Goal: Task Accomplishment & Management: Use online tool/utility

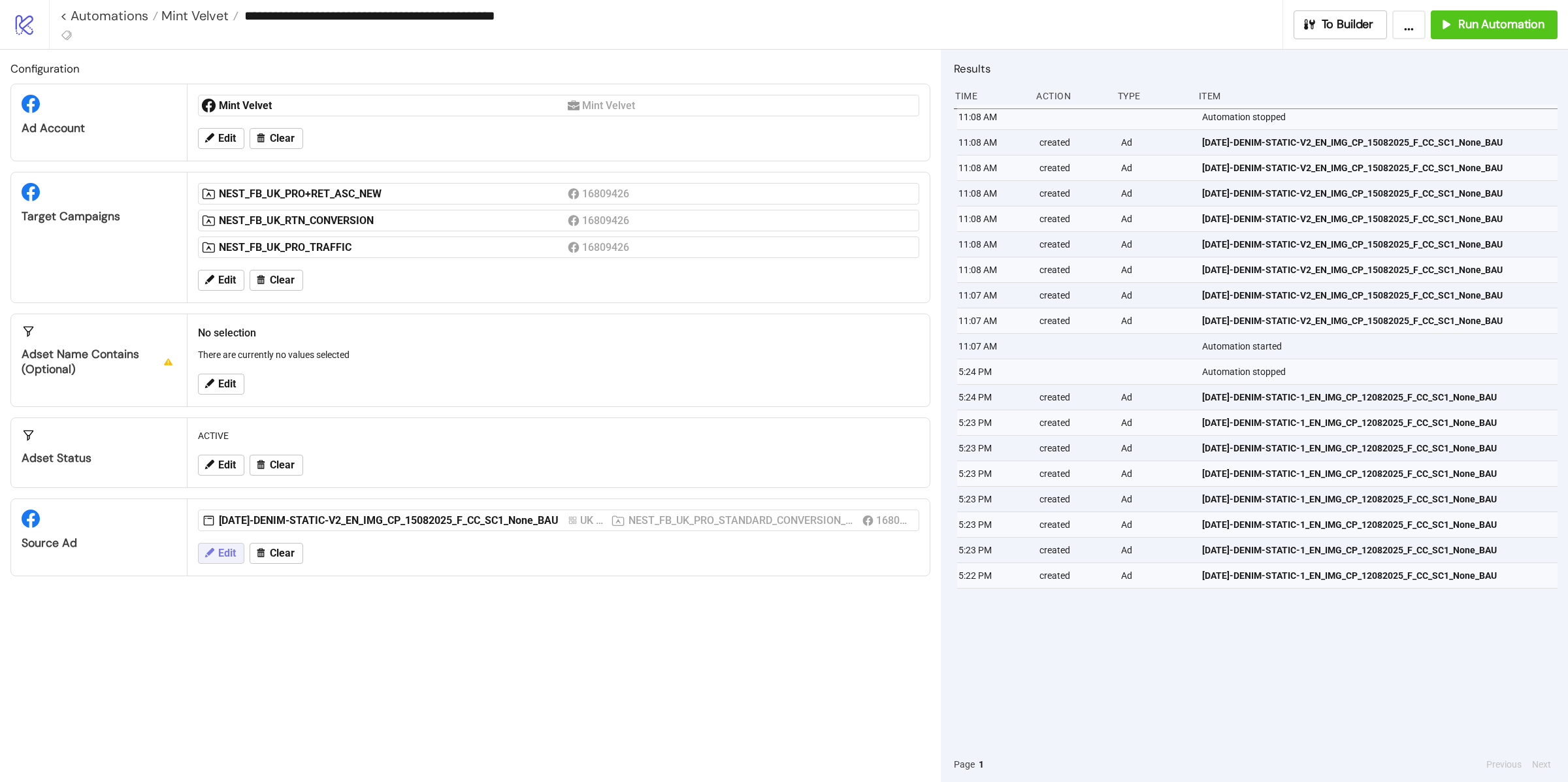
click at [240, 564] on button "Edit" at bounding box center [220, 553] width 46 height 21
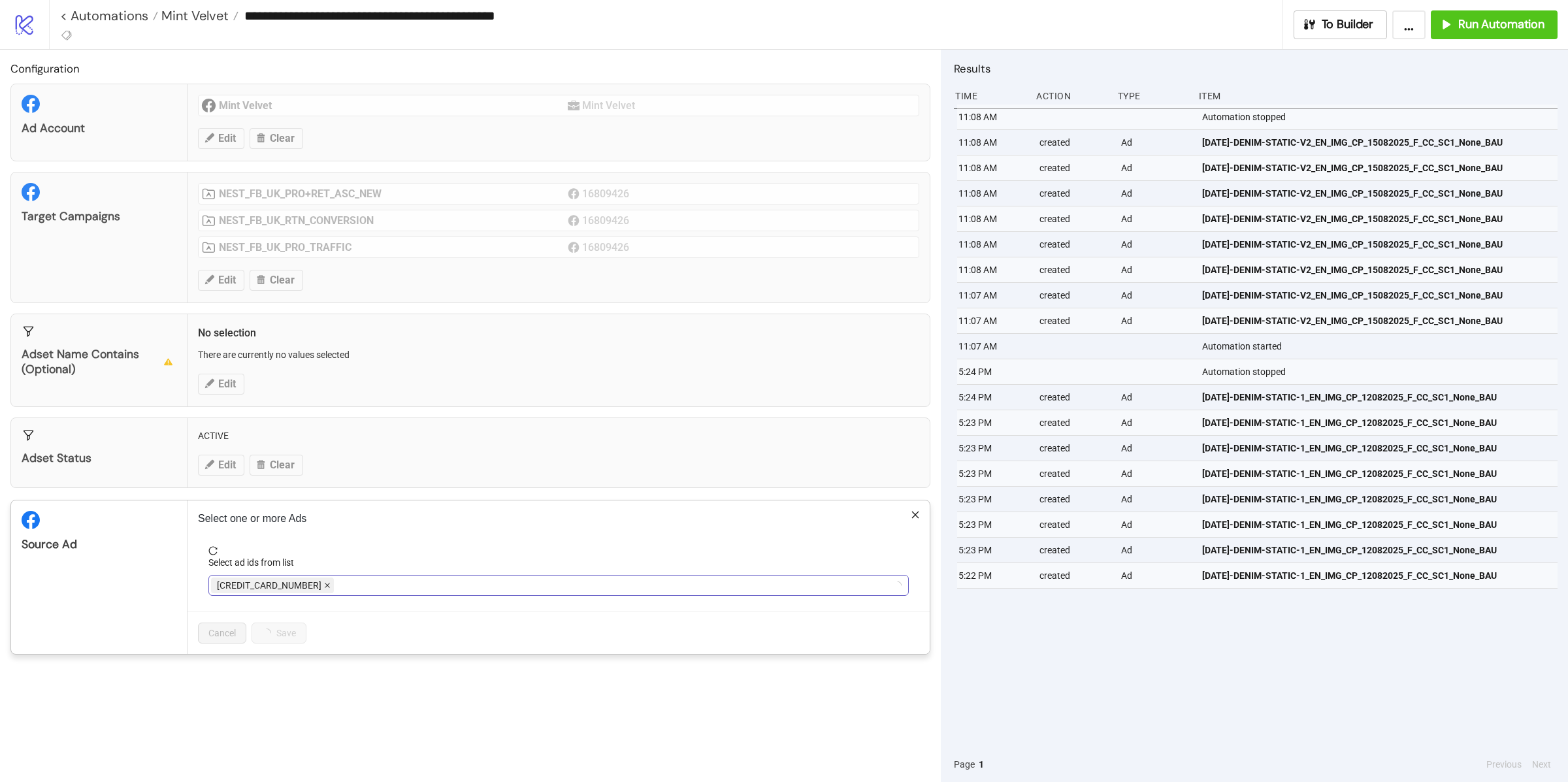
click at [324, 589] on icon "close" at bounding box center [327, 584] width 6 height 6
click at [289, 591] on div at bounding box center [552, 585] width 682 height 19
click at [516, 591] on span at bounding box center [515, 585] width 6 height 14
click at [484, 589] on div at bounding box center [552, 585] width 682 height 19
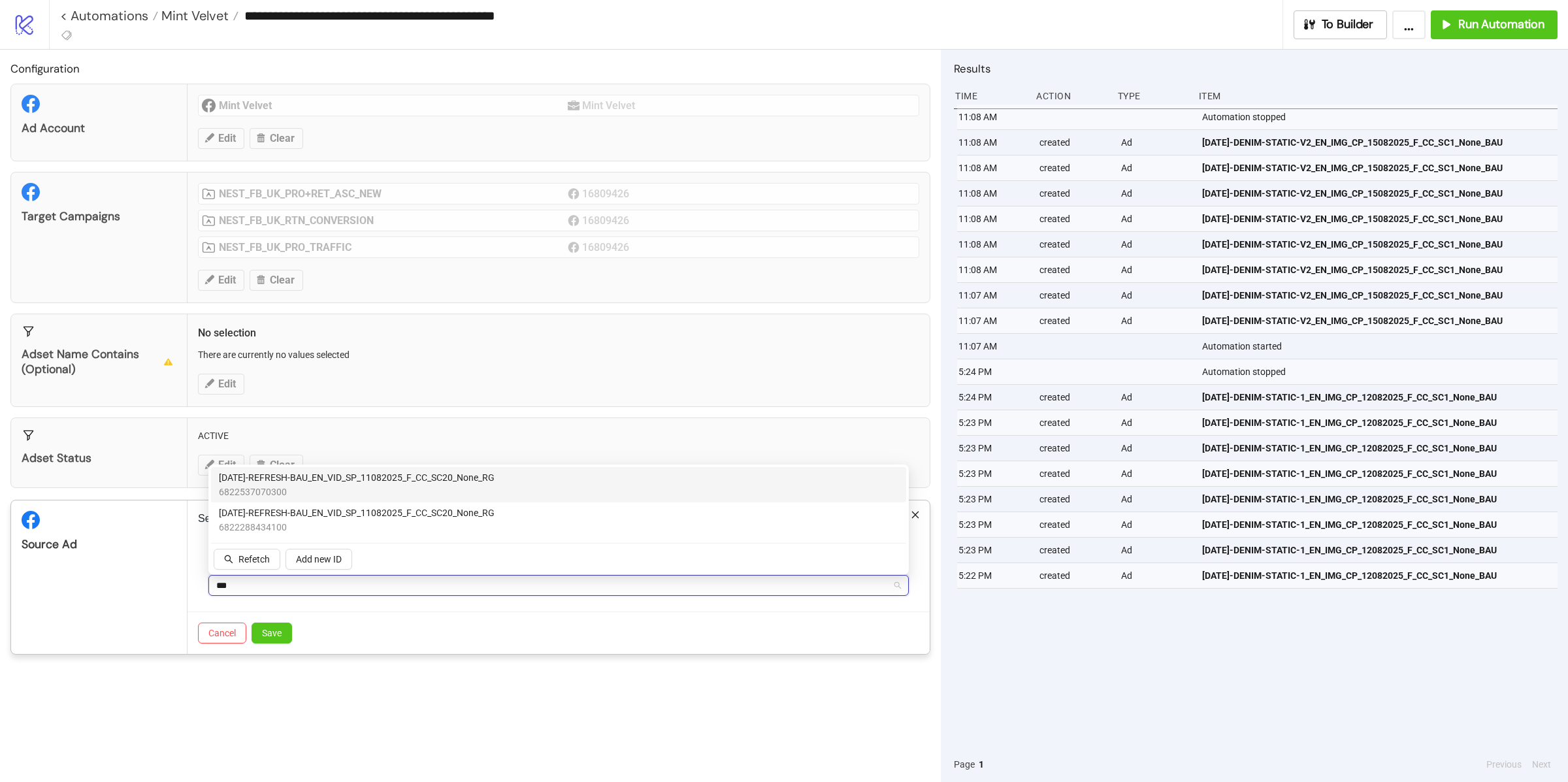
click at [459, 489] on span "6822537070300" at bounding box center [357, 492] width 275 height 14
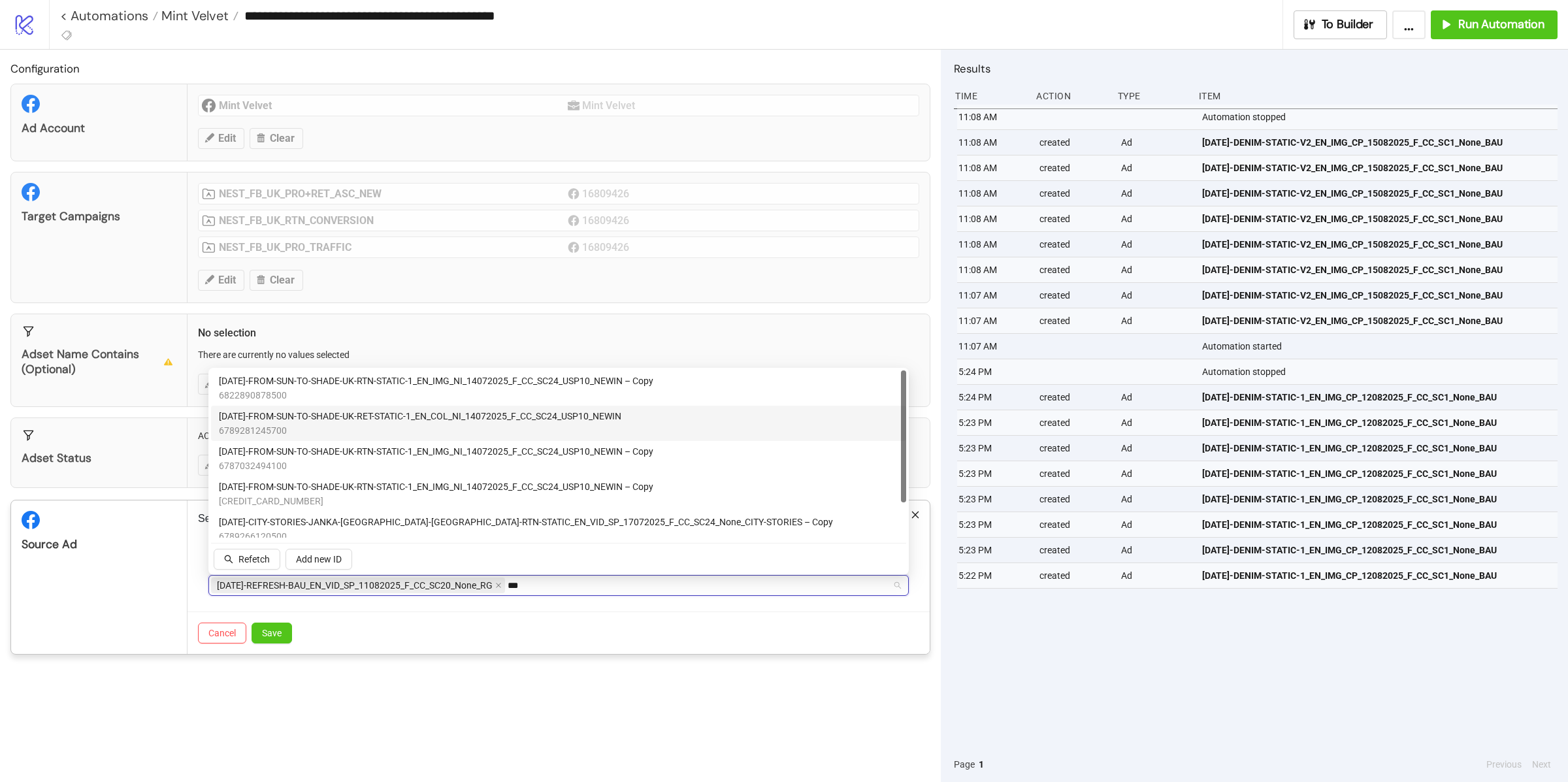
click at [535, 427] on span "6789281245700" at bounding box center [420, 430] width 402 height 14
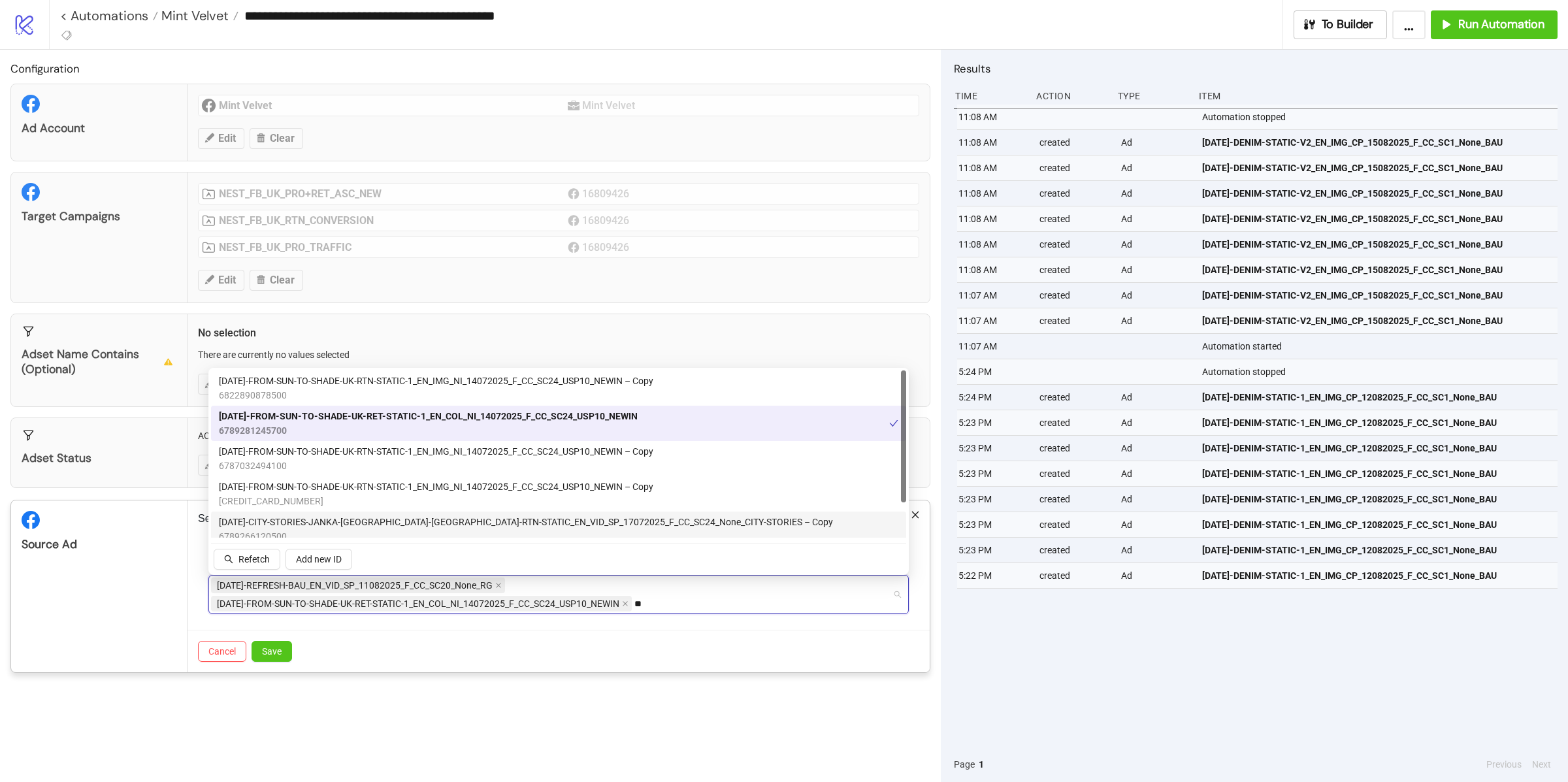
type input "*"
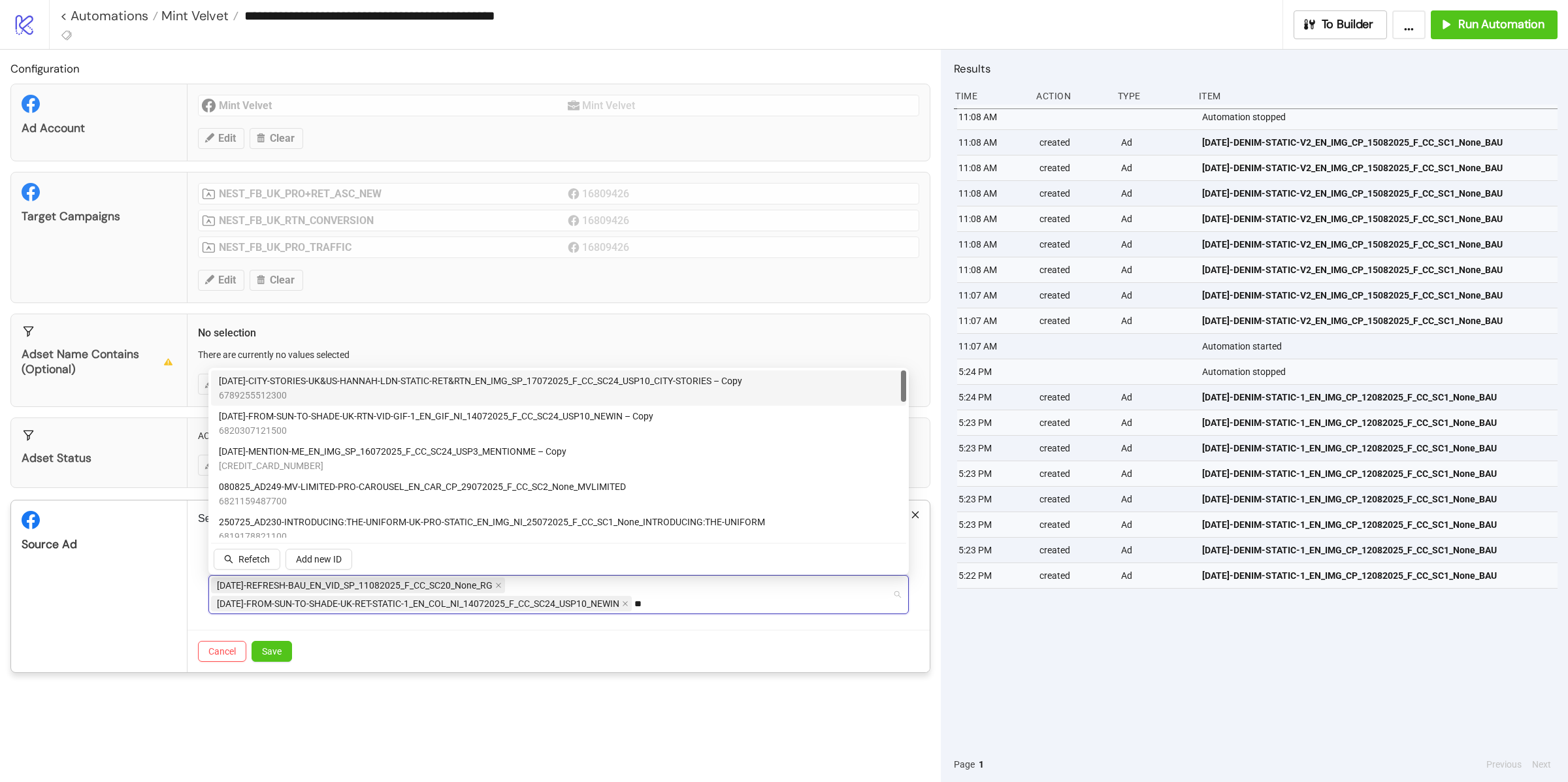
type input "***"
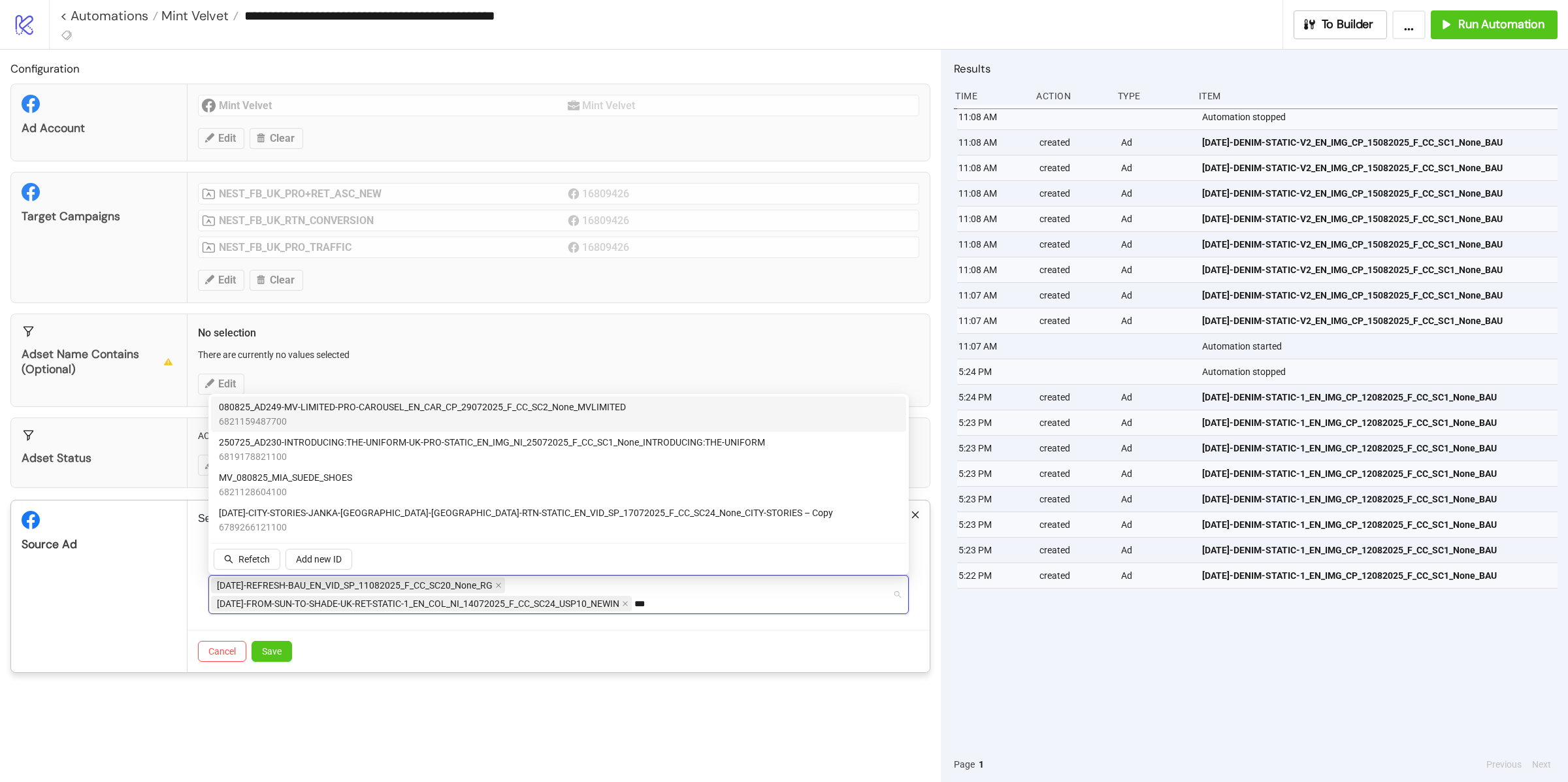
click at [424, 415] on span "6821159487700" at bounding box center [422, 421] width 407 height 14
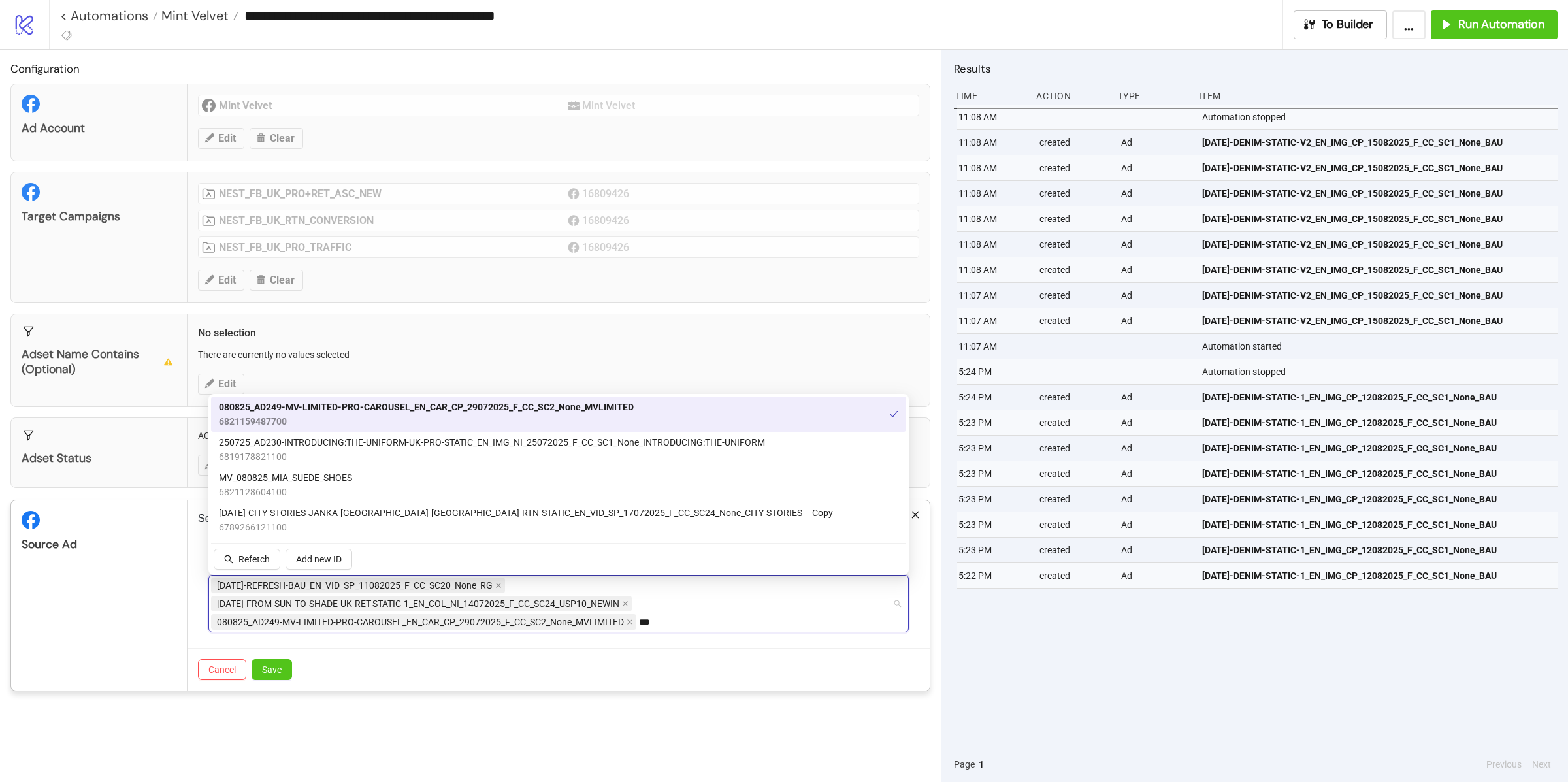
click at [439, 420] on span "6821159487700" at bounding box center [426, 421] width 415 height 14
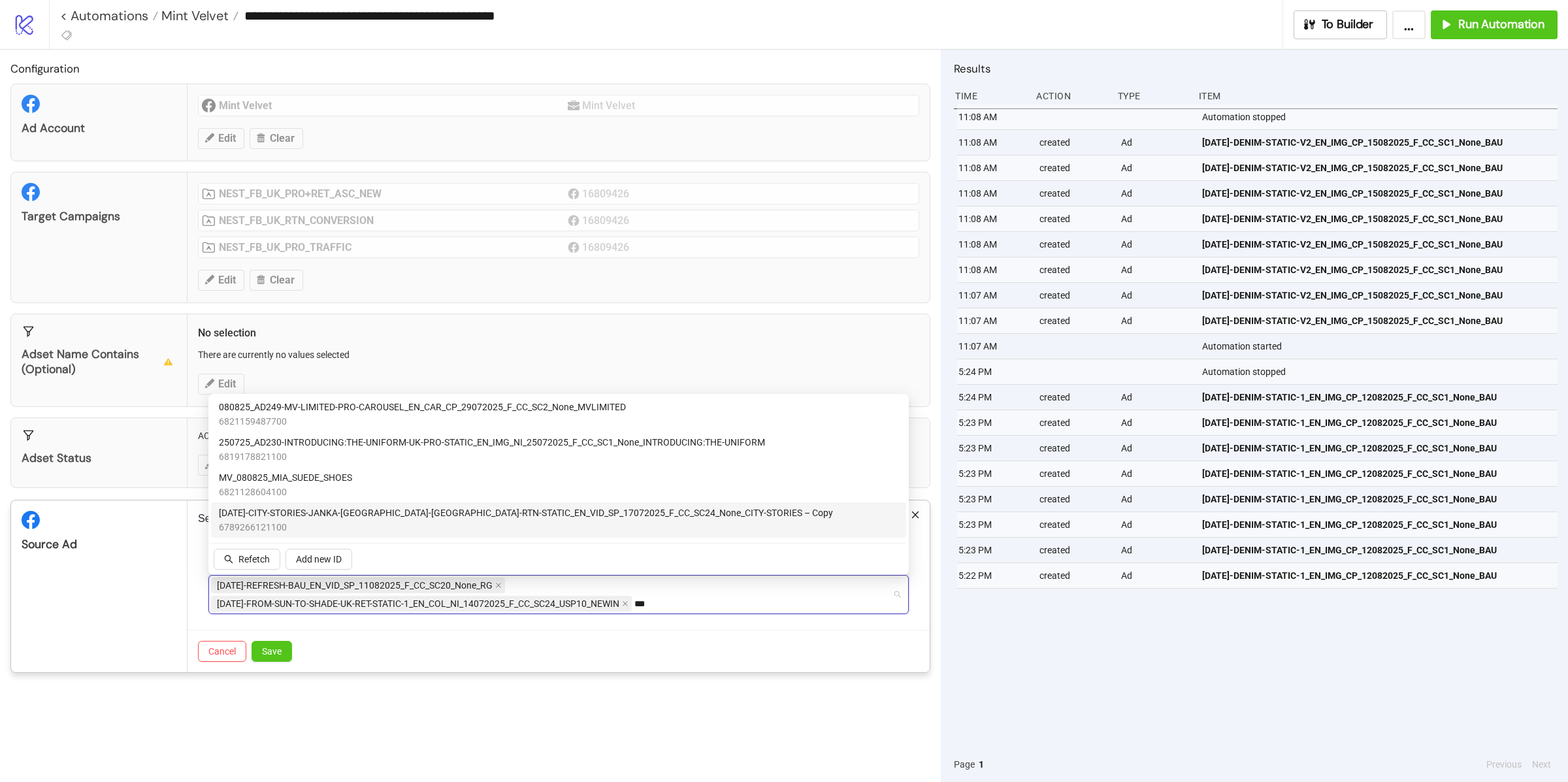
click at [386, 520] on span "6789266121100" at bounding box center [526, 527] width 614 height 14
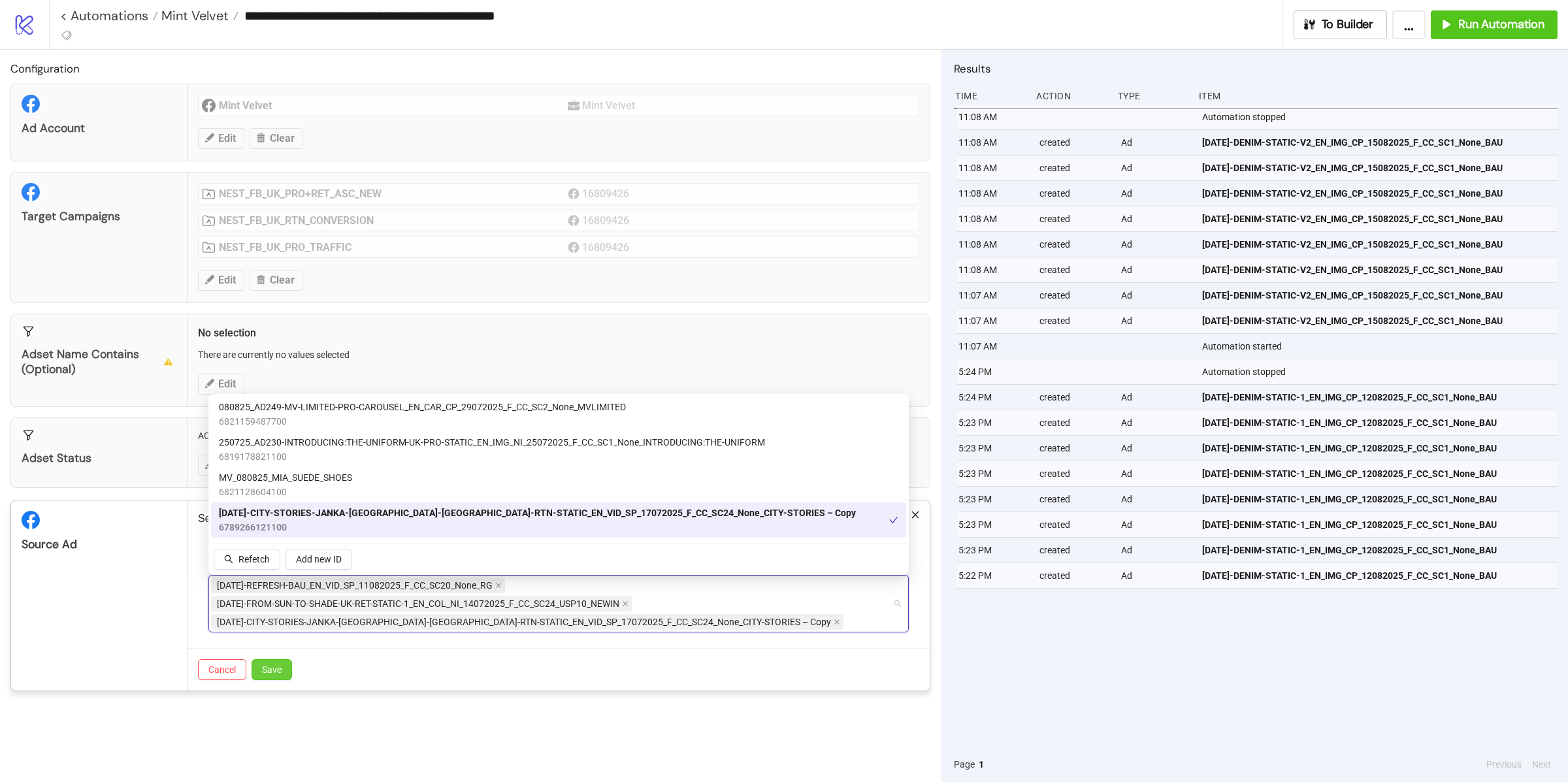
click at [279, 672] on span "Save" at bounding box center [271, 669] width 19 height 10
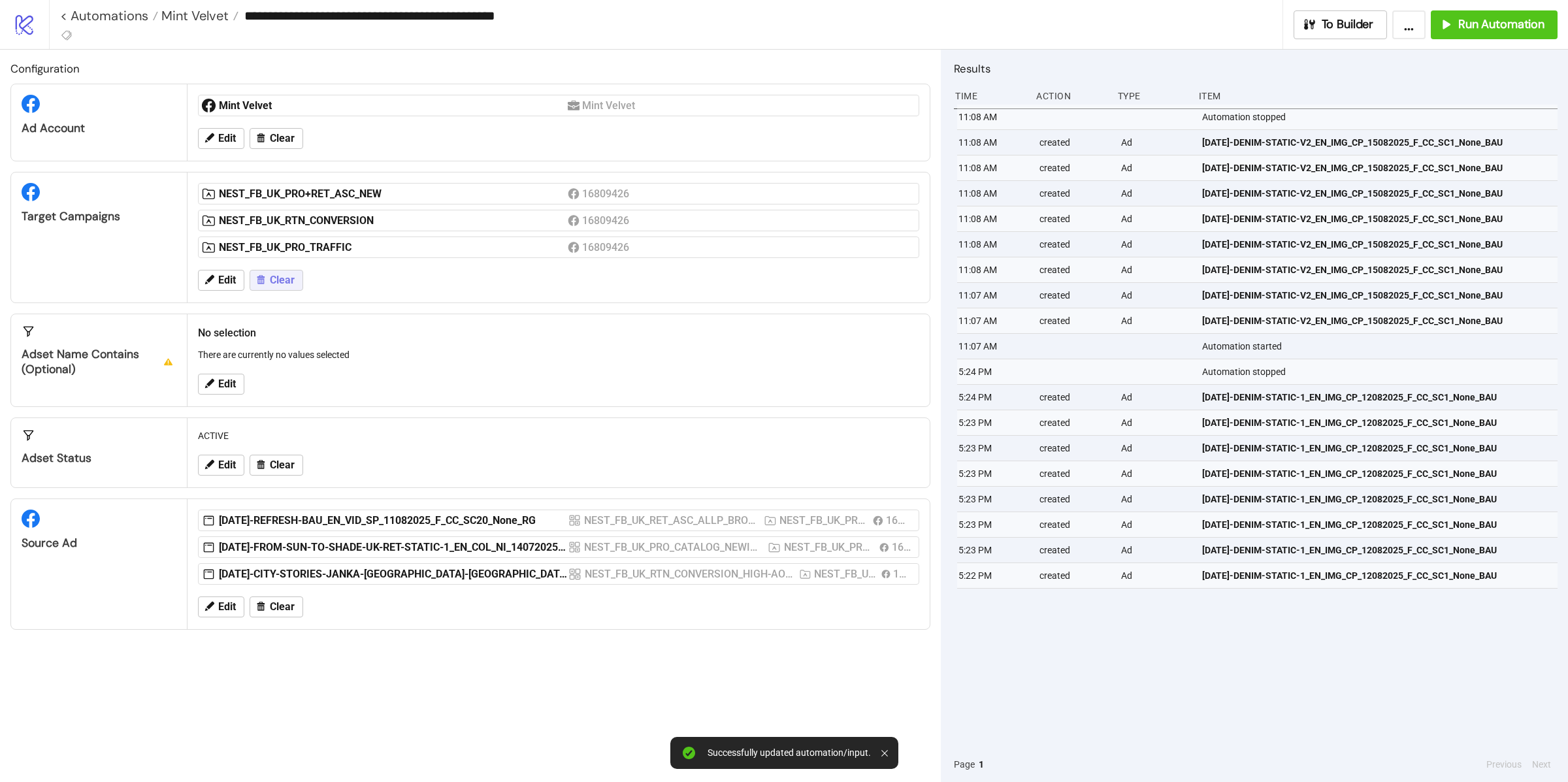
click at [279, 284] on span "Clear" at bounding box center [282, 279] width 25 height 12
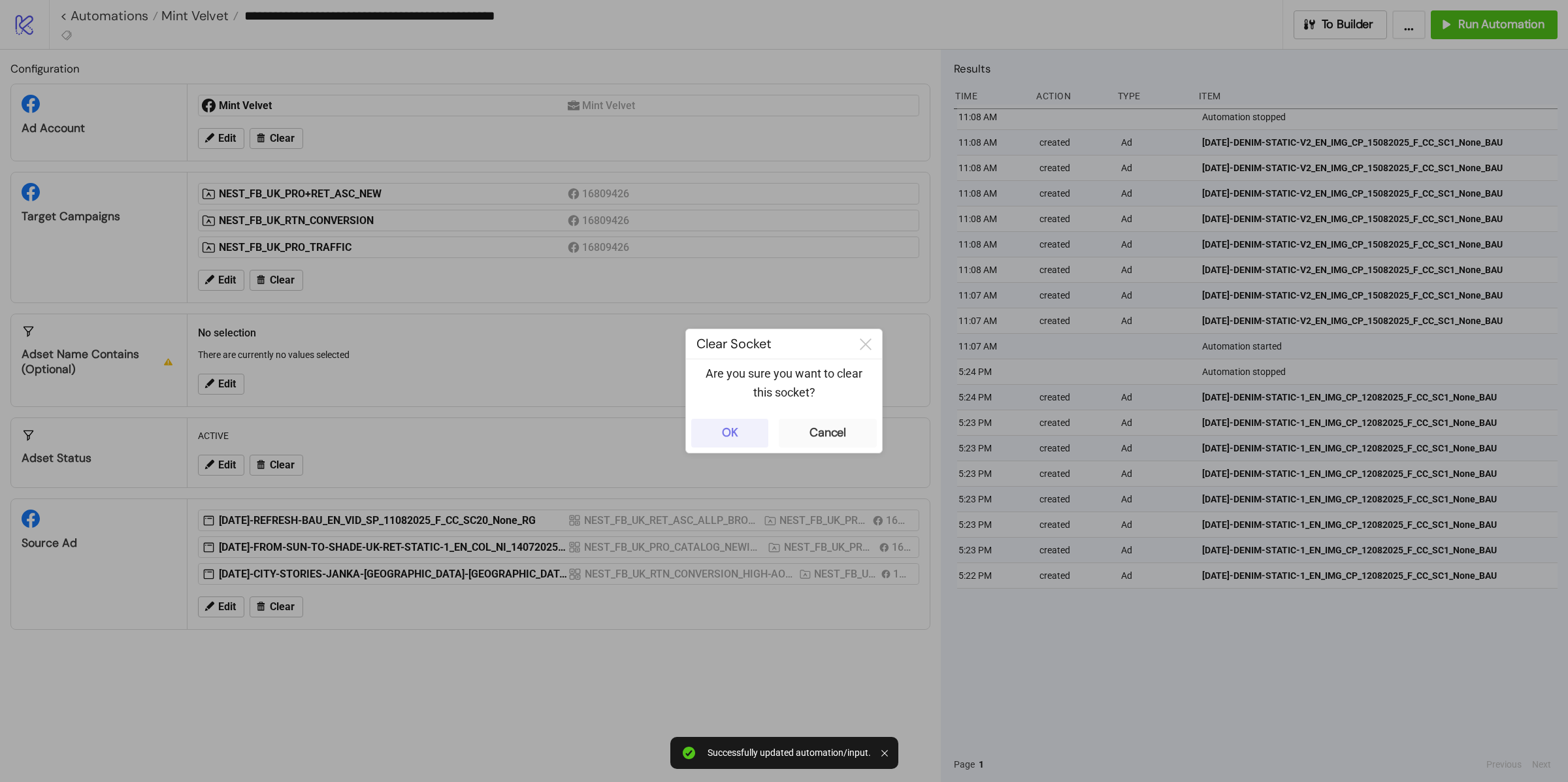
click at [736, 438] on div "OK" at bounding box center [730, 433] width 17 height 15
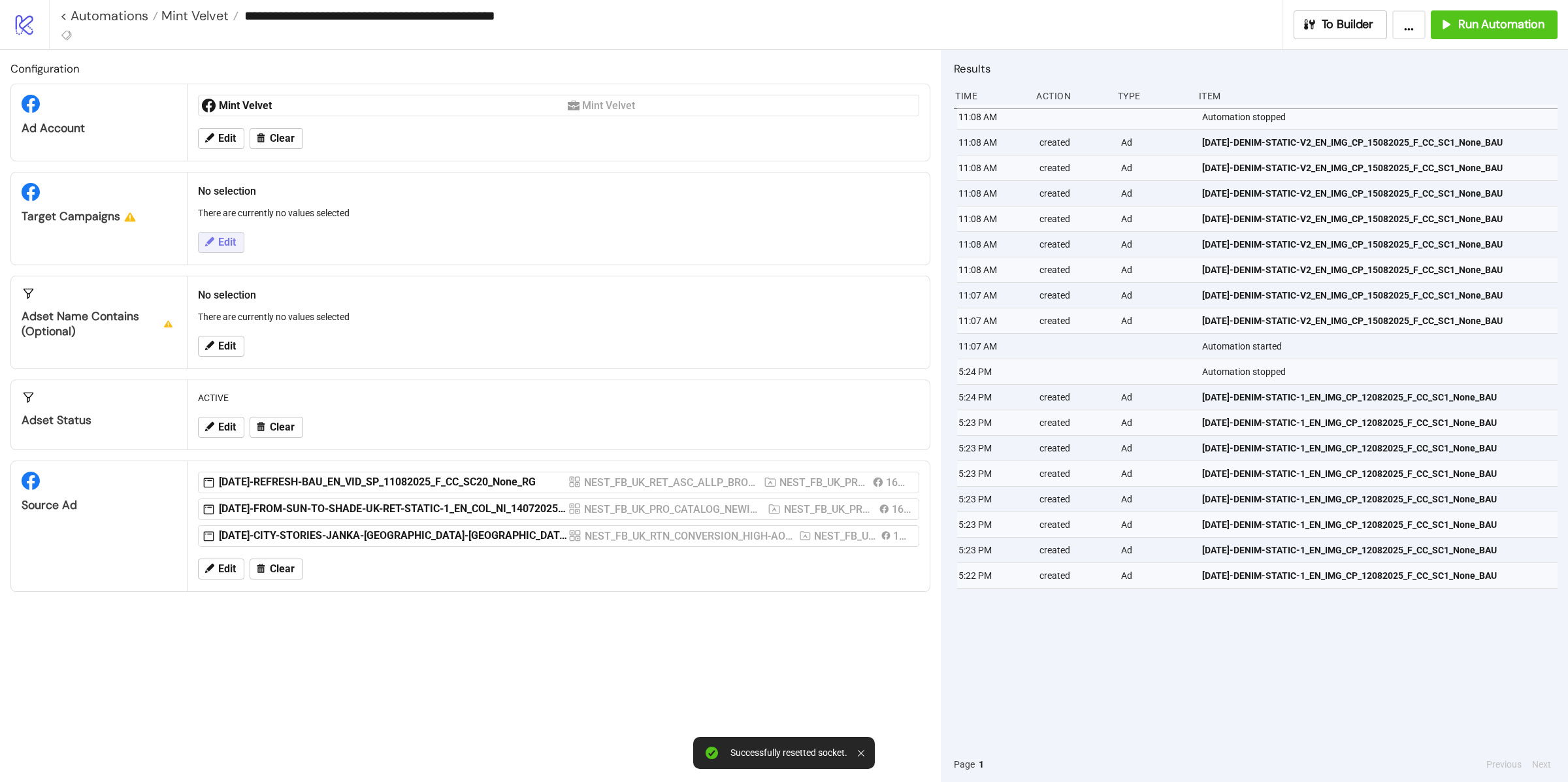
click at [239, 234] on button "Edit" at bounding box center [220, 242] width 46 height 21
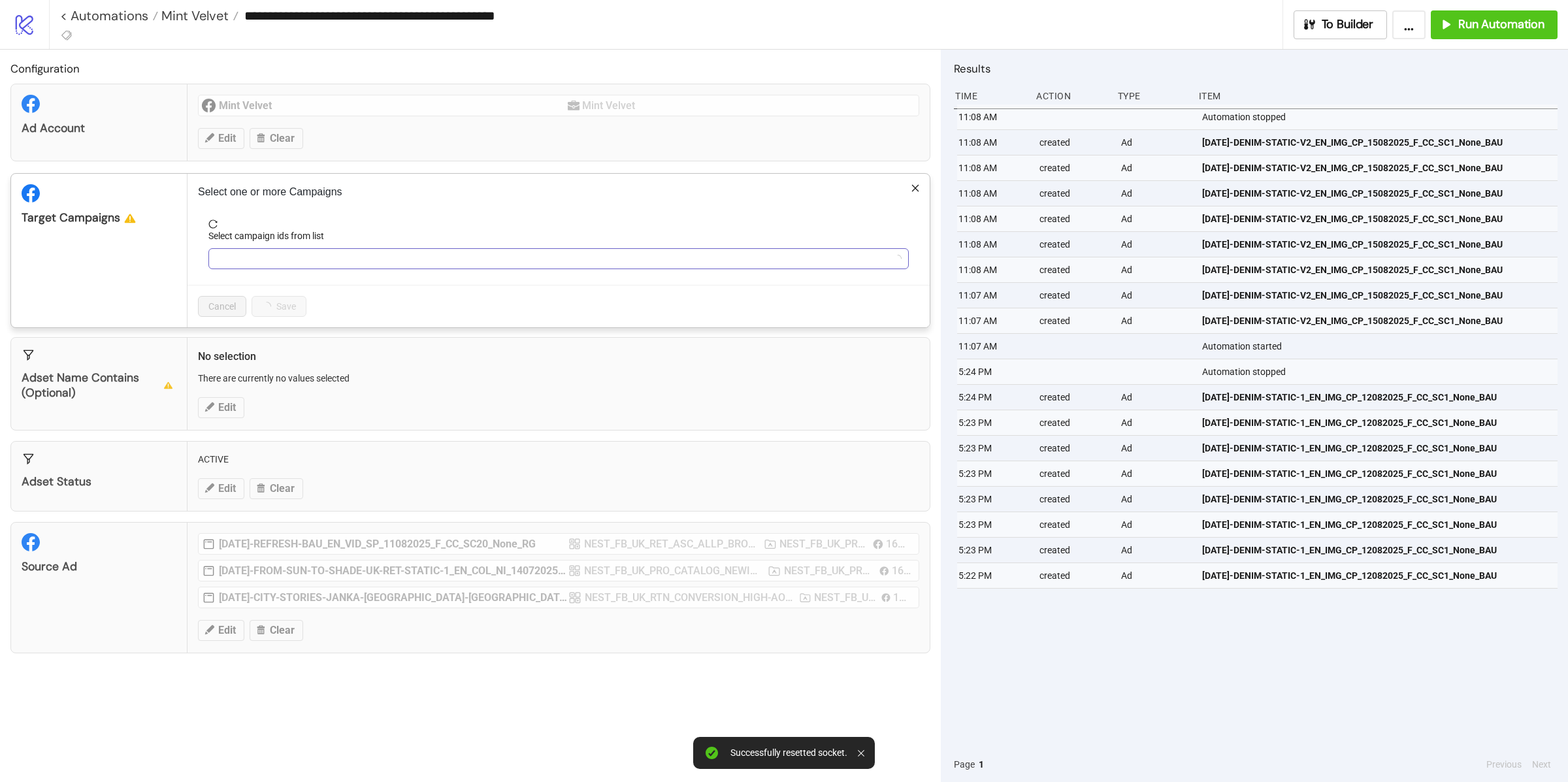
click at [322, 260] on div at bounding box center [552, 258] width 682 height 19
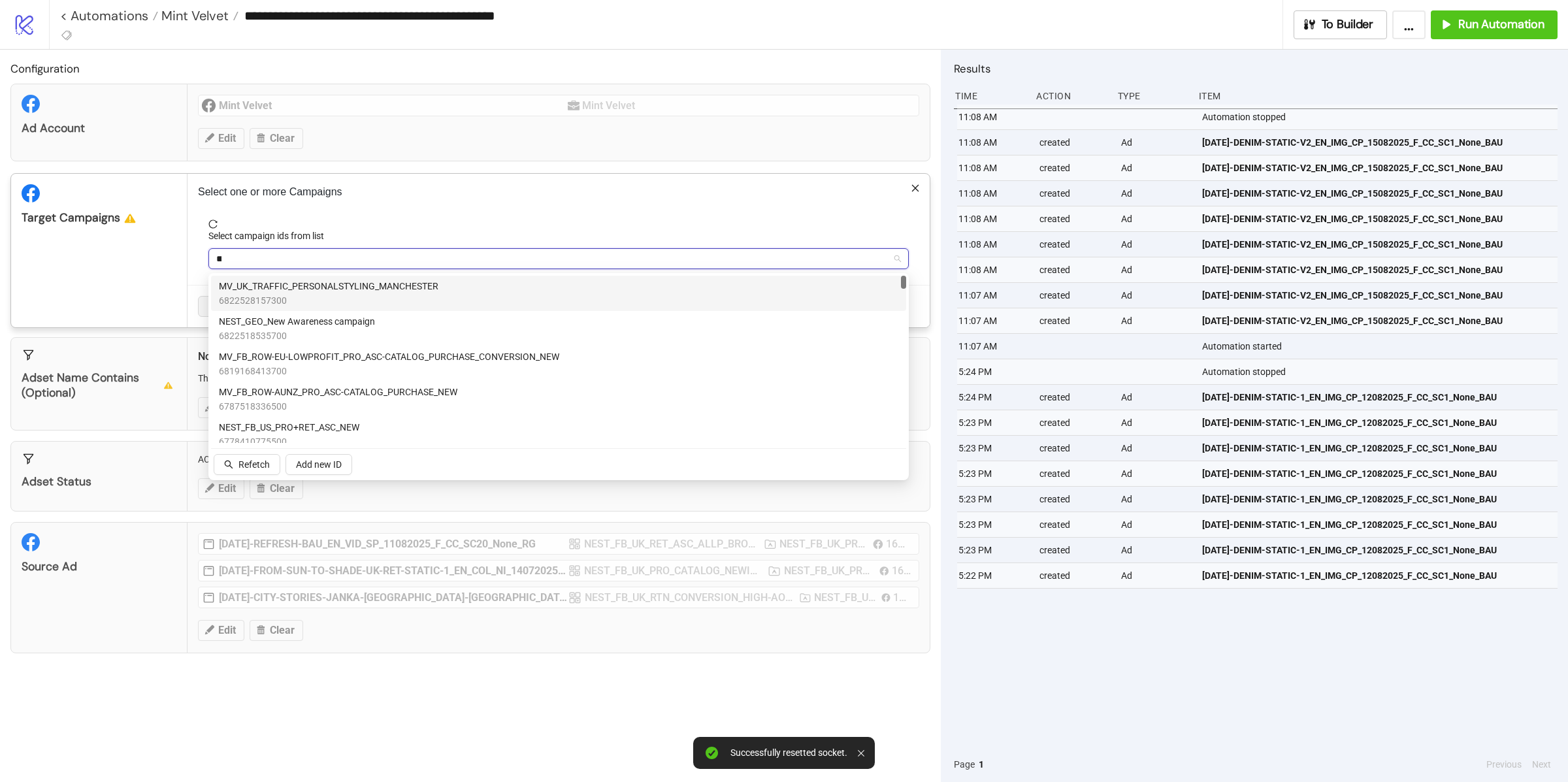
type input "***"
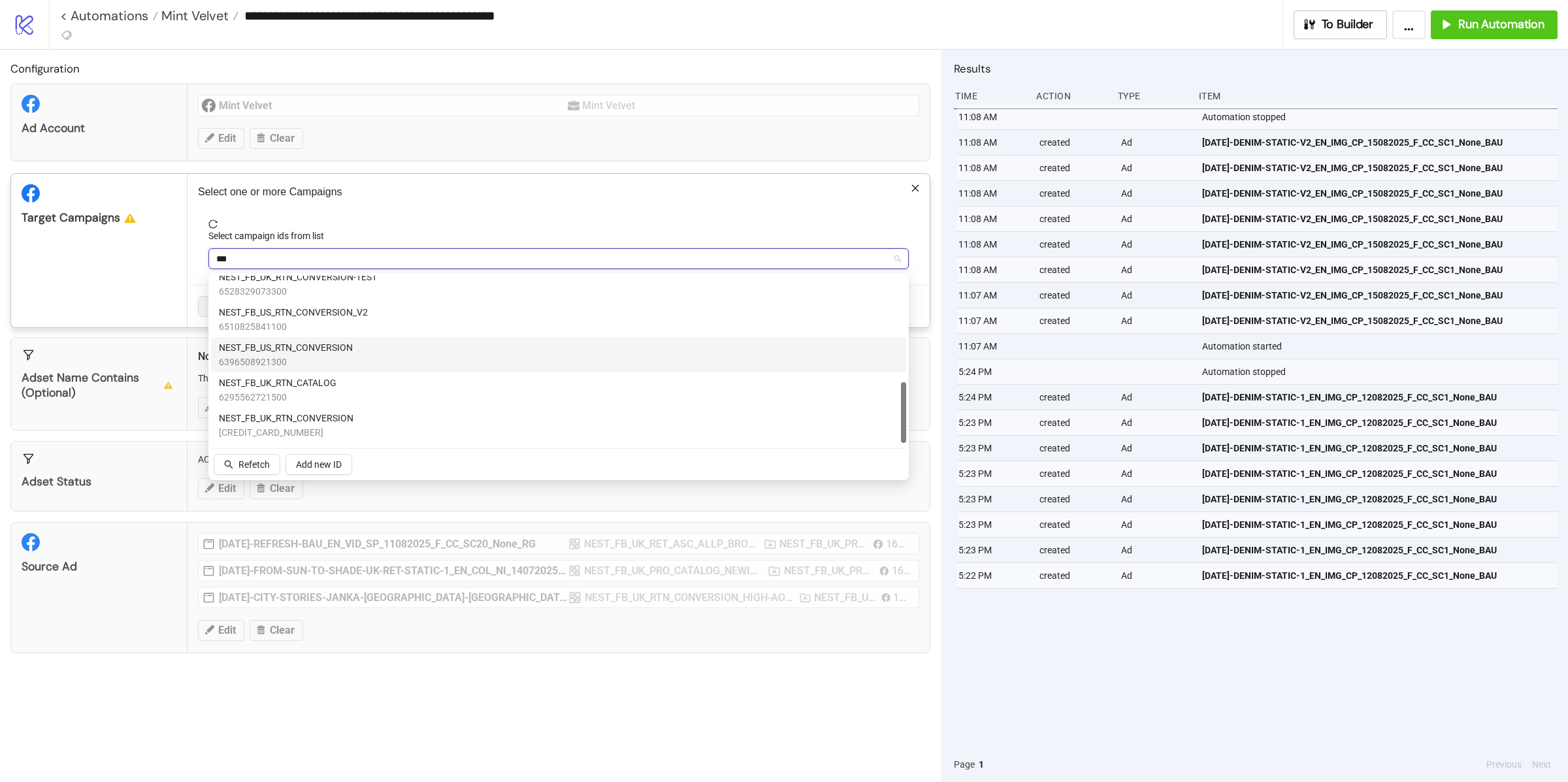
scroll to position [290, 0]
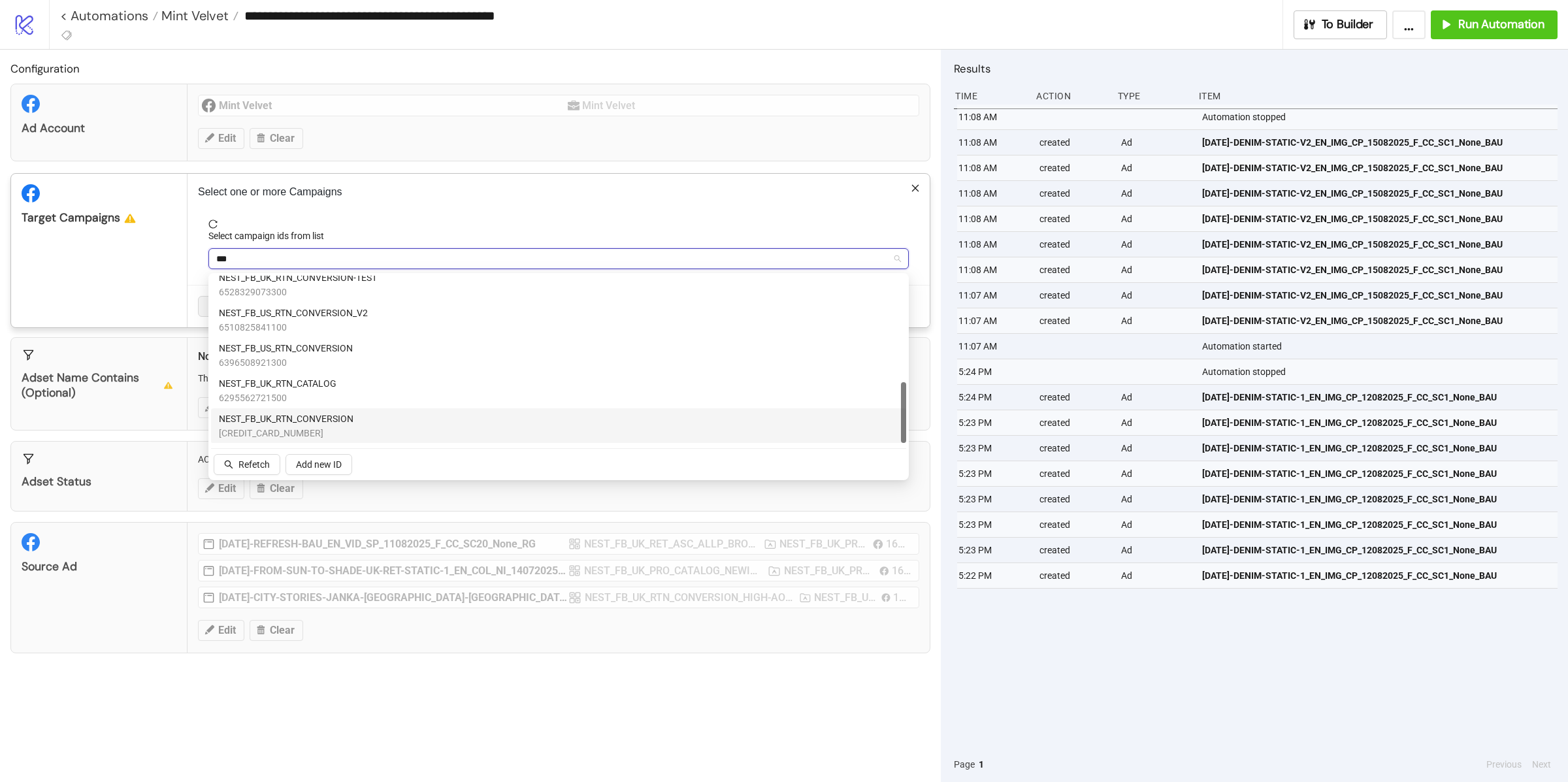
click at [342, 421] on span "NEST_FB_UK_RTN_CONVERSION" at bounding box center [286, 419] width 134 height 14
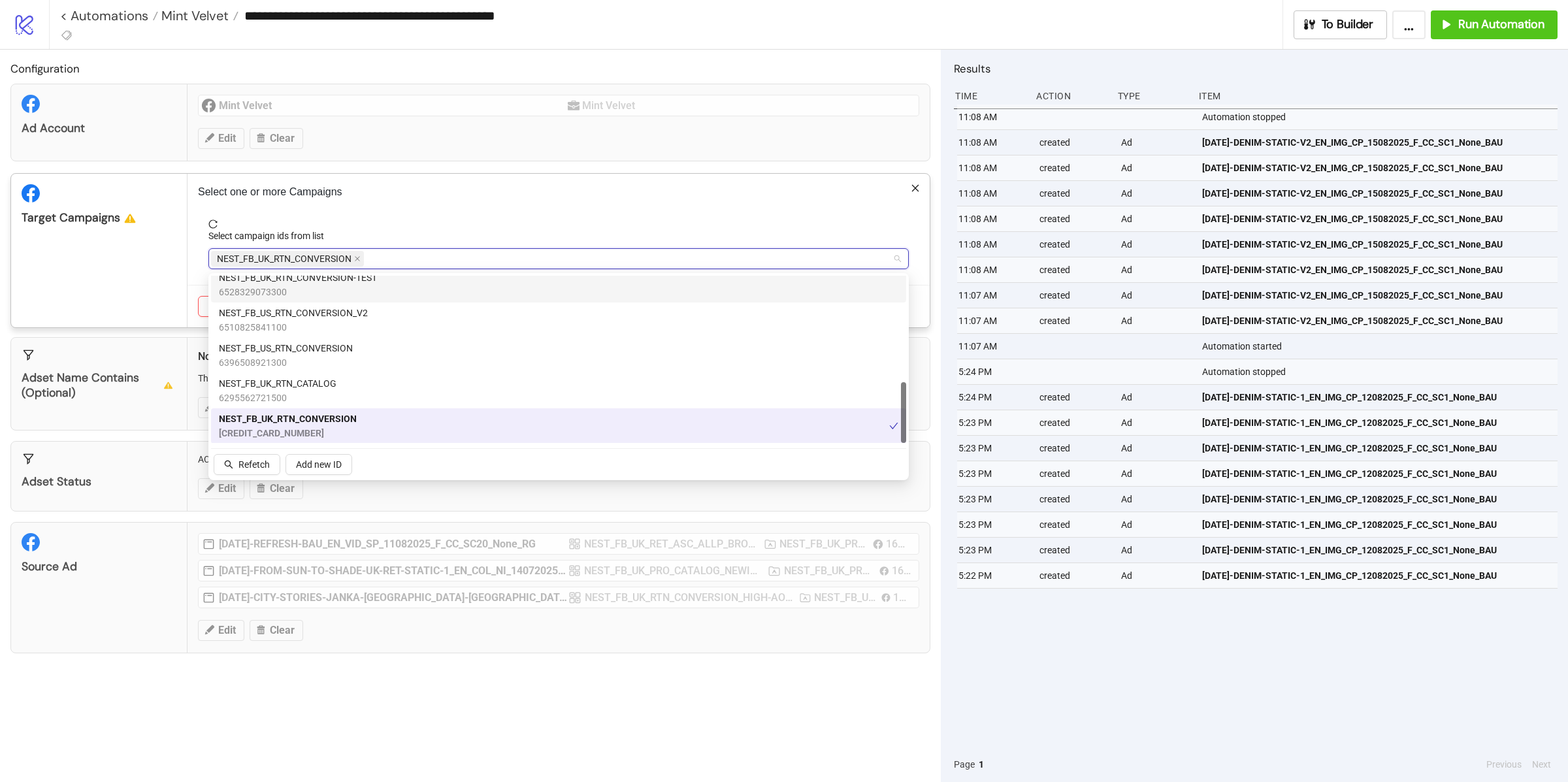
click at [178, 282] on div "Target Campaigns" at bounding box center [99, 250] width 176 height 154
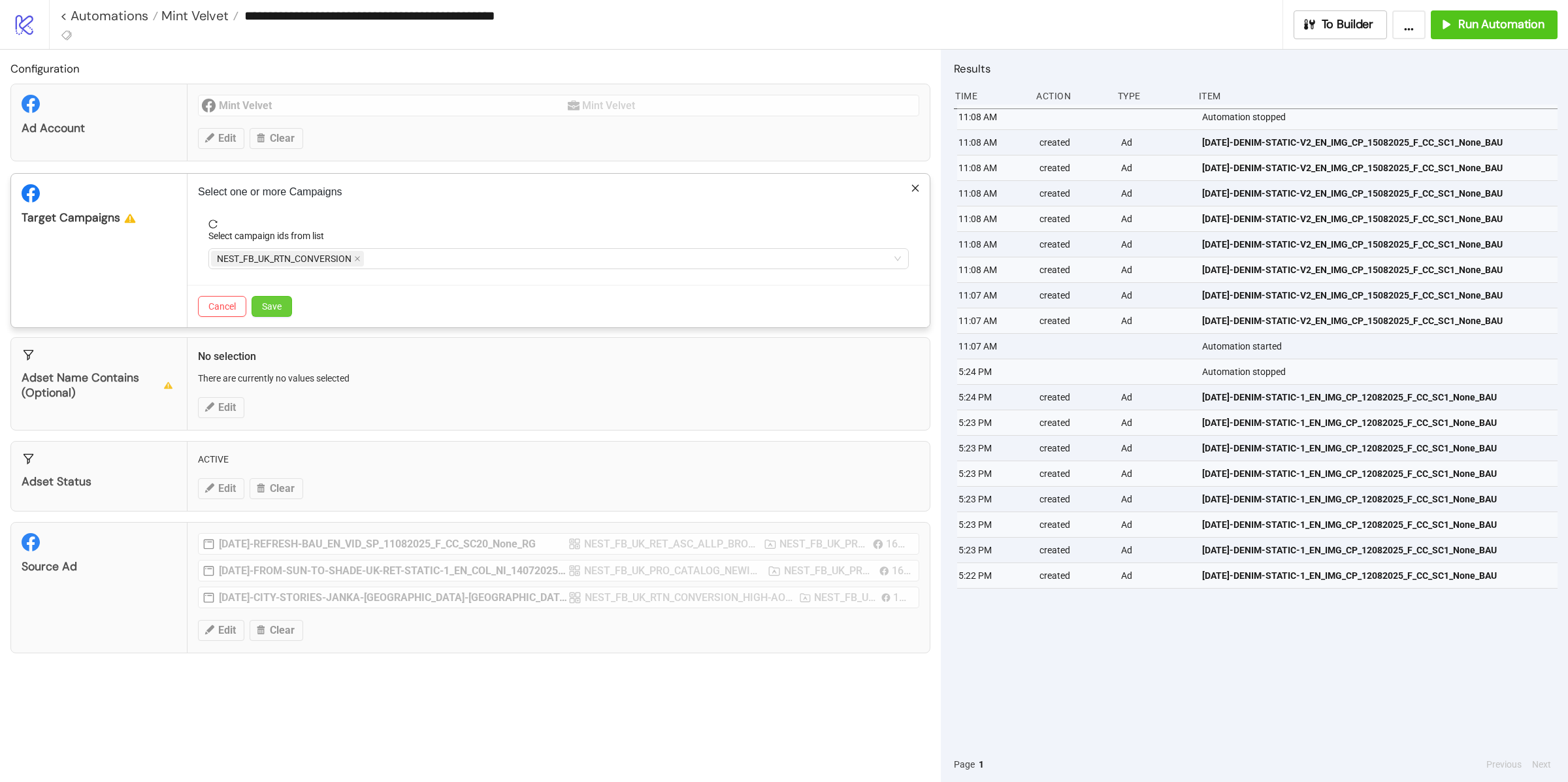
click at [286, 314] on button "Save" at bounding box center [271, 306] width 41 height 21
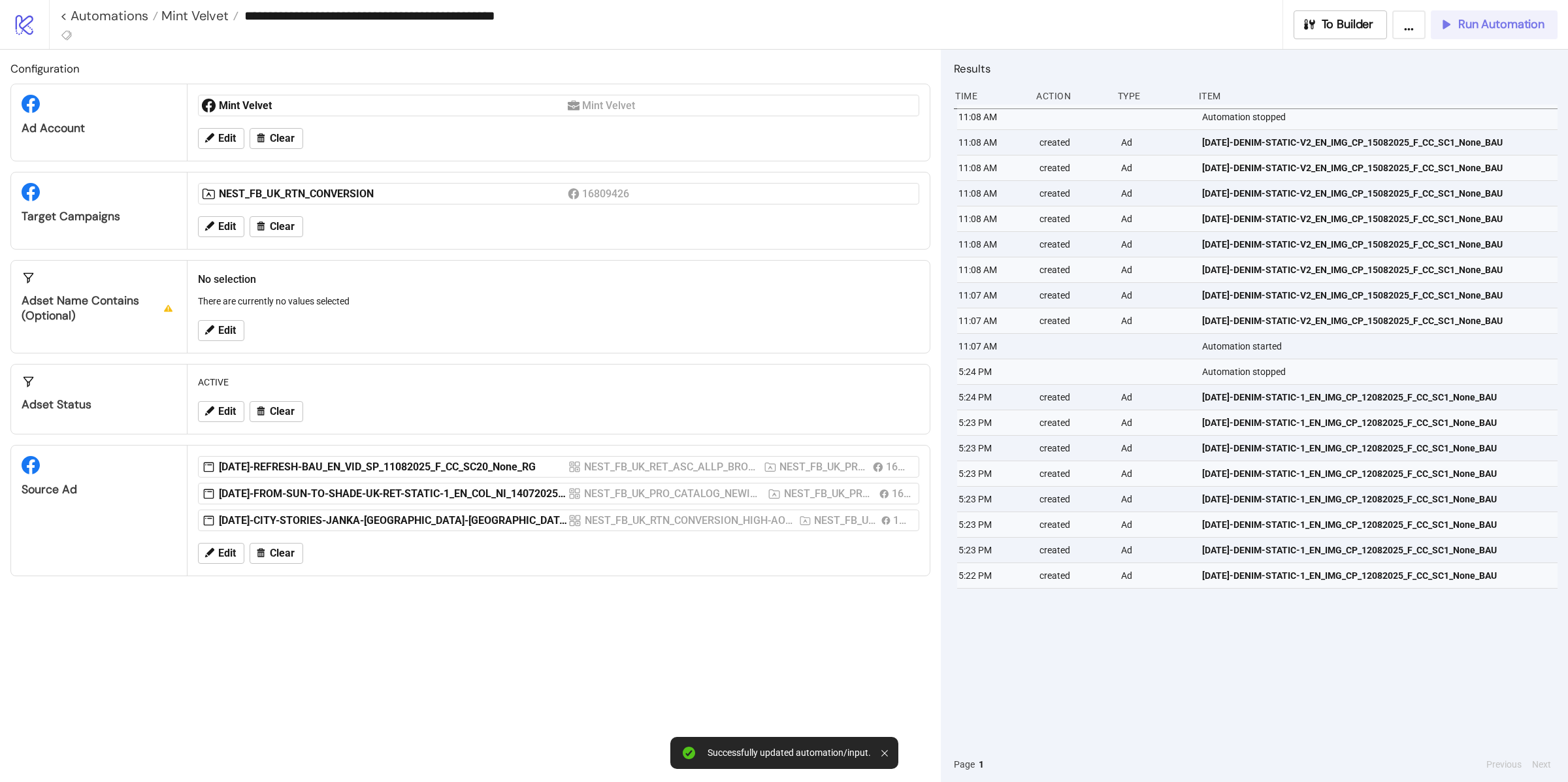
click at [1472, 37] on button "Run Automation" at bounding box center [1494, 25] width 127 height 29
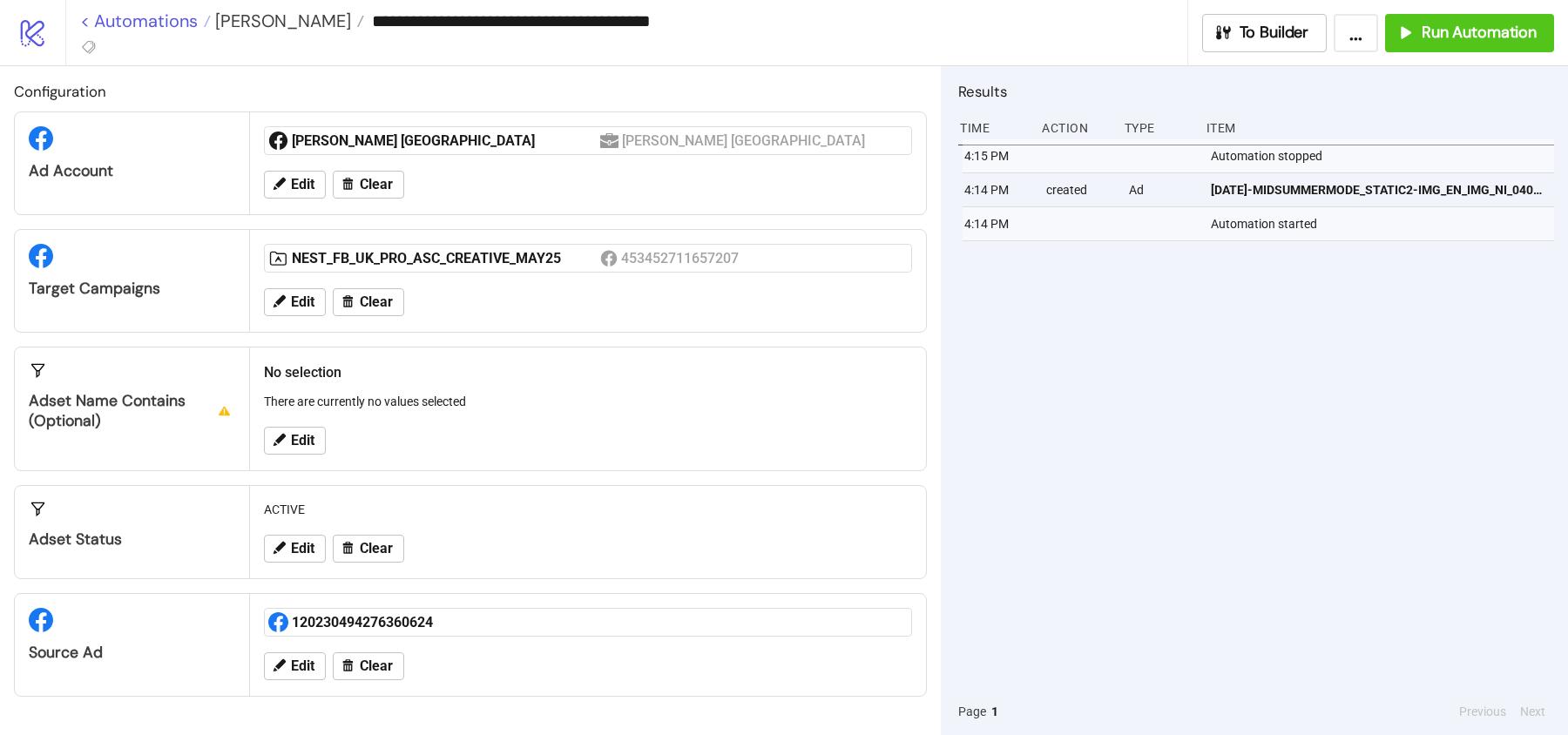
click at [151, 18] on link "< Automations" at bounding box center [145, 20] width 130 height 17
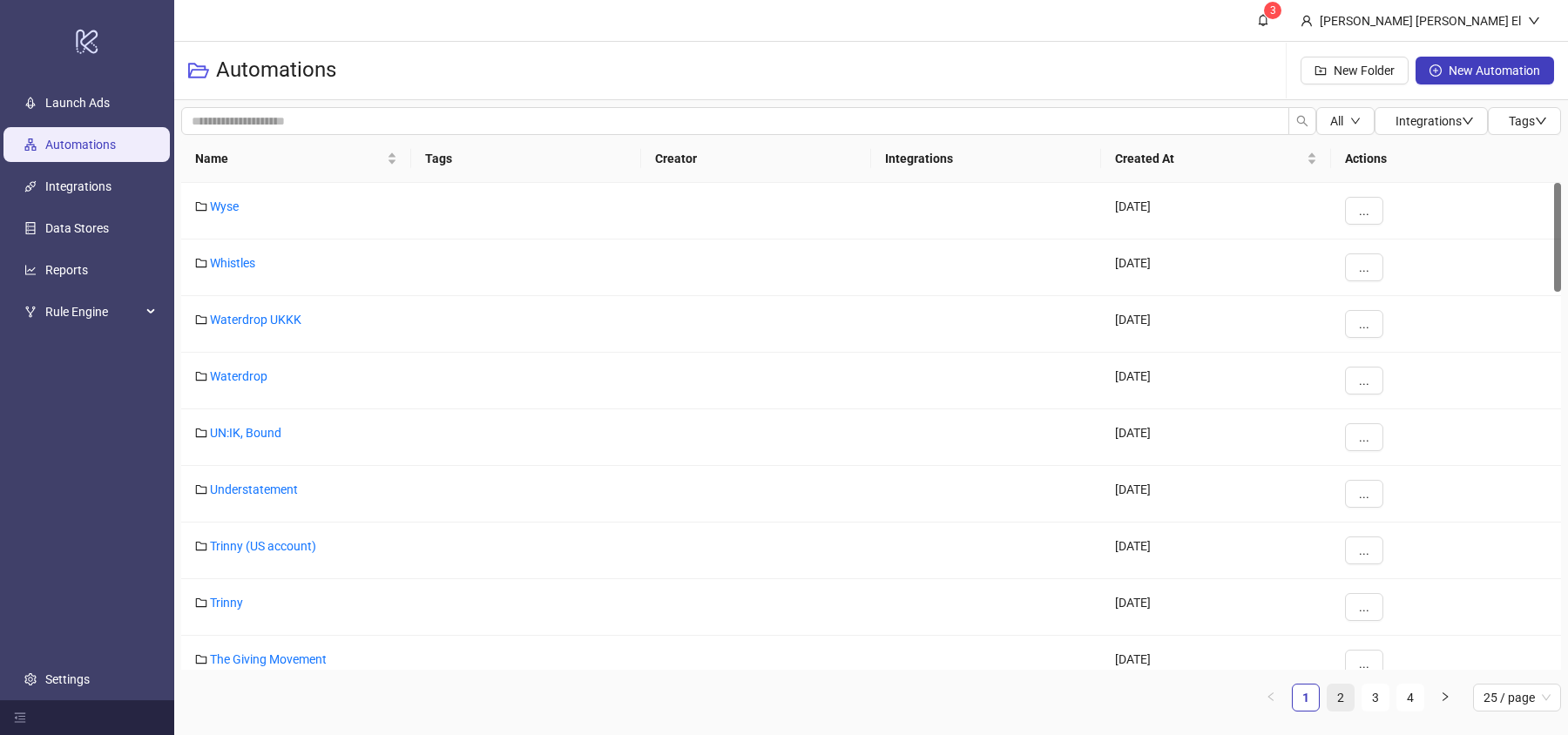
click at [1343, 698] on link "2" at bounding box center [1340, 697] width 26 height 26
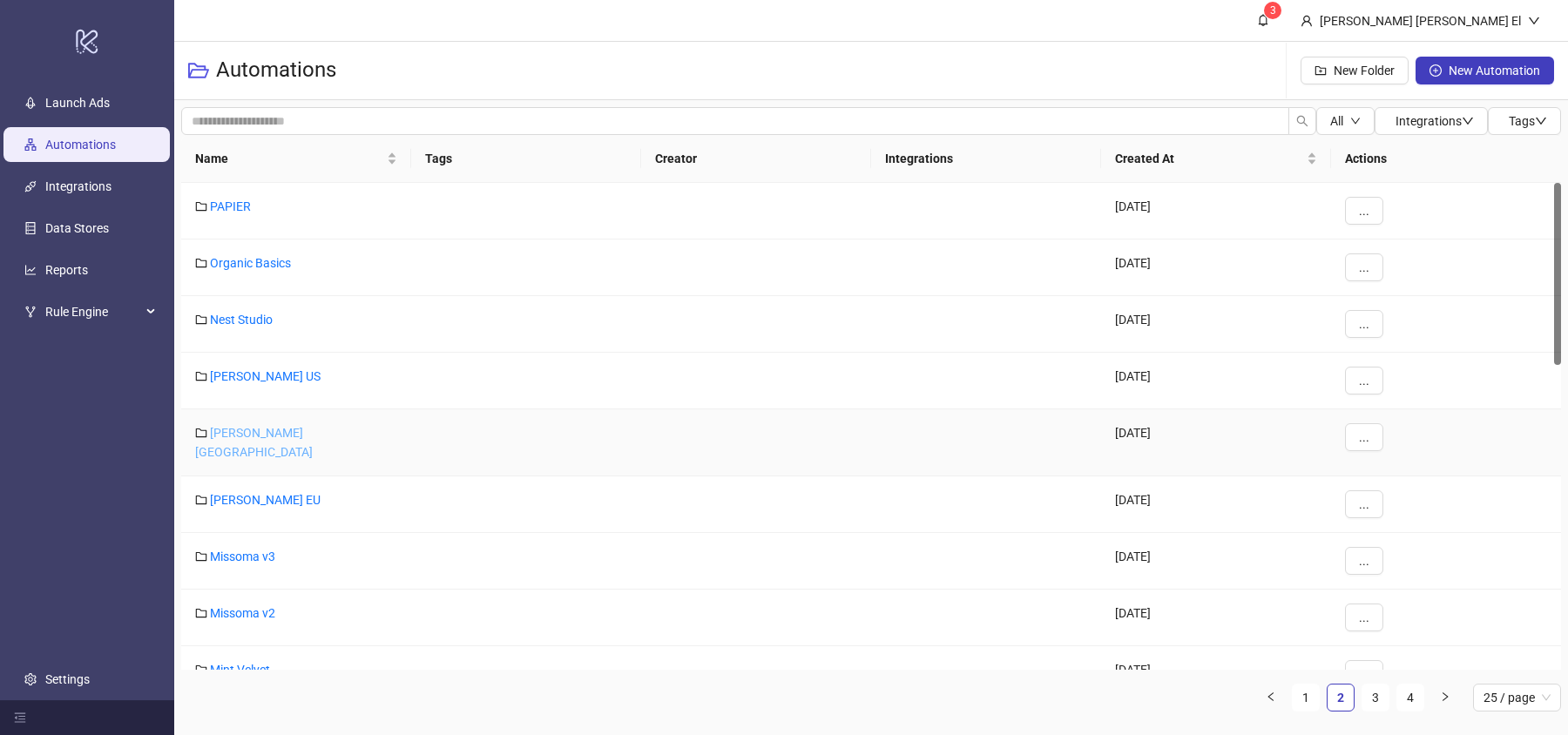
click at [267, 428] on link "[PERSON_NAME] [GEOGRAPHIC_DATA]" at bounding box center [254, 442] width 118 height 33
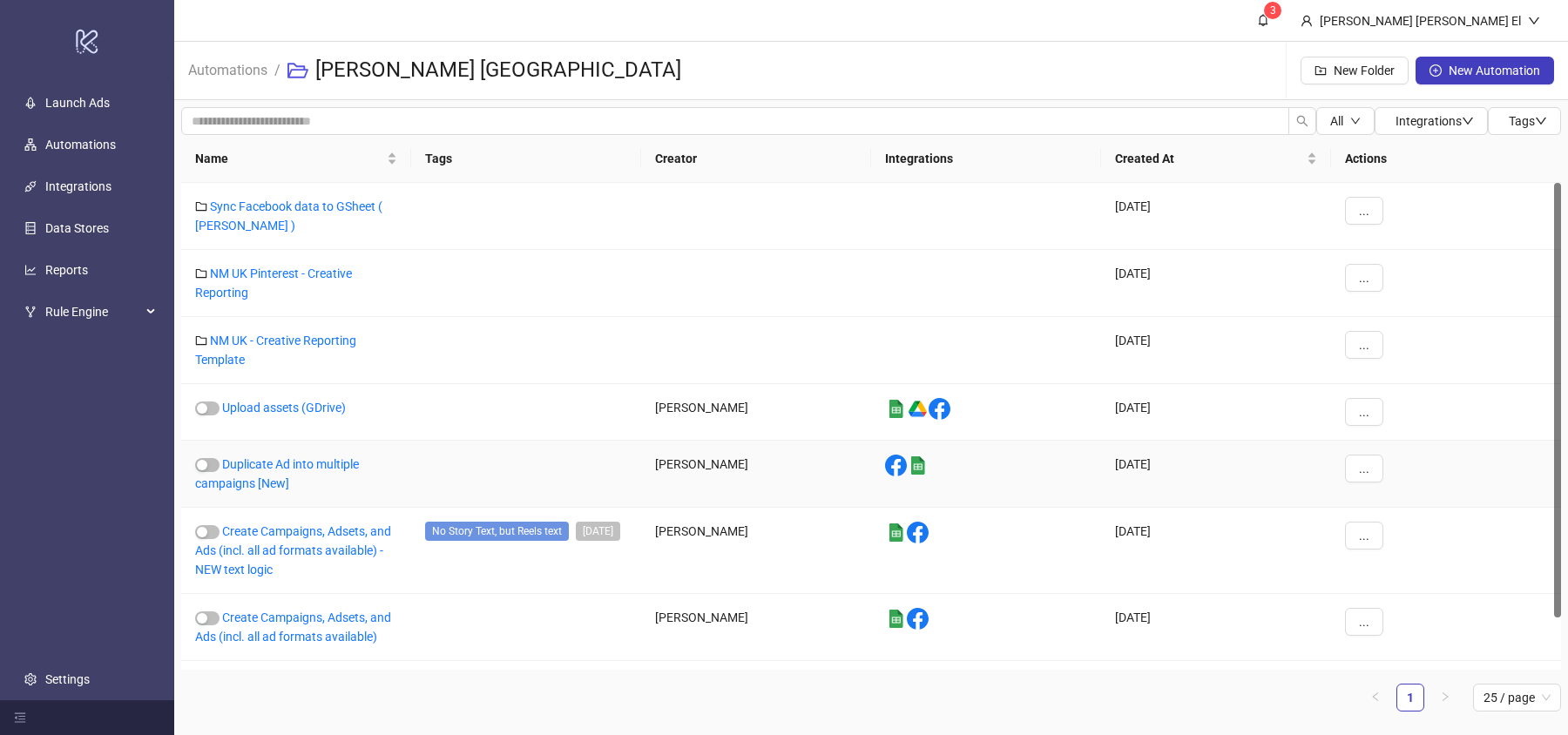
click at [286, 469] on div "Duplicate Ad into multiple campaigns [New]" at bounding box center [296, 473] width 230 height 67
click at [263, 468] on link "Duplicate Ad into multiple campaigns [New]" at bounding box center [277, 473] width 163 height 33
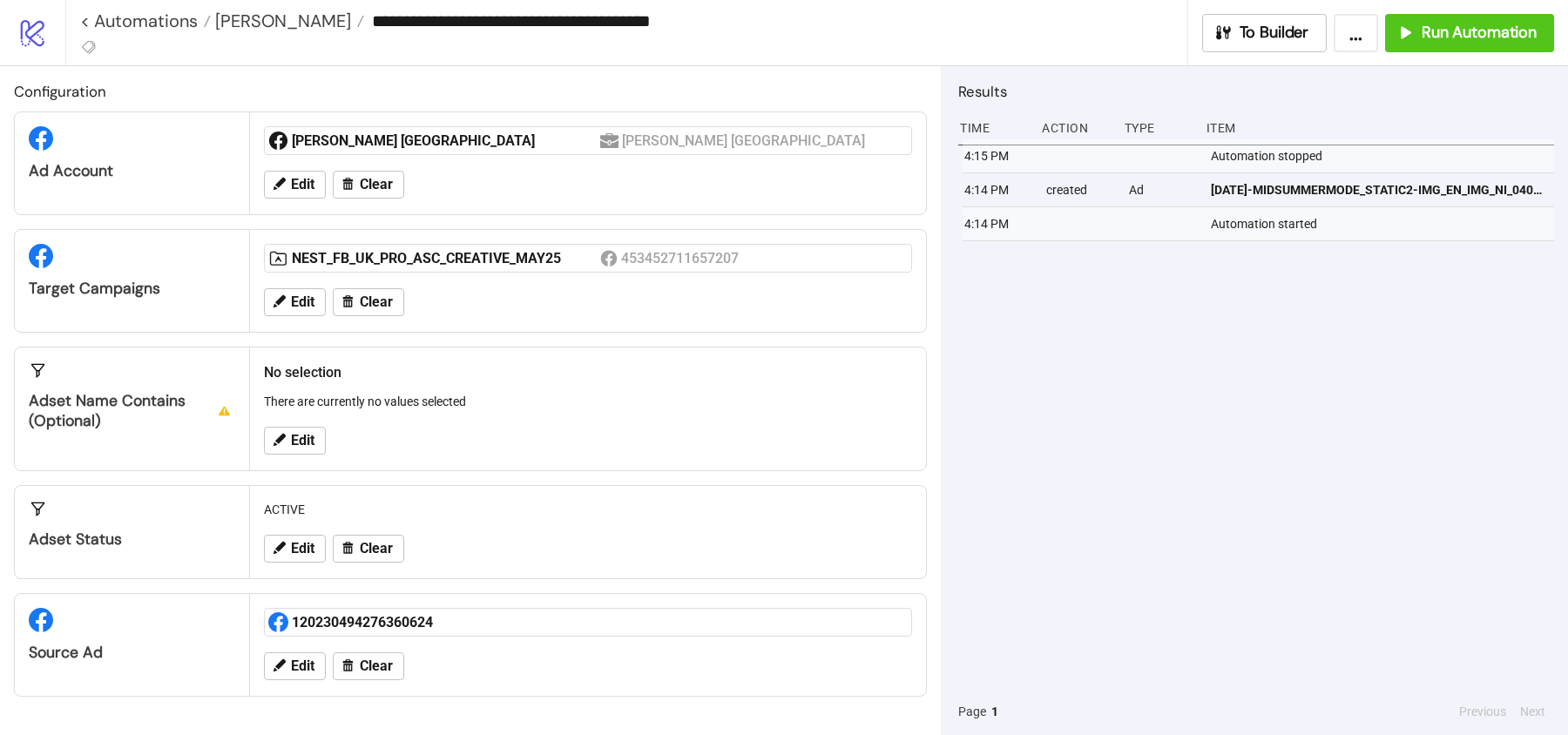
type input "**********"
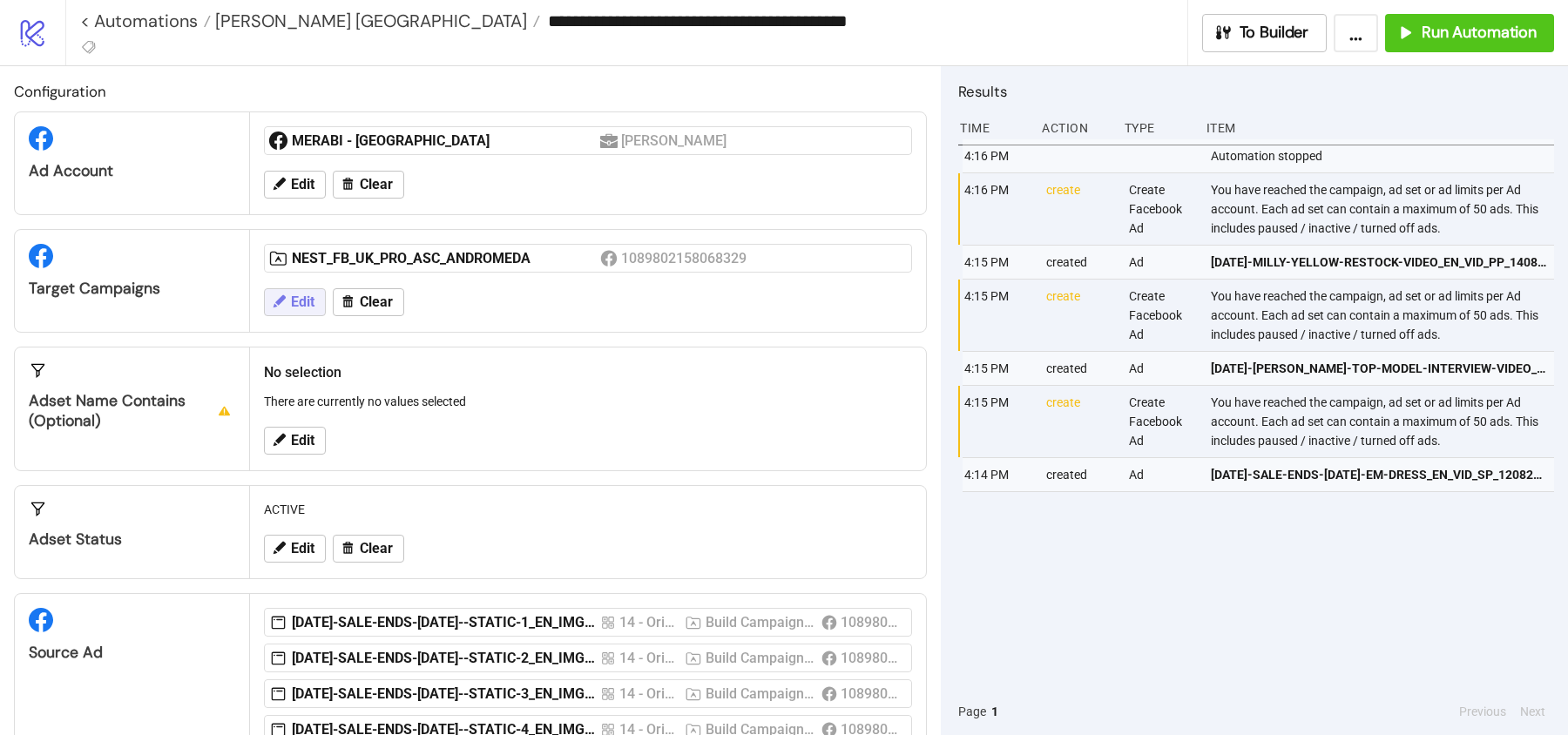
click at [312, 295] on span "Edit" at bounding box center [303, 302] width 24 height 16
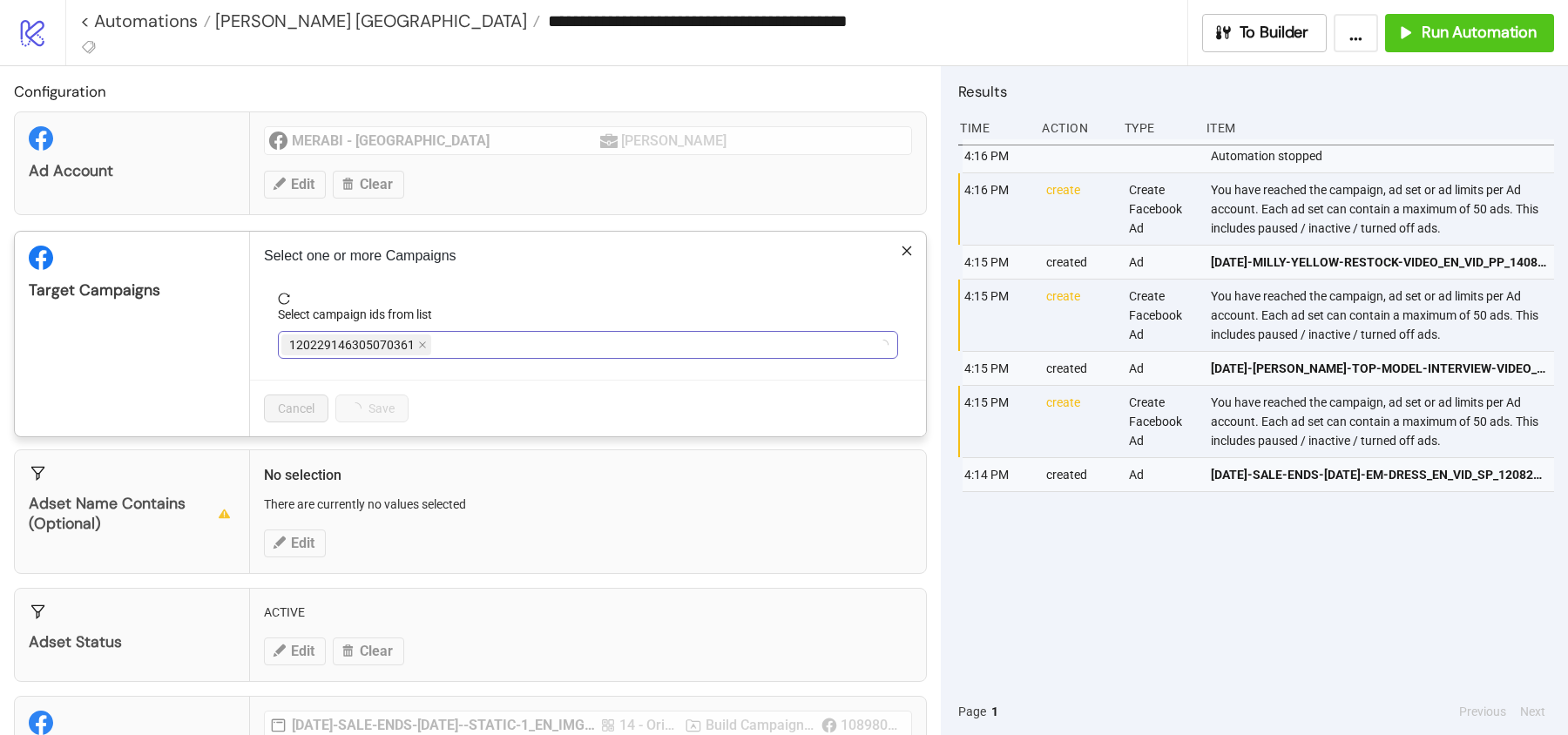
click at [417, 352] on span "120229146305070361" at bounding box center [355, 344] width 150 height 21
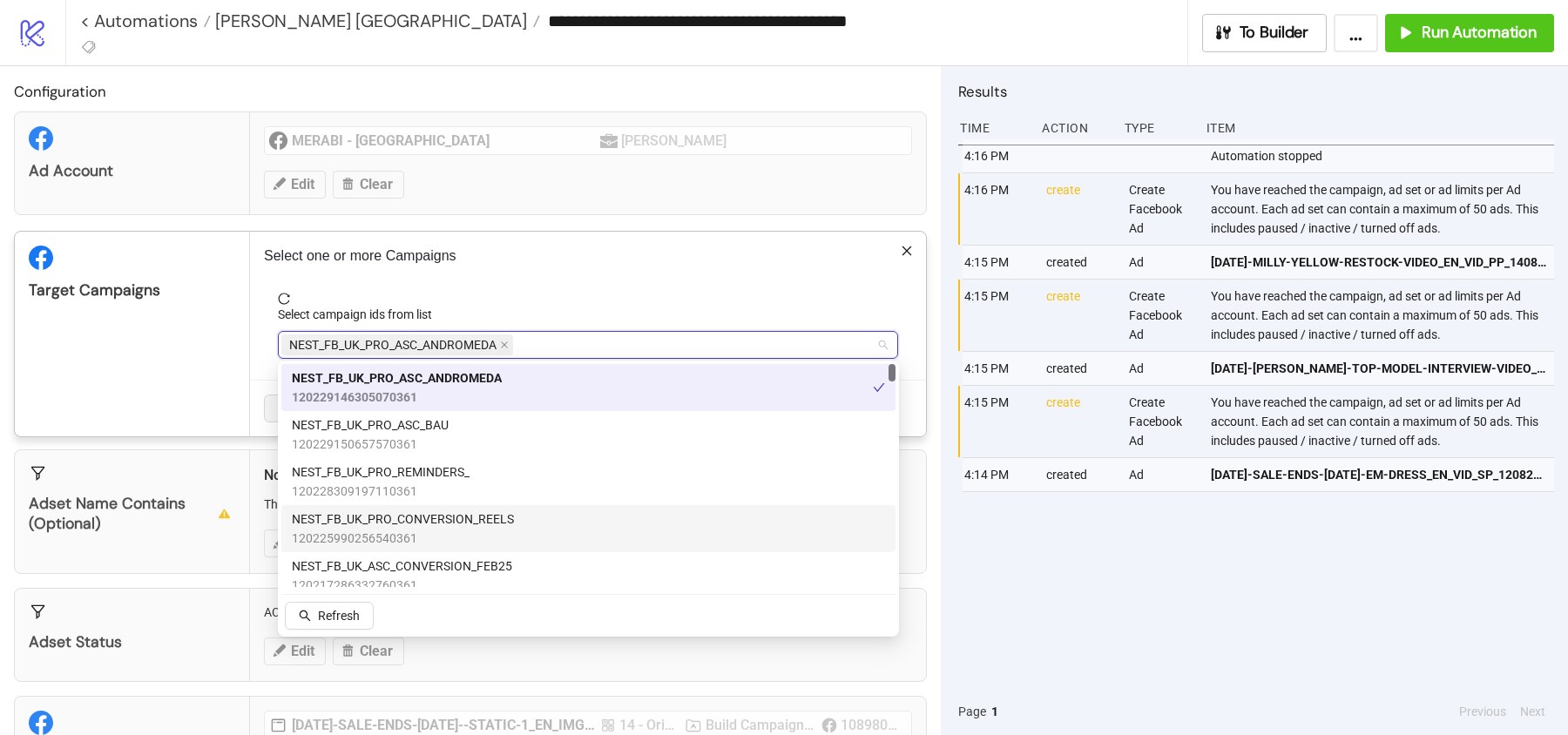
click at [464, 518] on span "NEST_FB_UK_PRO_CONVERSION_REELS" at bounding box center [403, 518] width 222 height 19
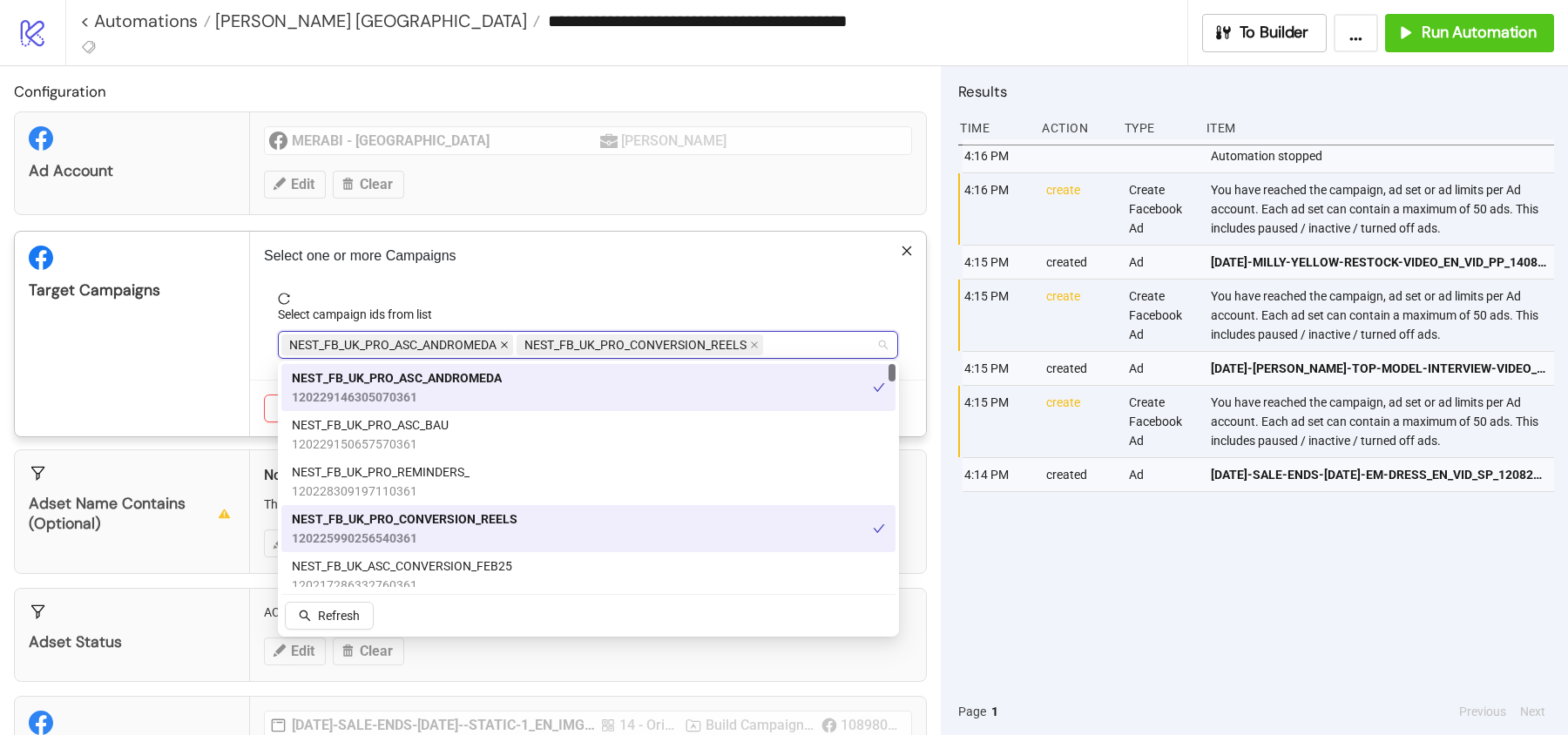
click at [501, 342] on icon "close" at bounding box center [505, 346] width 7 height 7
click at [290, 300] on span "reload" at bounding box center [588, 298] width 621 height 12
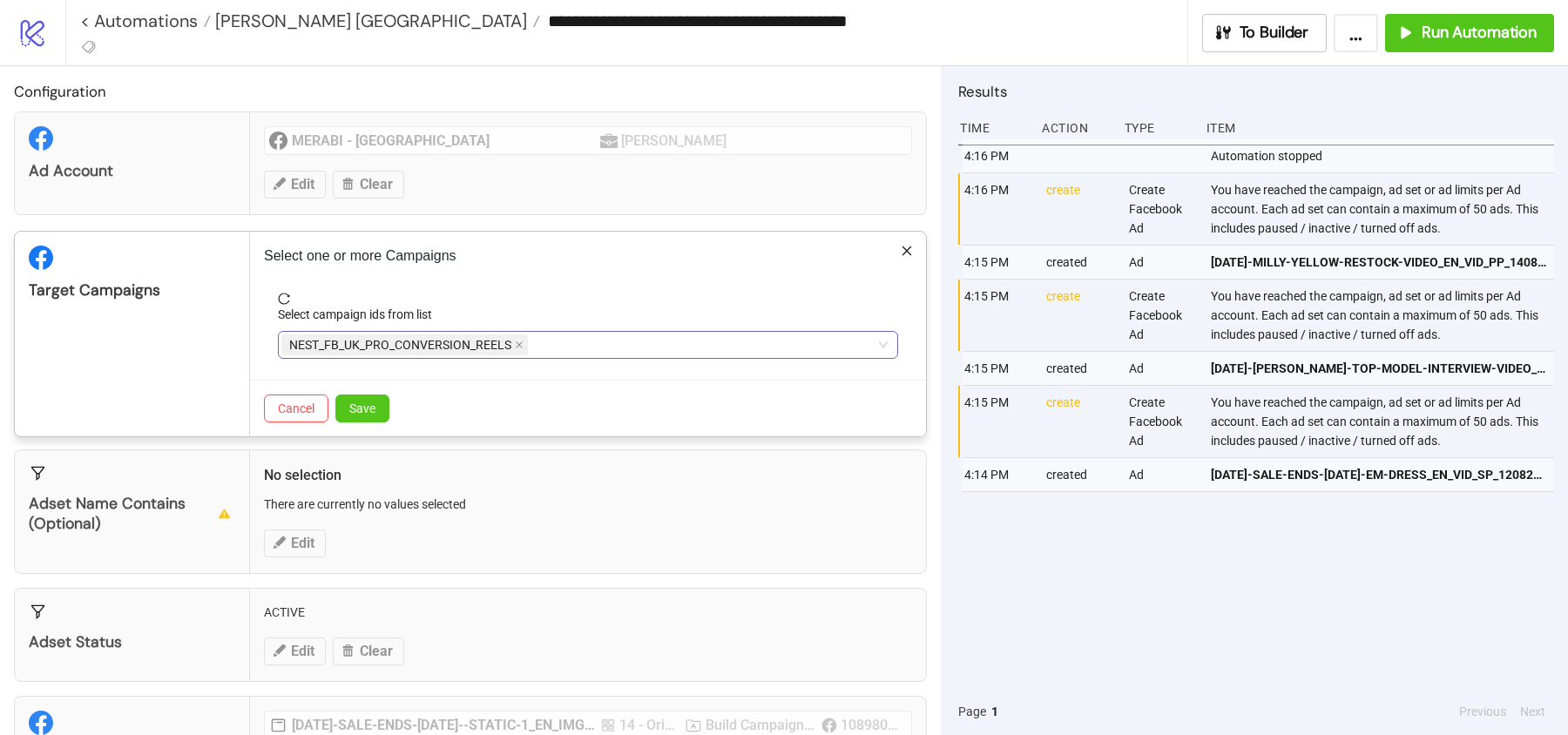
click at [366, 425] on div "Cancel Save" at bounding box center [588, 408] width 676 height 57
click at [366, 406] on span "Save" at bounding box center [362, 407] width 26 height 14
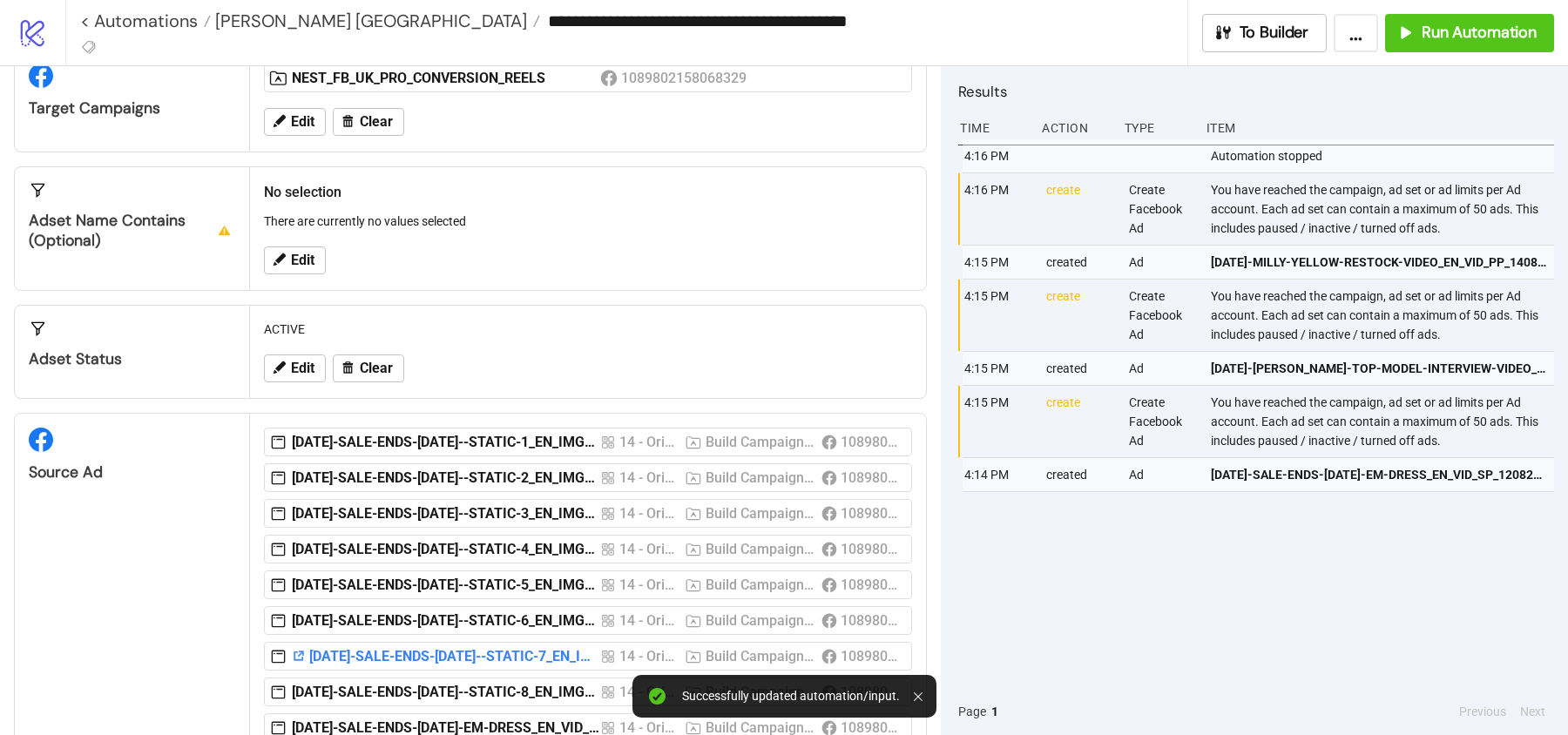
scroll to position [334, 0]
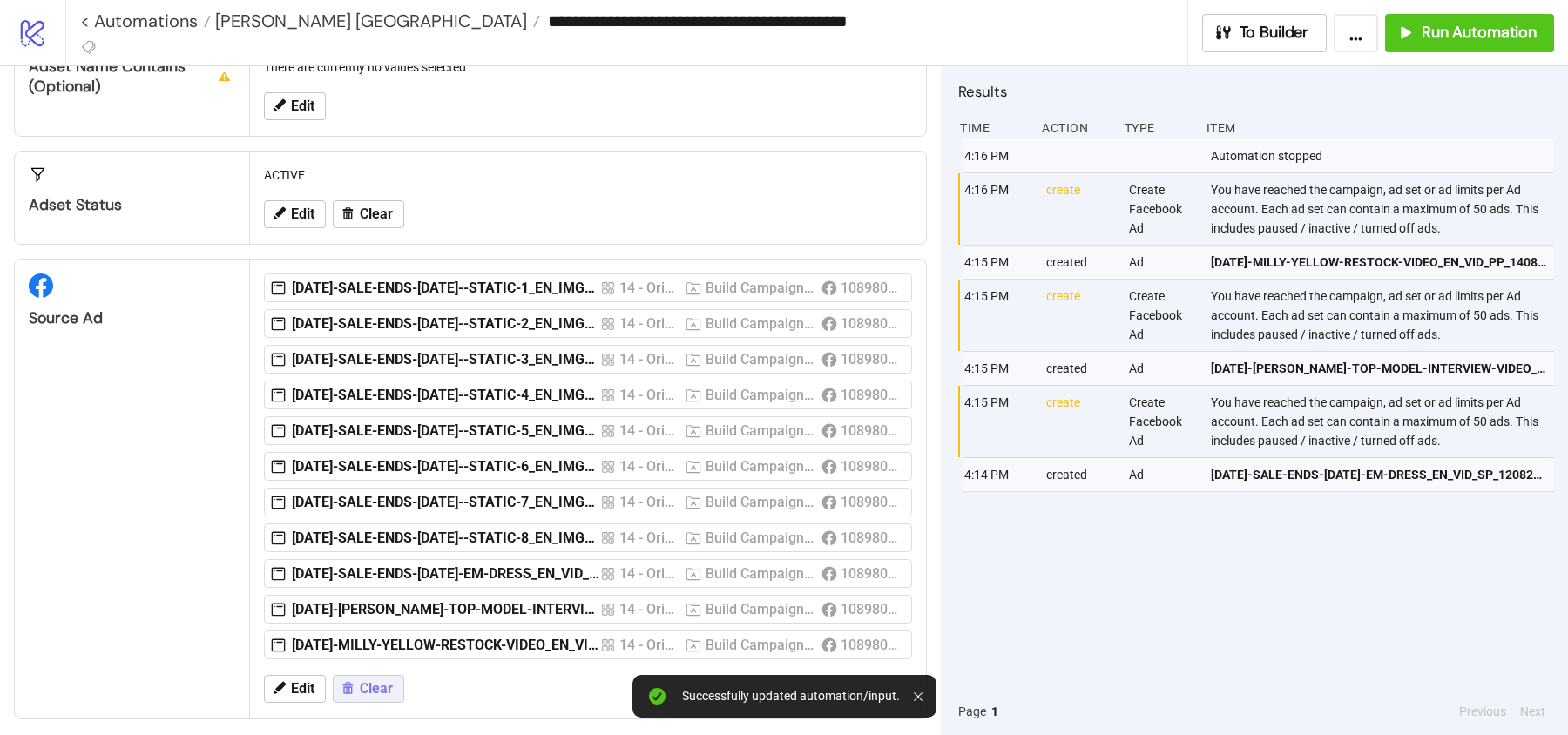
click at [365, 681] on span "Clear" at bounding box center [376, 688] width 33 height 16
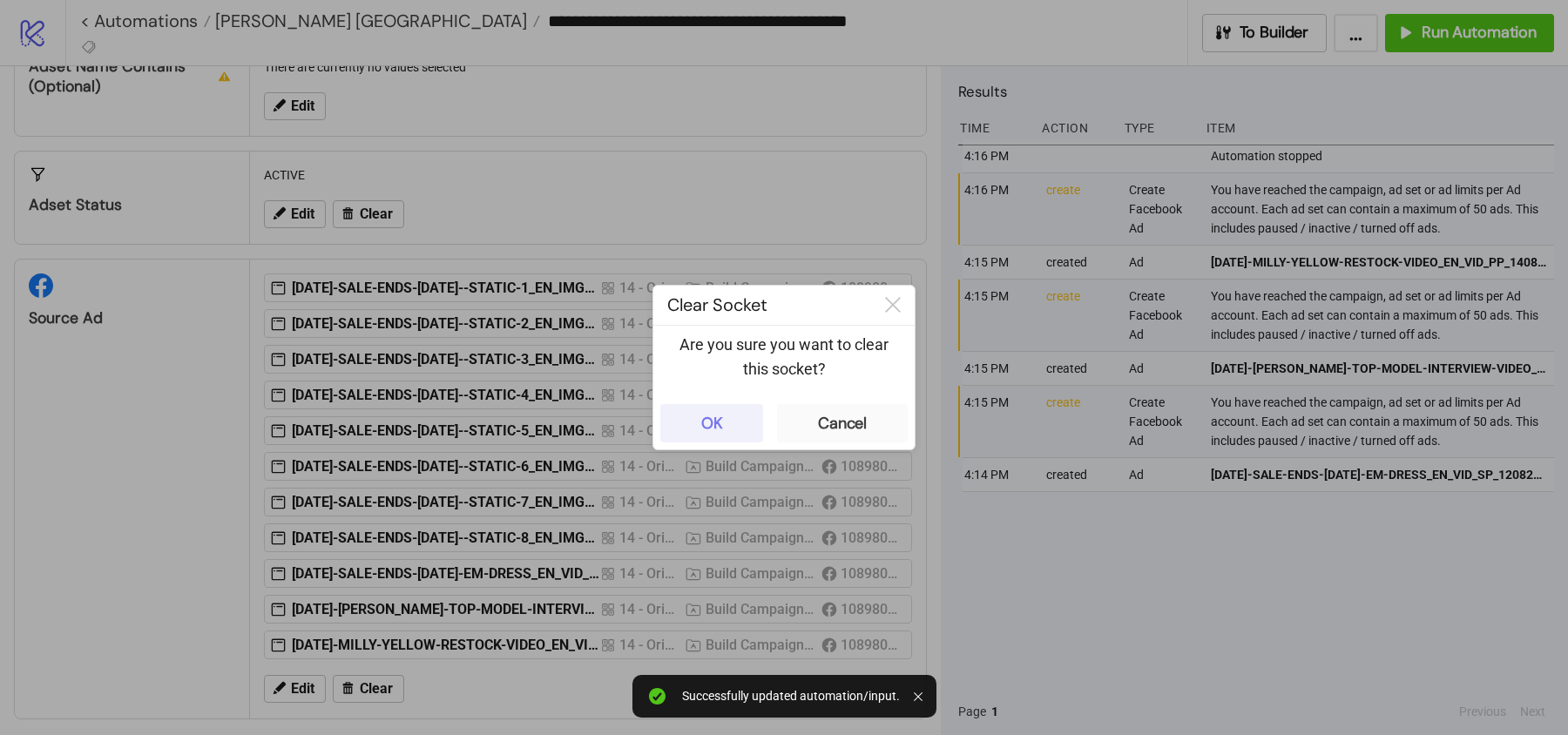
click at [738, 431] on button "OK" at bounding box center [711, 423] width 103 height 39
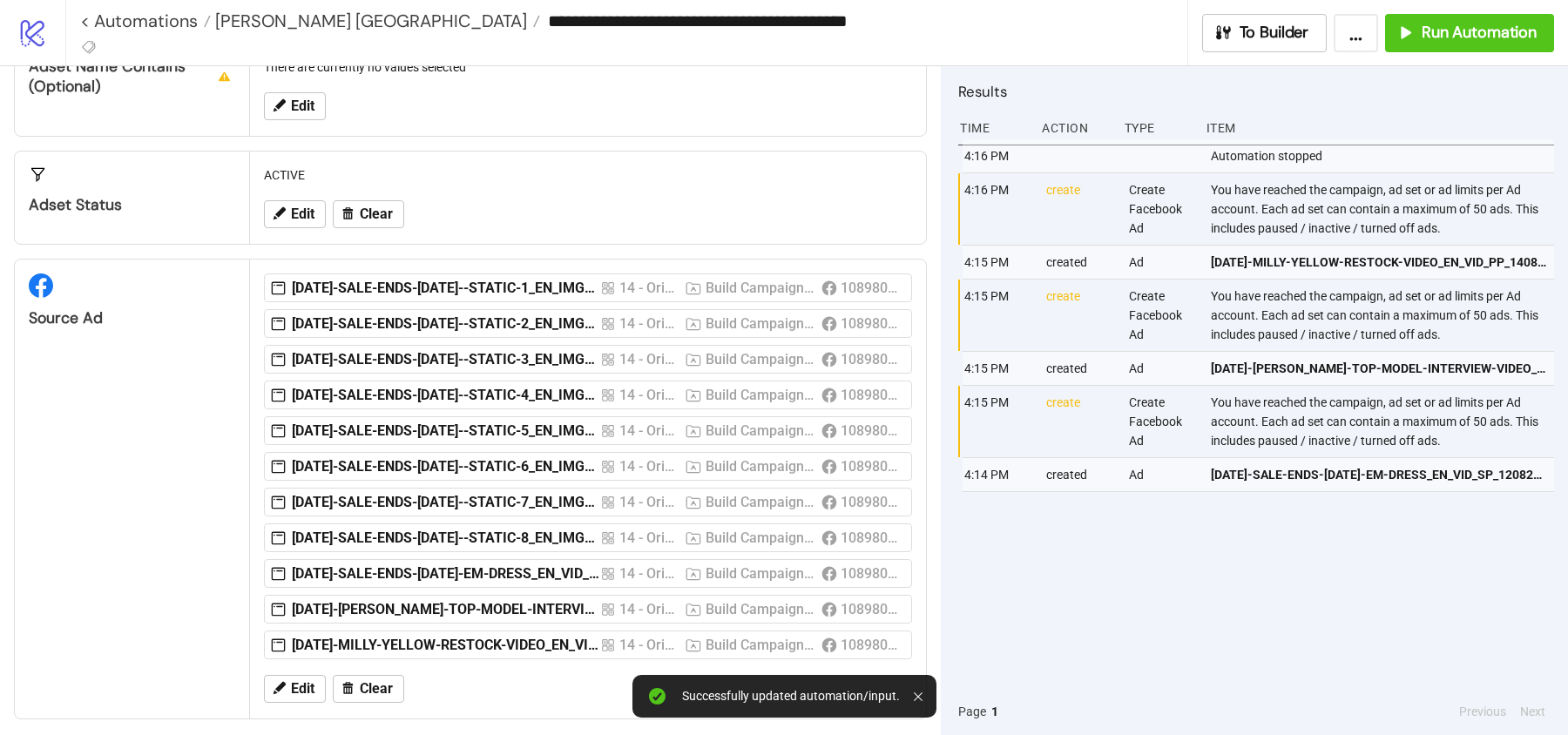
scroll to position [6, 0]
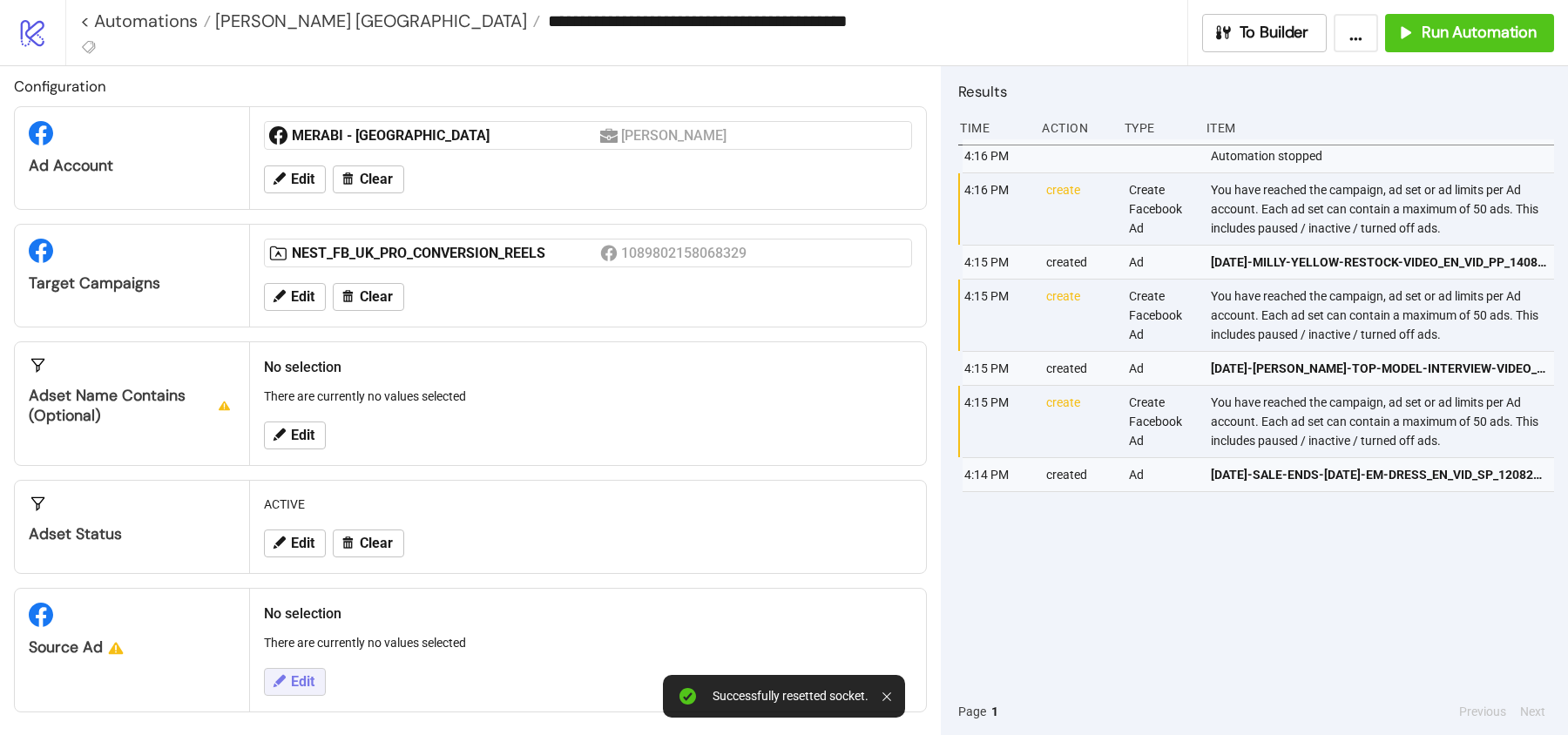
click at [297, 676] on span "Edit" at bounding box center [303, 681] width 24 height 16
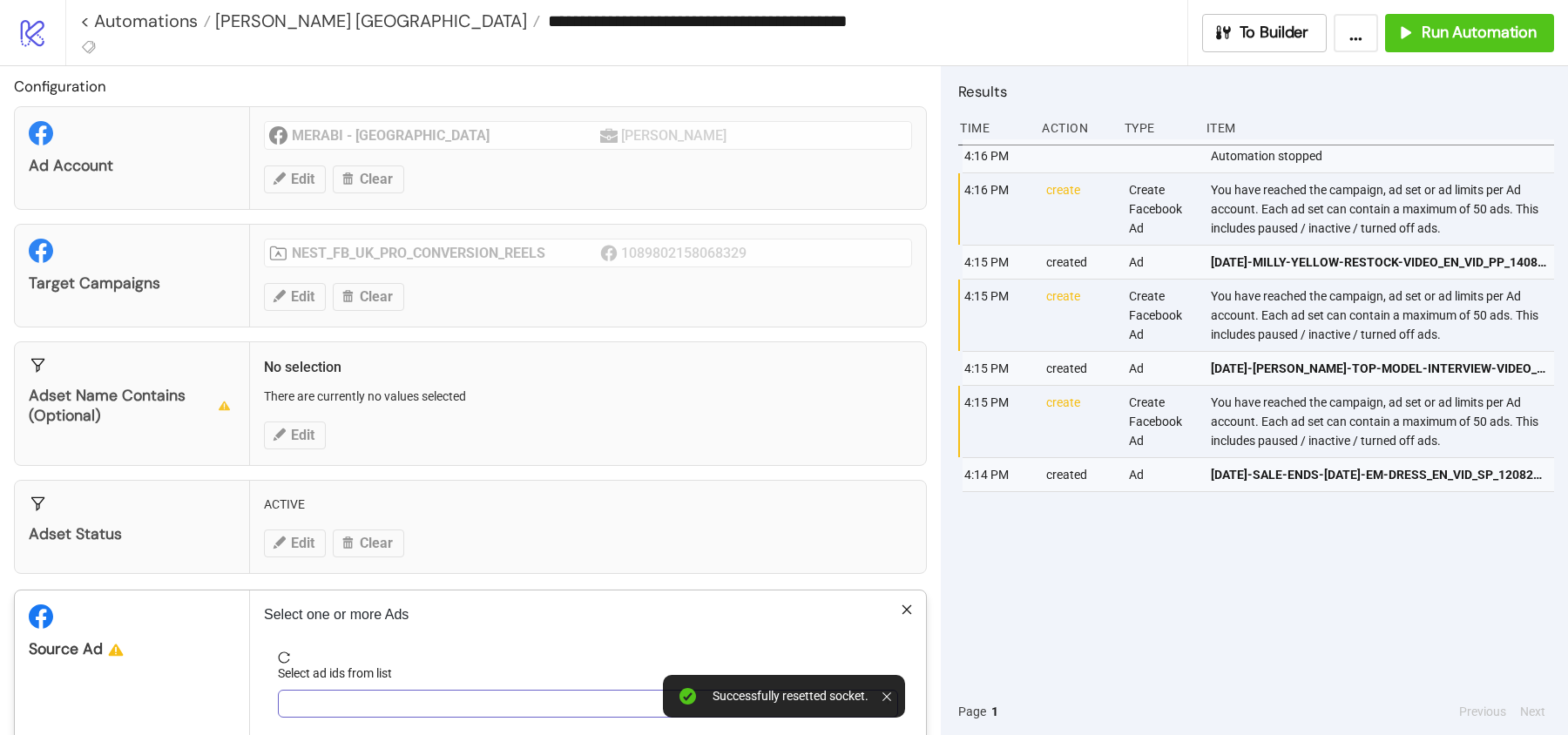
click at [342, 701] on div at bounding box center [578, 703] width 595 height 25
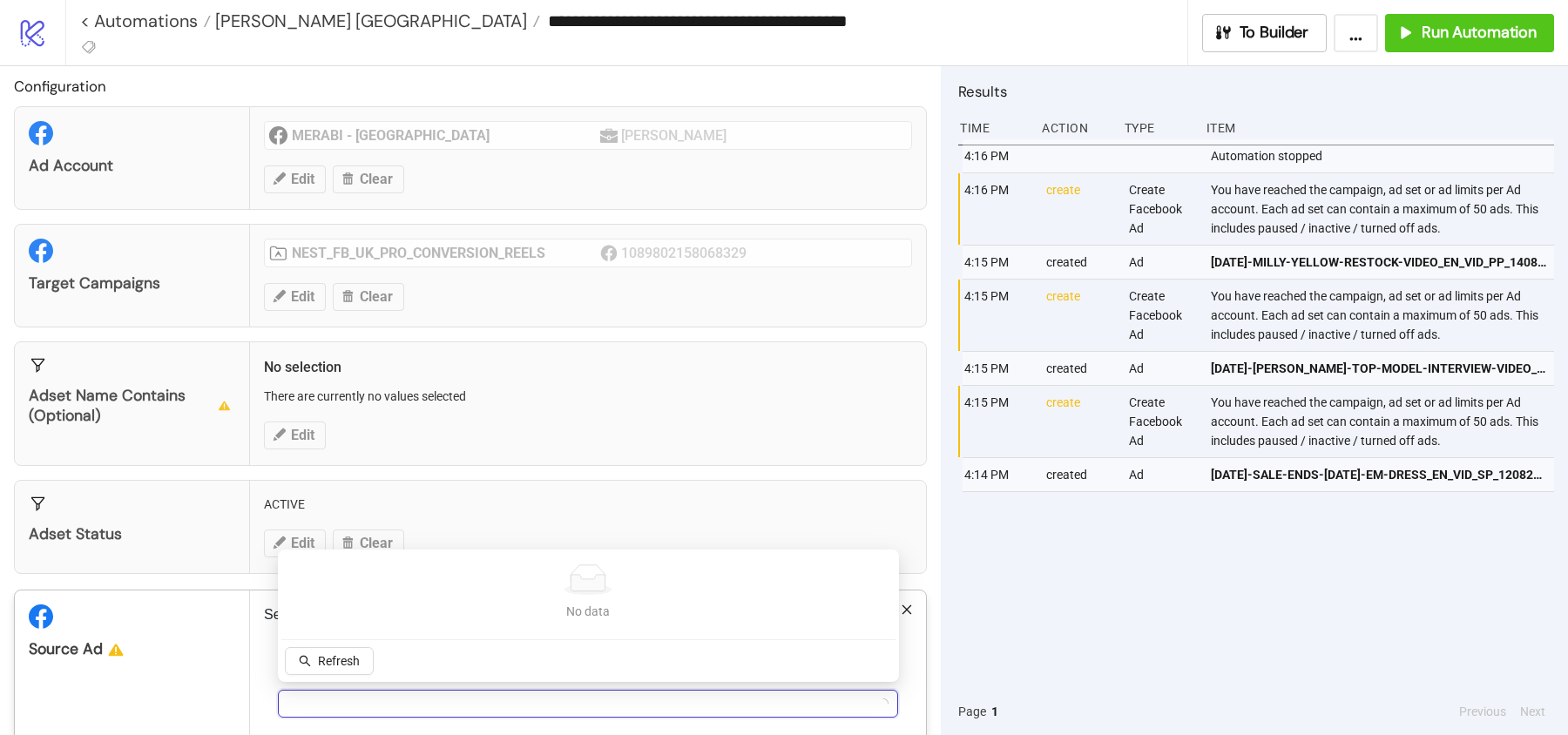
scroll to position [87, 0]
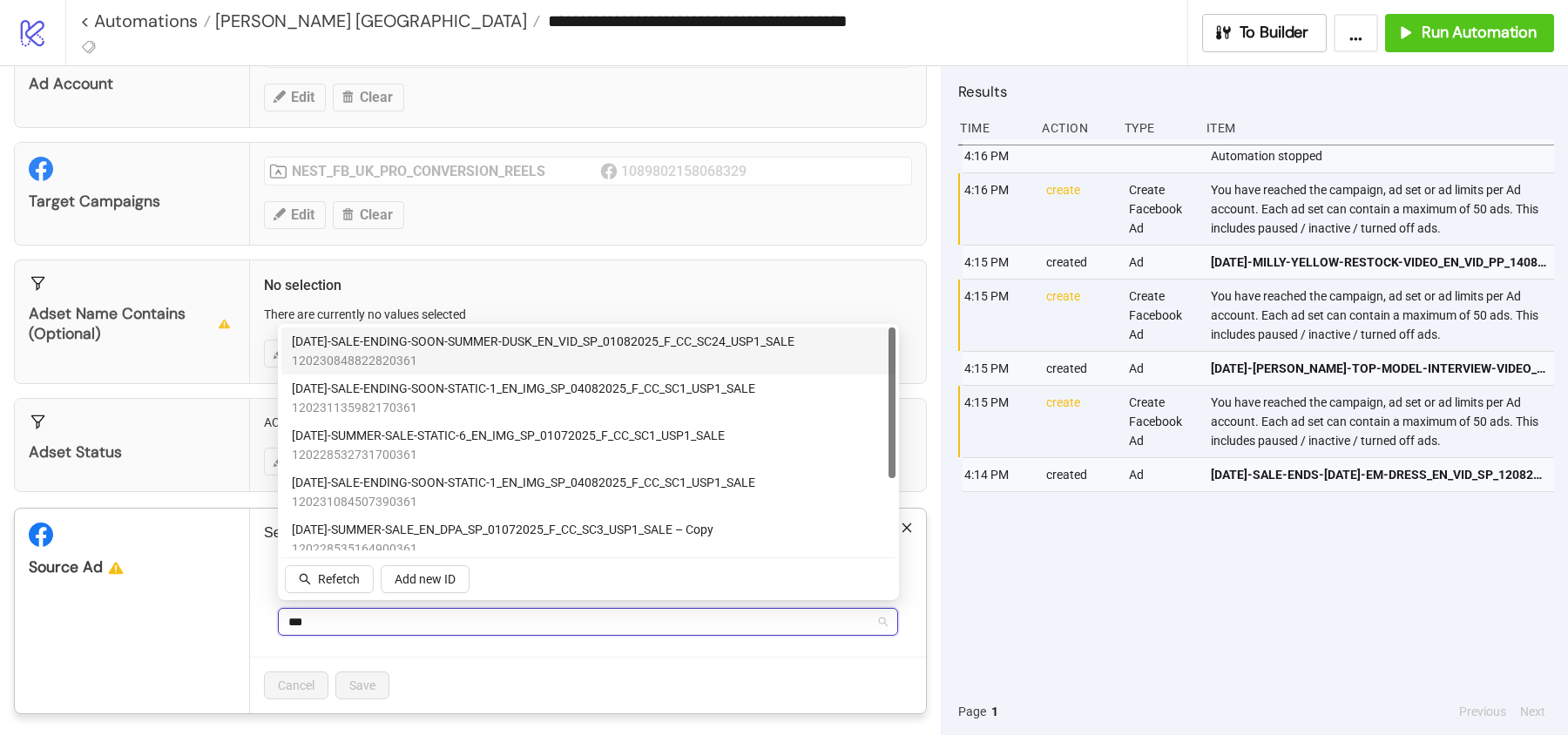
click at [498, 350] on span "AD224-SALE-ENDING-SOON-SUMMER-DUSK_EN_VID_SP_01082025_F_CC_SC24_USP1_SALE" at bounding box center [543, 340] width 502 height 19
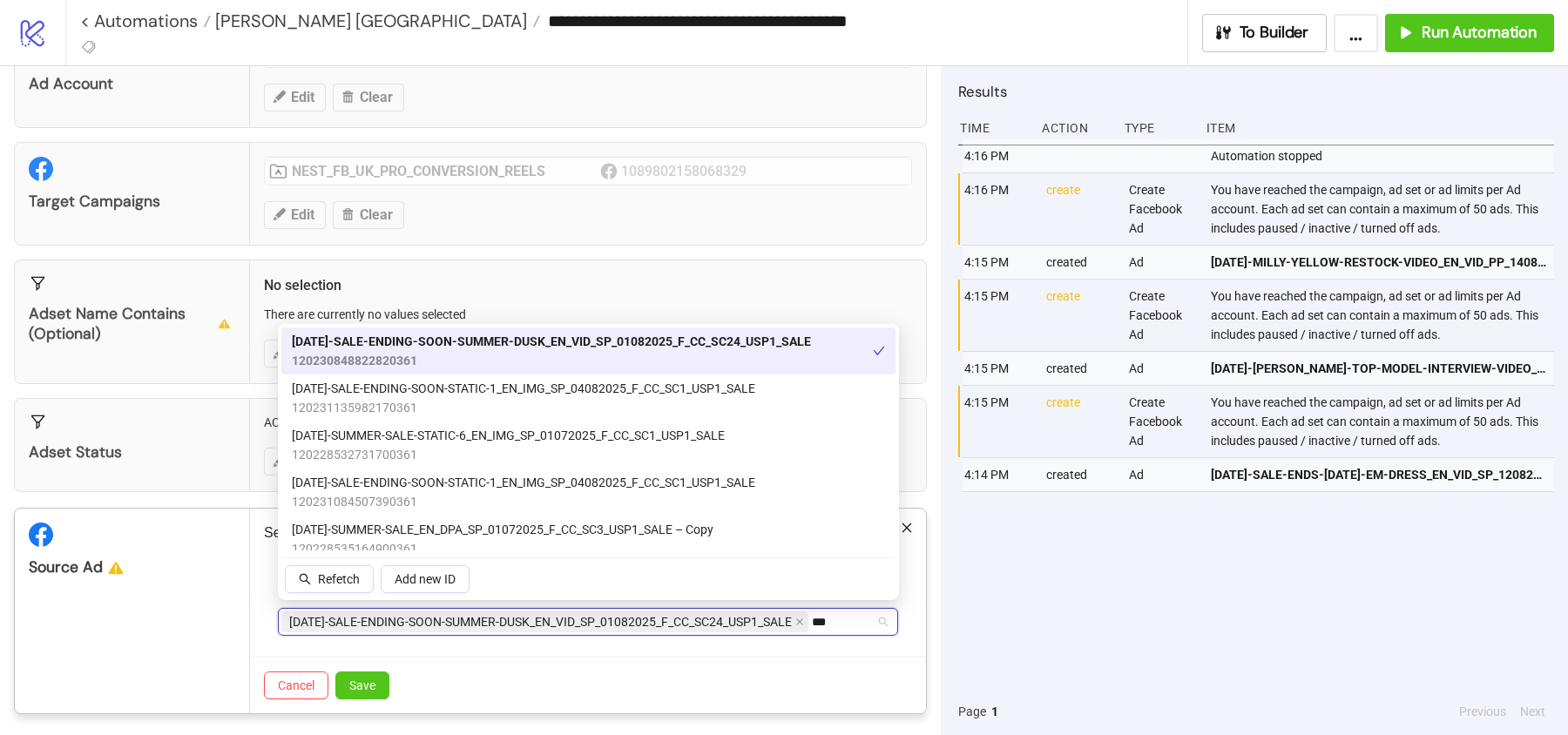
click at [503, 355] on span "120230848822820361" at bounding box center [551, 360] width 519 height 19
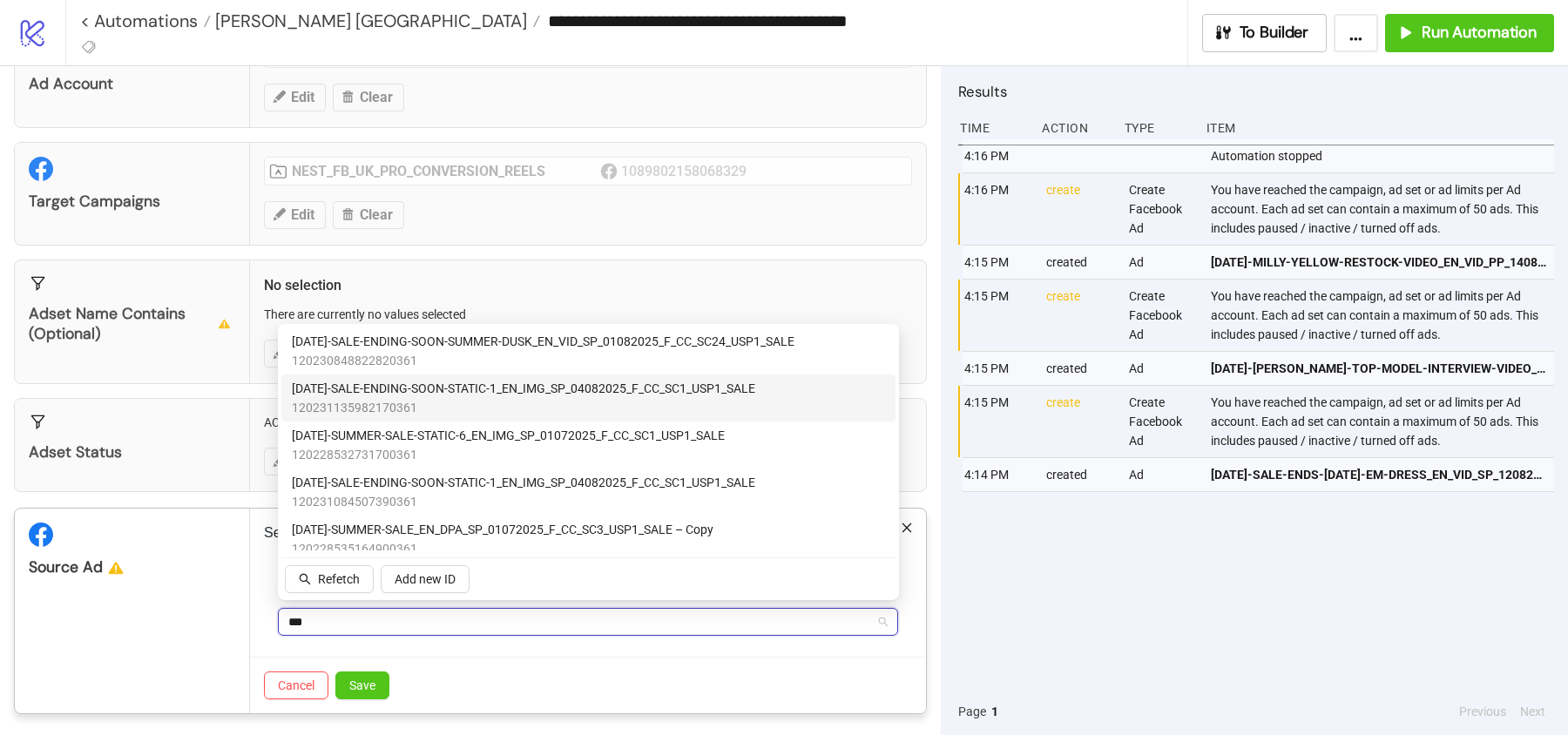
click at [493, 405] on span "120231135982170361" at bounding box center [523, 407] width 464 height 19
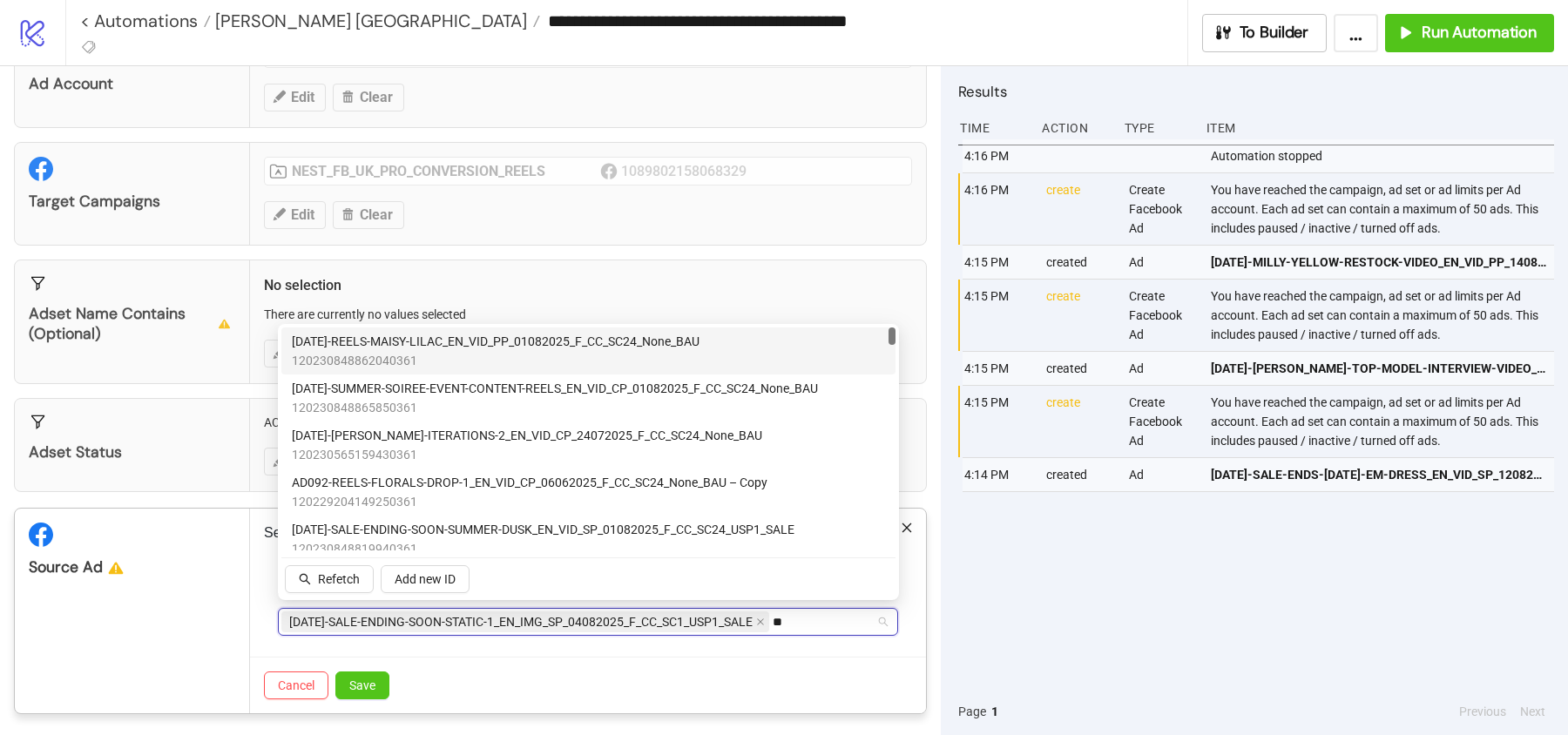
type input "*"
click at [545, 351] on span "120231480948850361" at bounding box center [578, 360] width 573 height 19
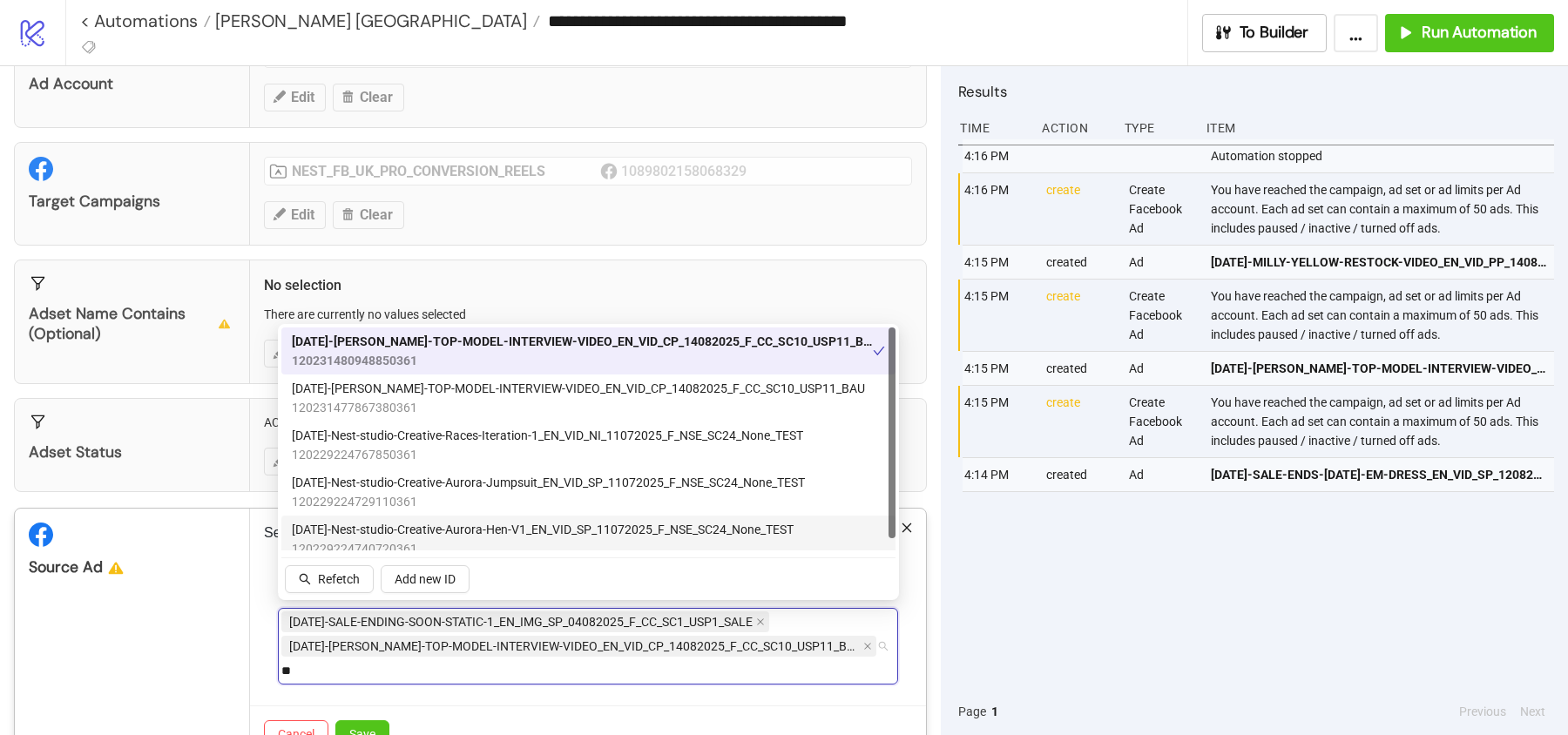
type input "*"
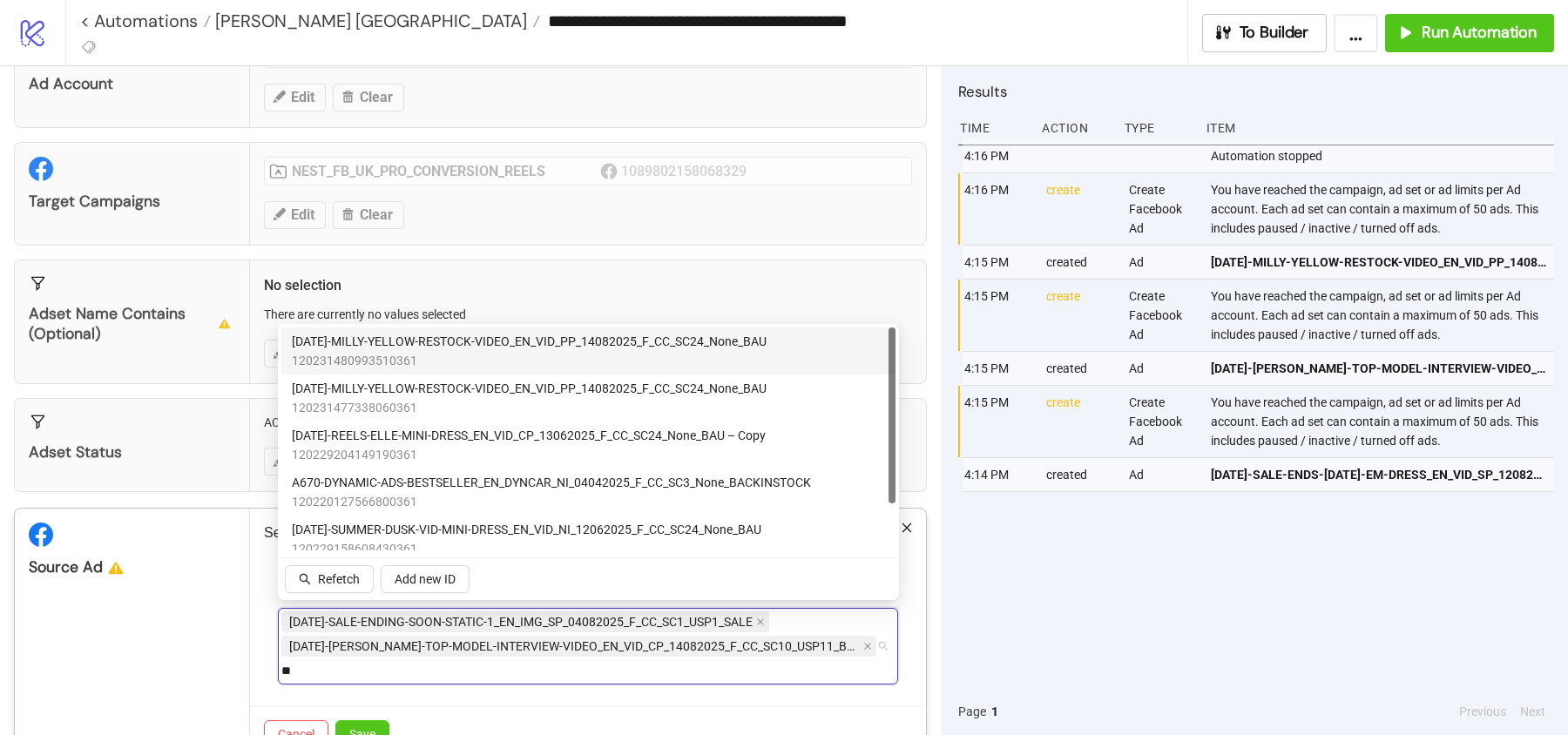
type input "***"
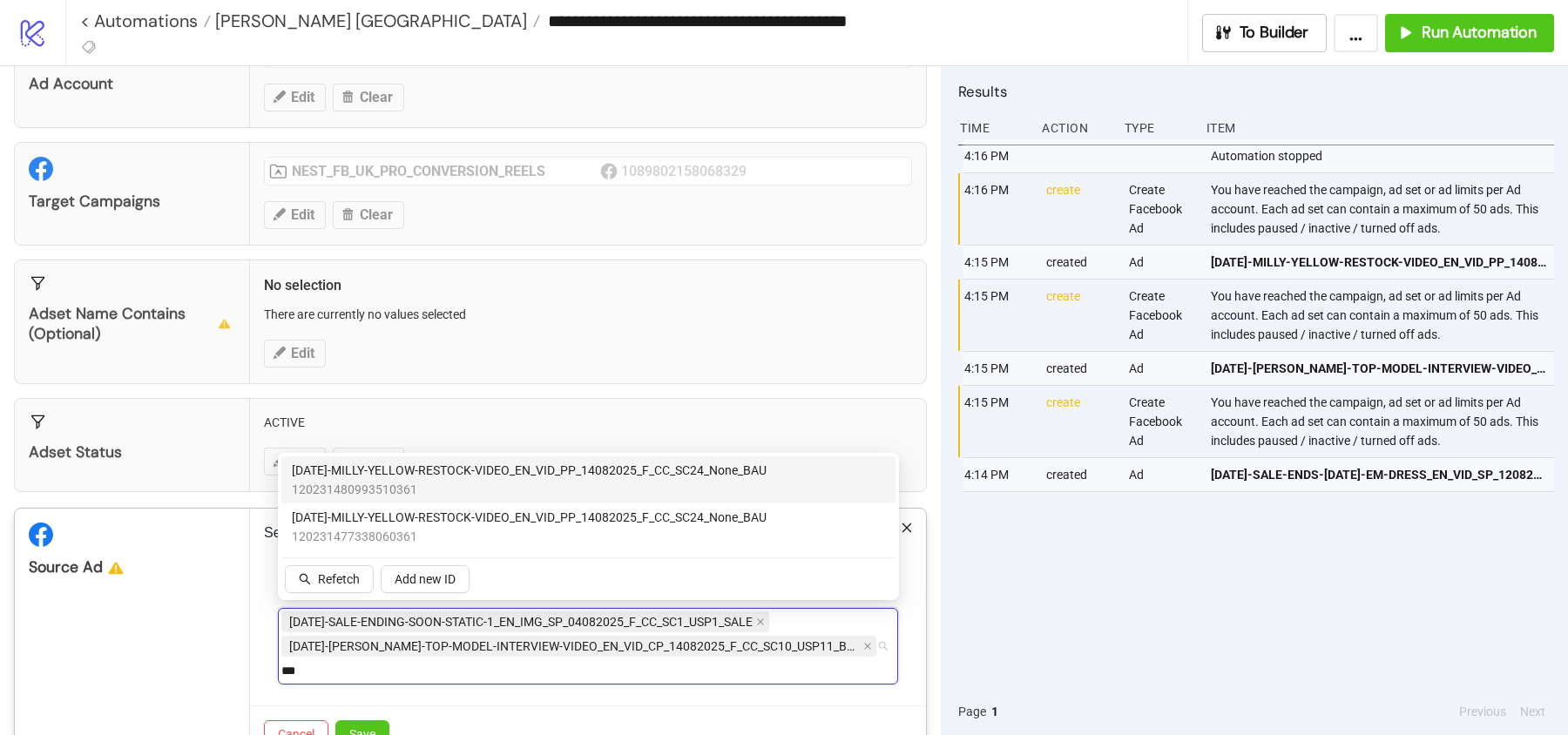
click at [683, 473] on span "AD246-MILLY-YELLOW-RESTOCK-VIDEO_EN_VID_PP_14082025_F_CC_SC24_None_BAU" at bounding box center [529, 470] width 475 height 19
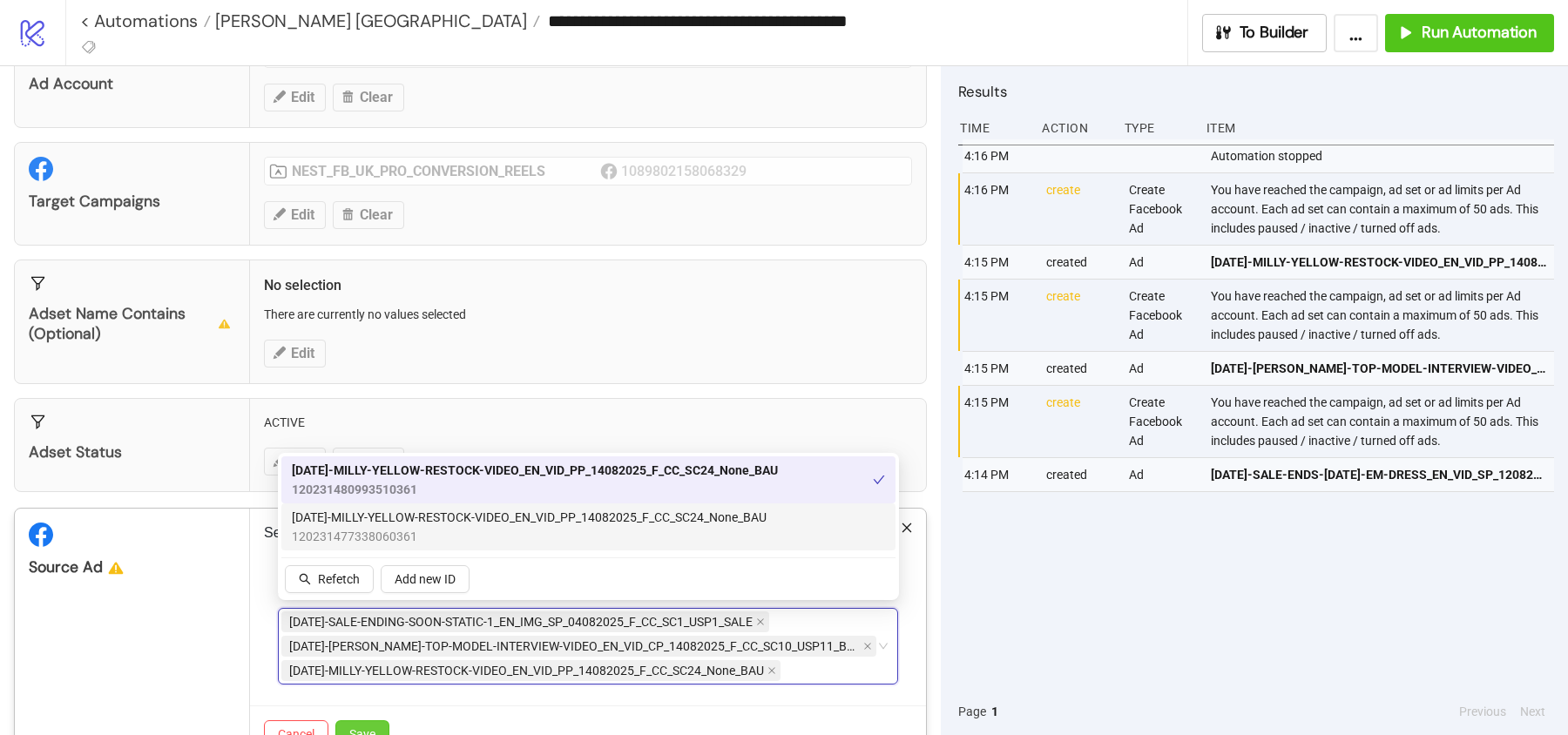
click at [371, 720] on button "Save" at bounding box center [362, 734] width 54 height 28
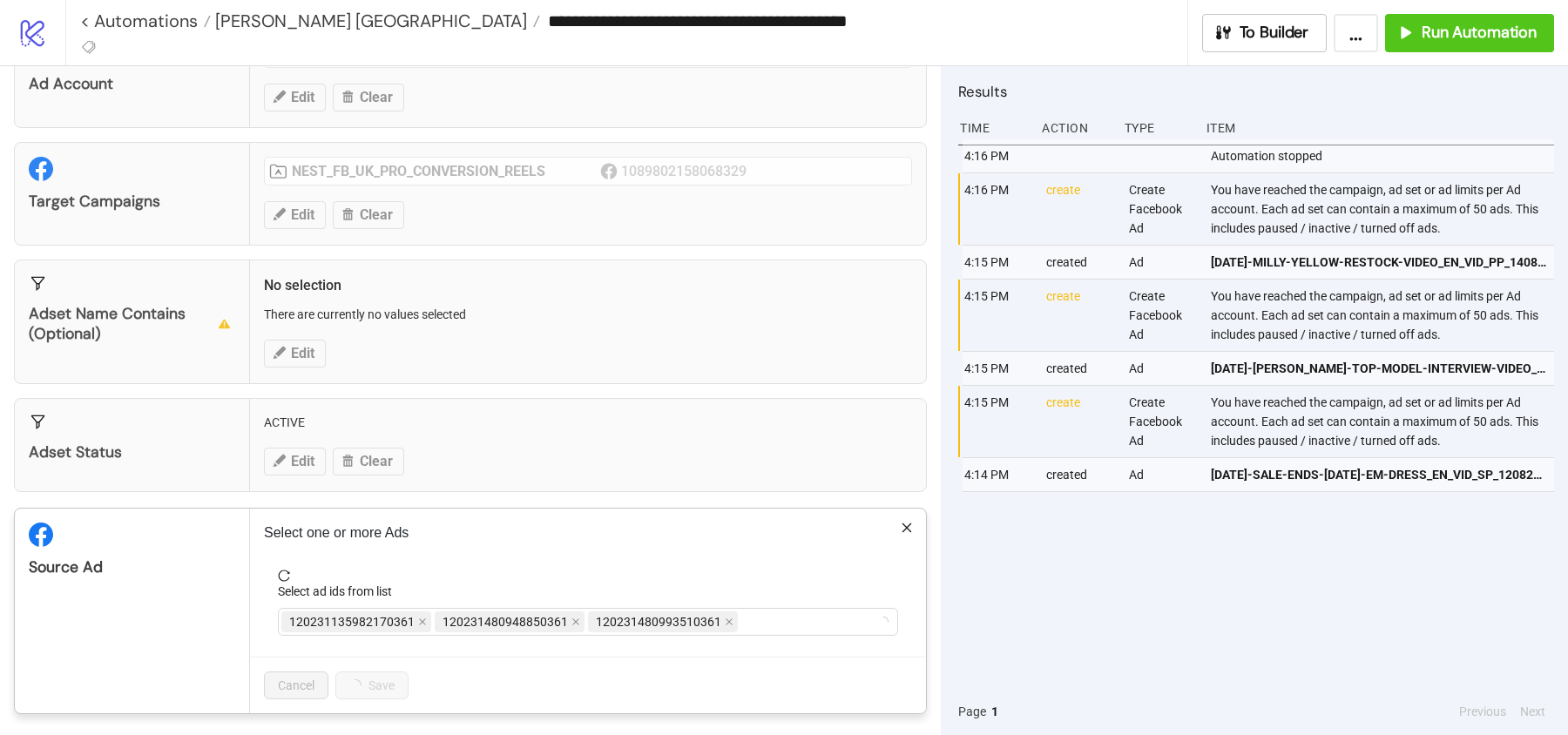
scroll to position [54, 0]
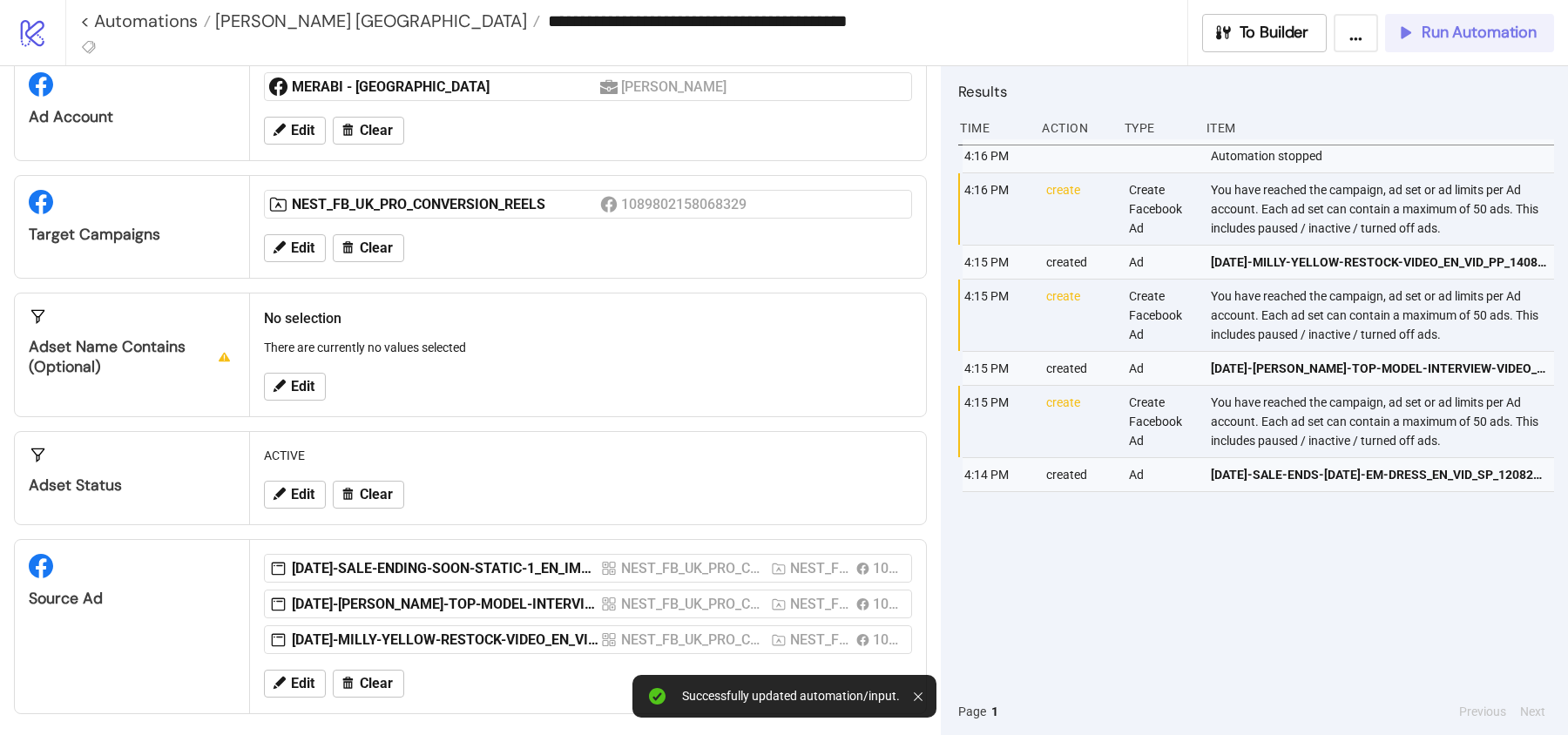
click at [1420, 48] on button "Run Automation" at bounding box center [1470, 33] width 169 height 39
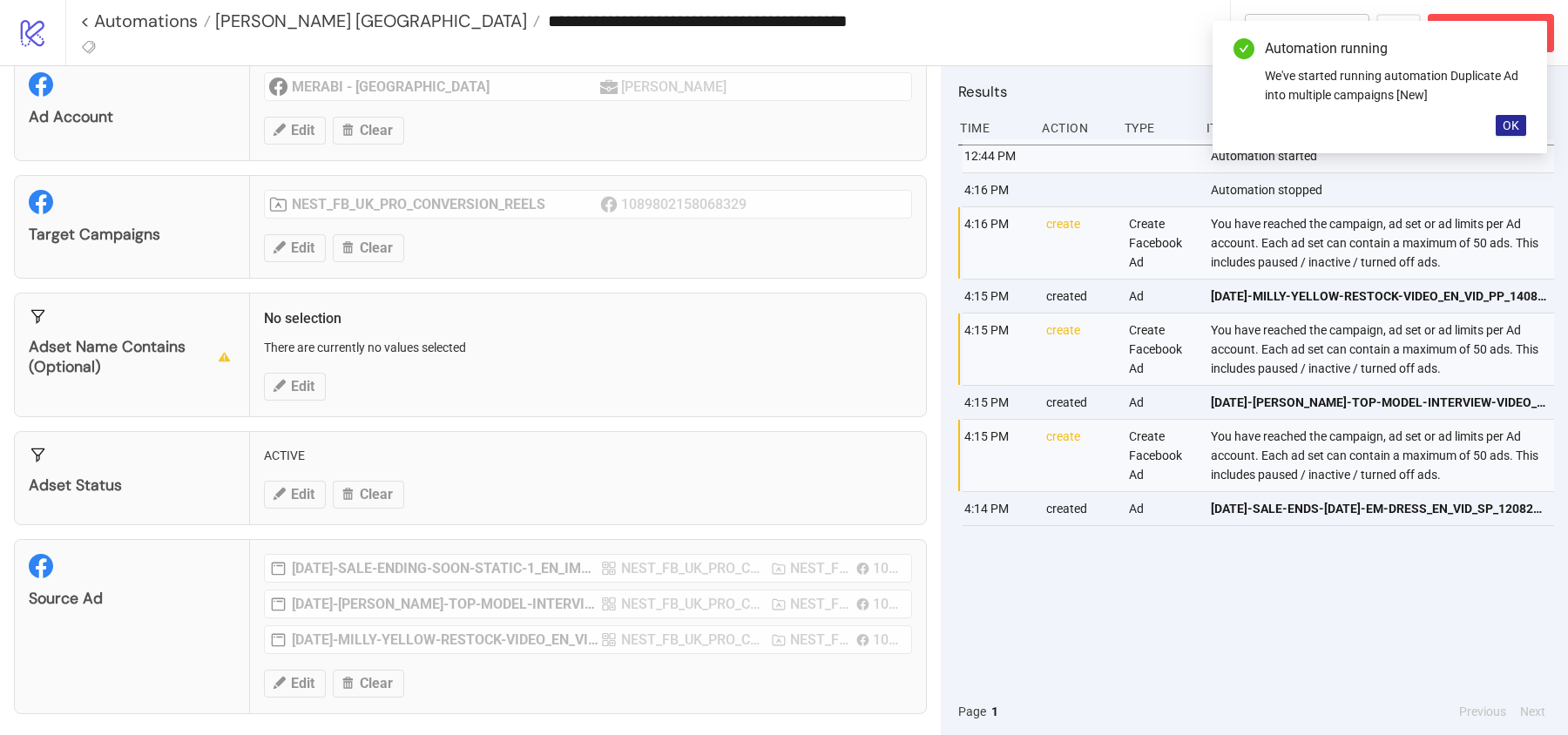
click at [1519, 131] on button "OK" at bounding box center [1510, 125] width 30 height 21
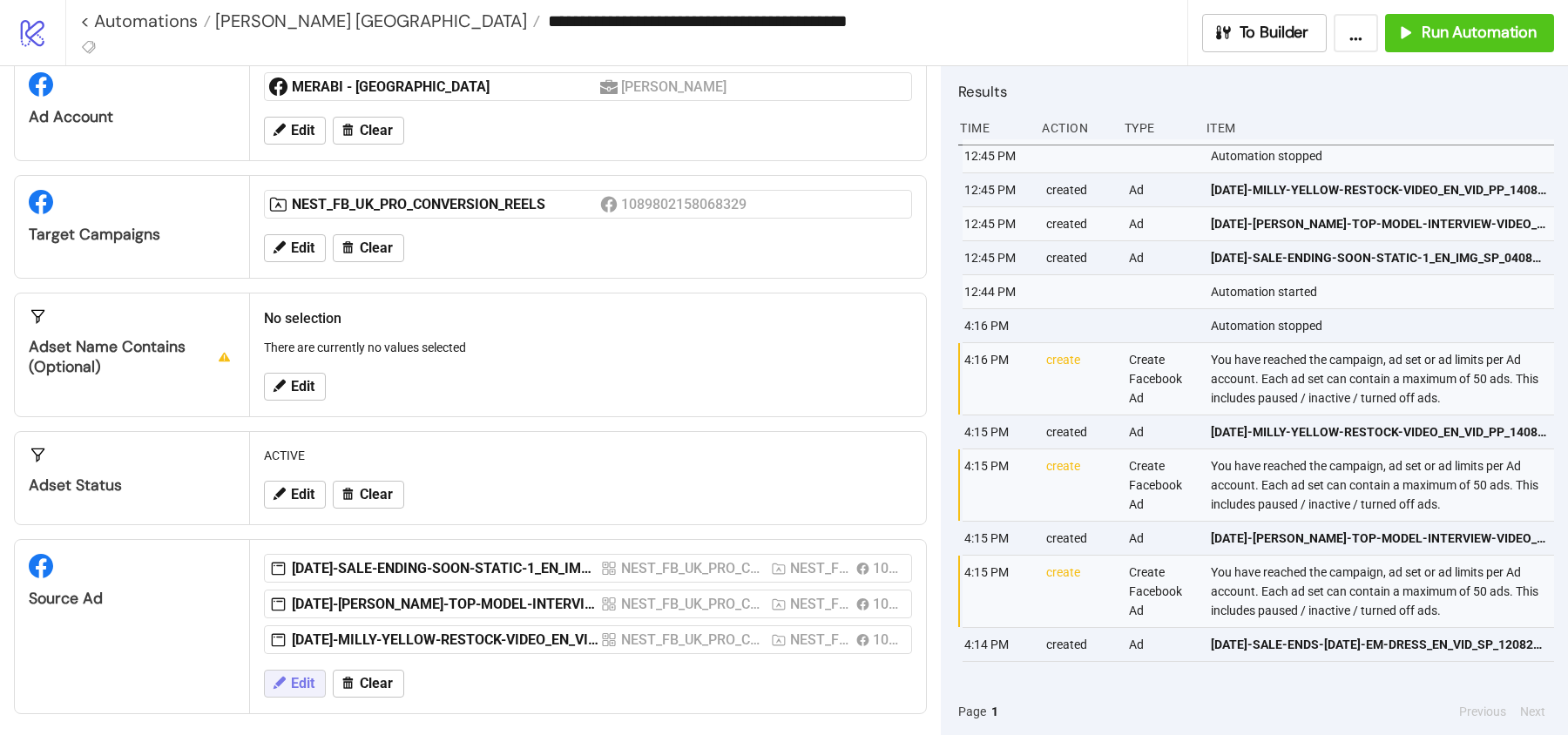
click at [305, 675] on span "Edit" at bounding box center [303, 683] width 24 height 16
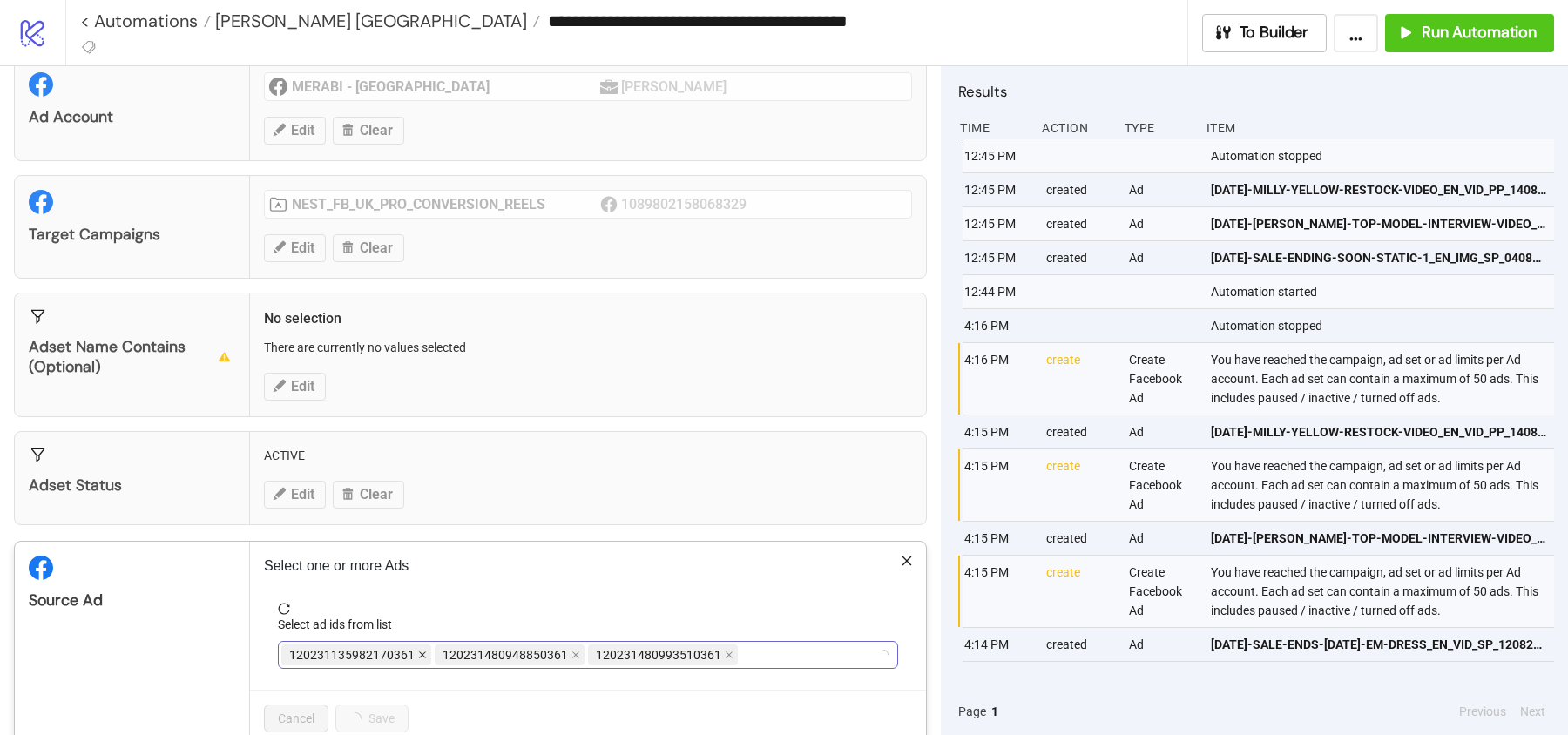
click at [418, 653] on icon "close" at bounding box center [421, 654] width 8 height 8
click at [420, 651] on icon "close" at bounding box center [421, 654] width 8 height 8
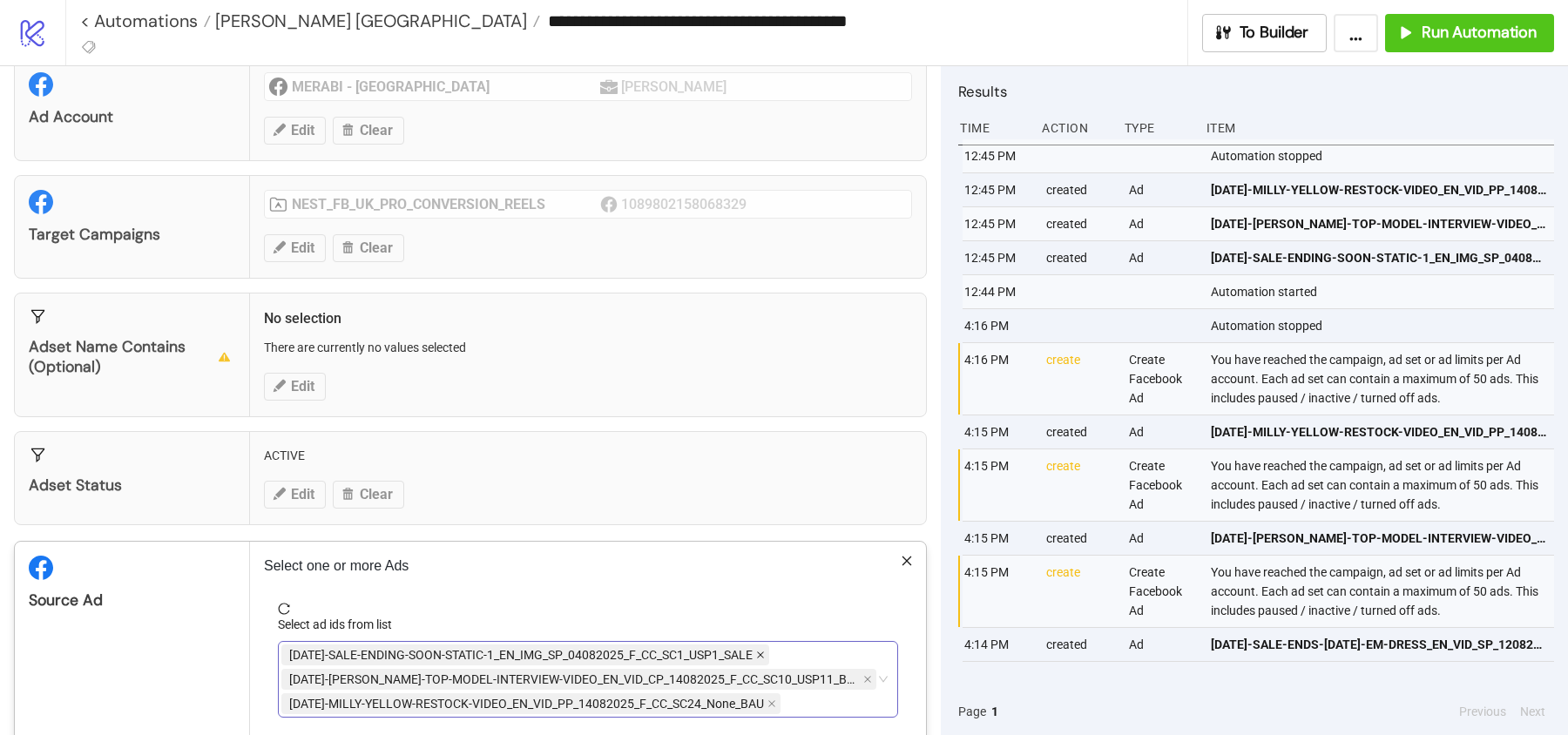
click at [762, 651] on icon "close" at bounding box center [760, 655] width 7 height 7
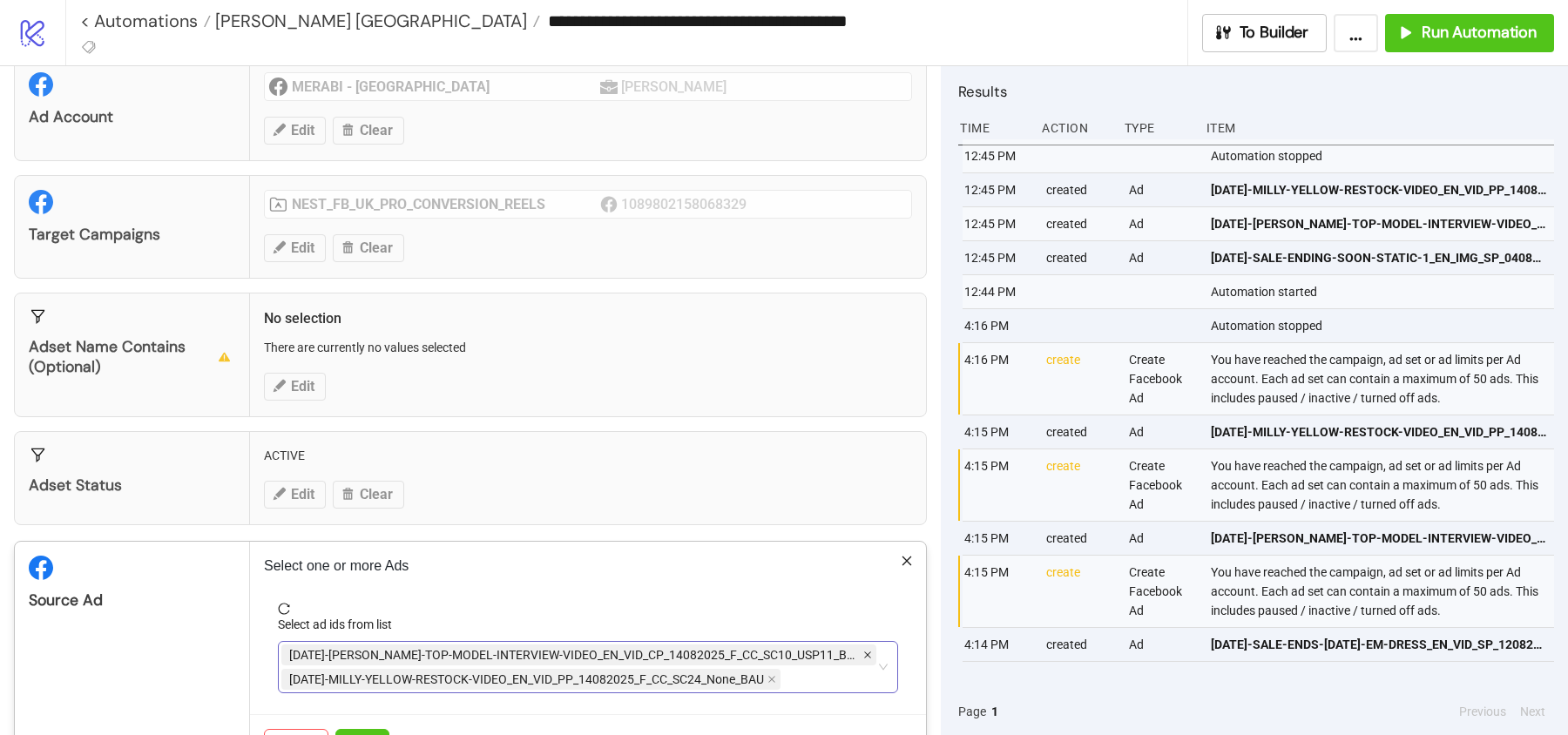
click at [864, 651] on icon "close" at bounding box center [868, 655] width 7 height 7
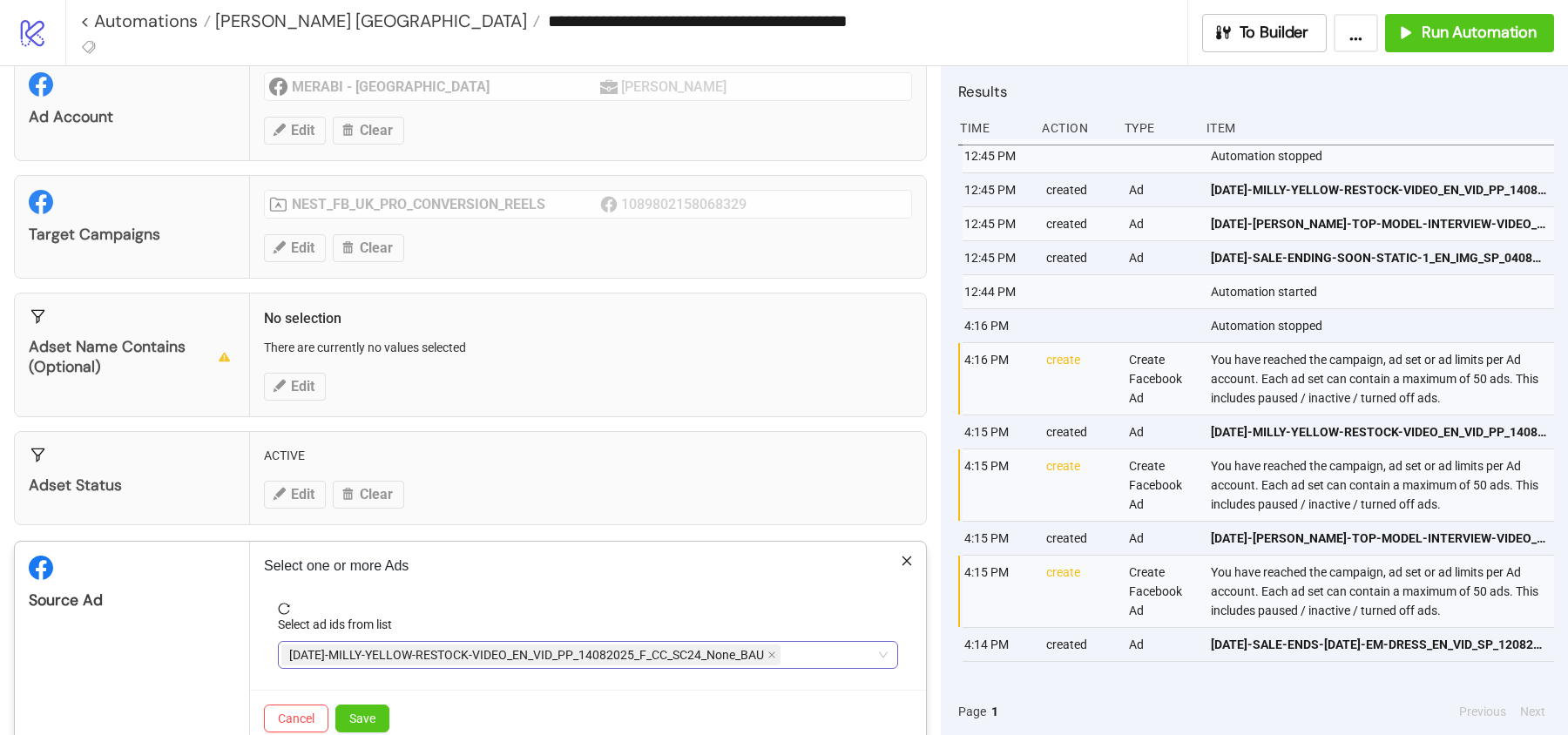
click at [764, 646] on span "AD246-MILLY-YELLOW-RESTOCK-VIDEO_EN_VID_PP_14082025_F_CC_SC24_None_BAU" at bounding box center [531, 654] width 499 height 21
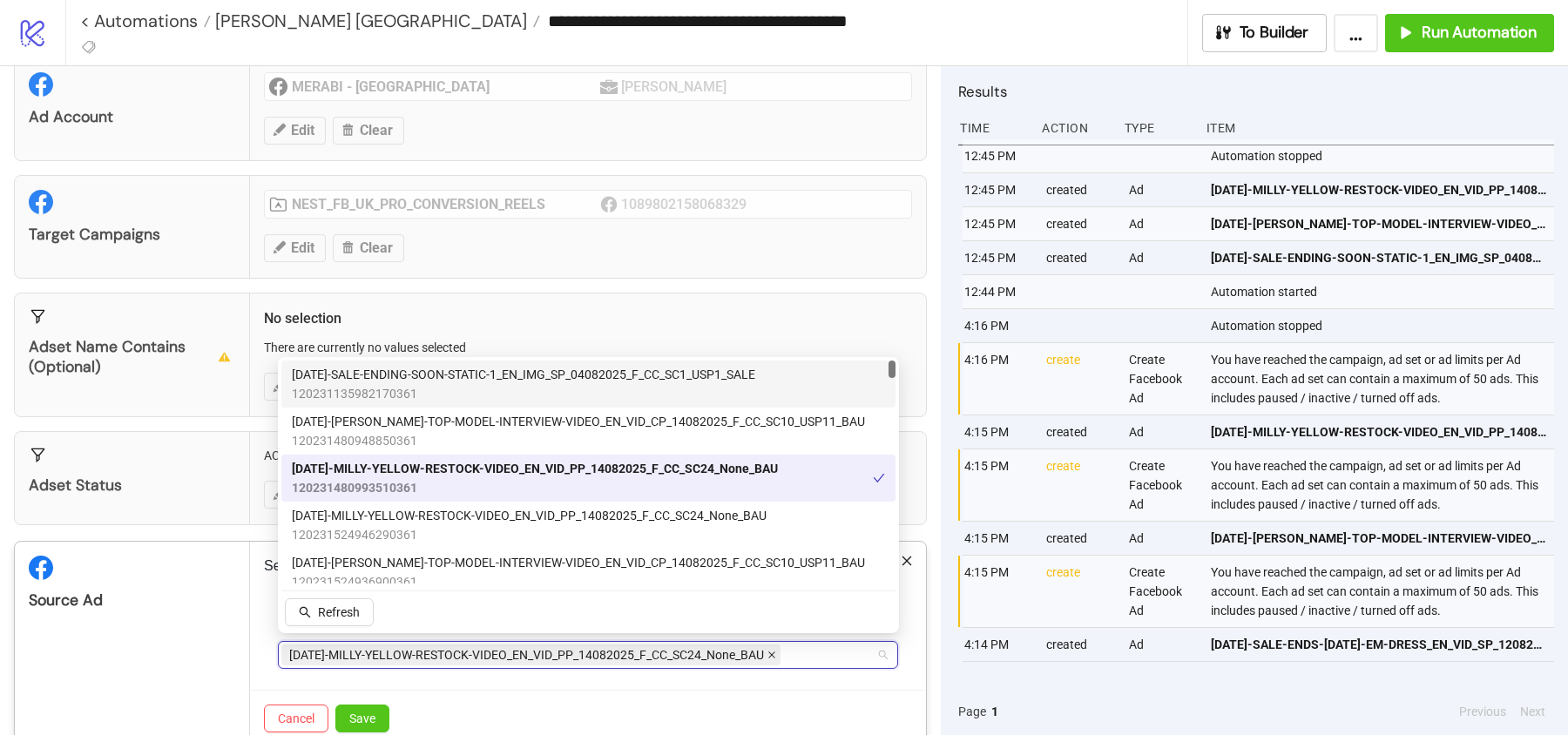
click at [774, 651] on icon "close" at bounding box center [771, 654] width 8 height 8
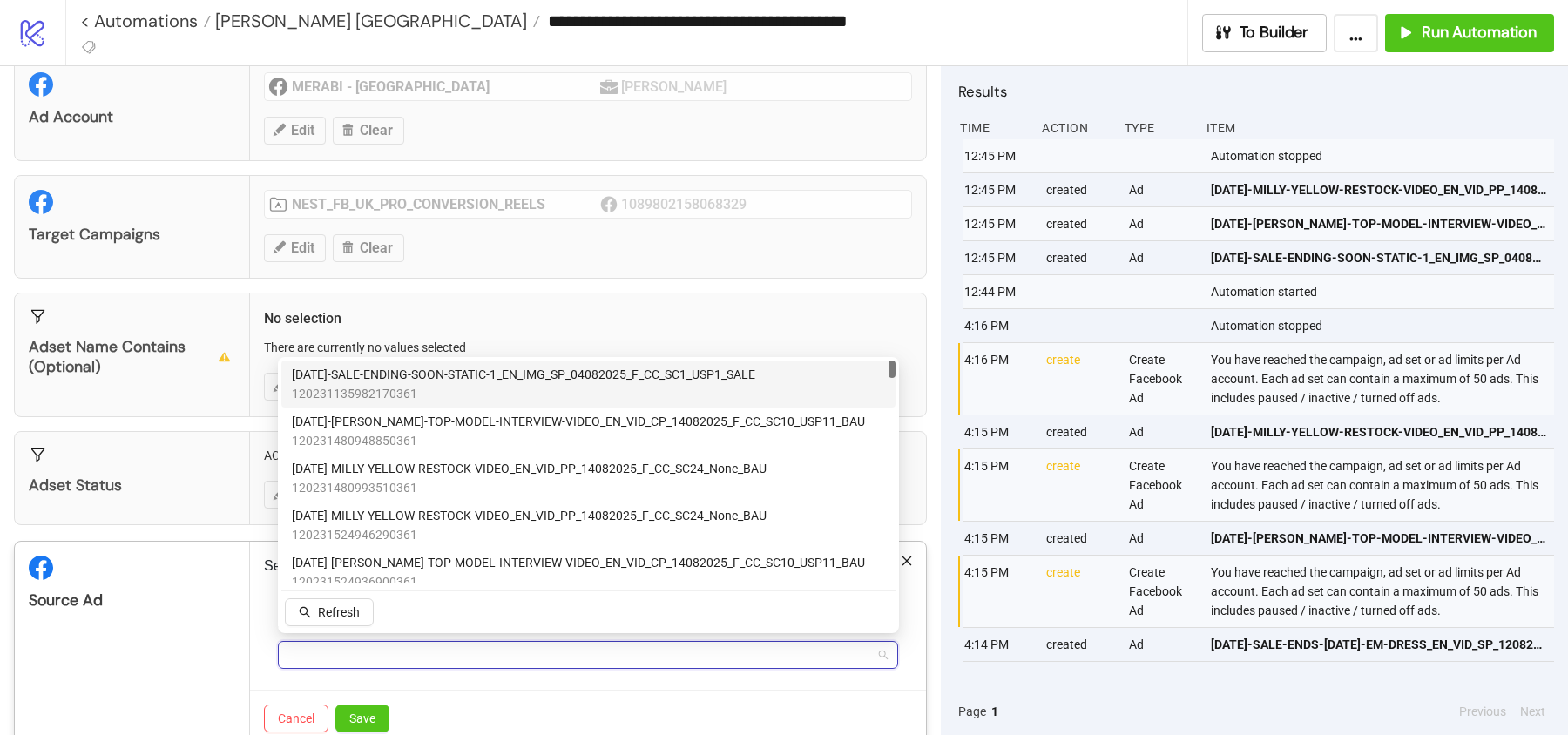
click at [771, 647] on div at bounding box center [578, 654] width 595 height 25
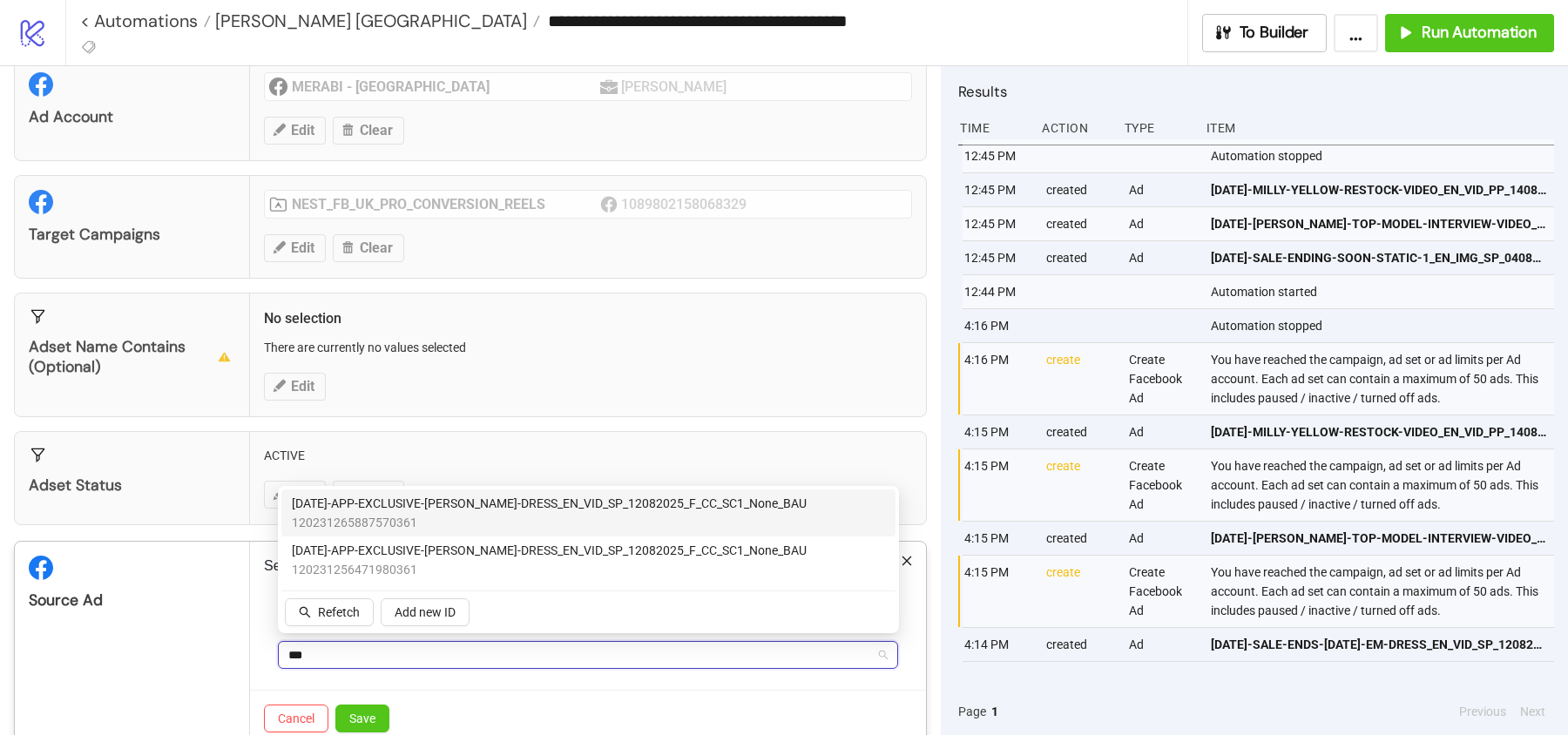
click at [687, 511] on span "AD236-APP-EXCLUSIVE-ALISHA-DRESS_EN_VID_SP_12082025_F_CC_SC1_None_BAU" at bounding box center [549, 503] width 515 height 19
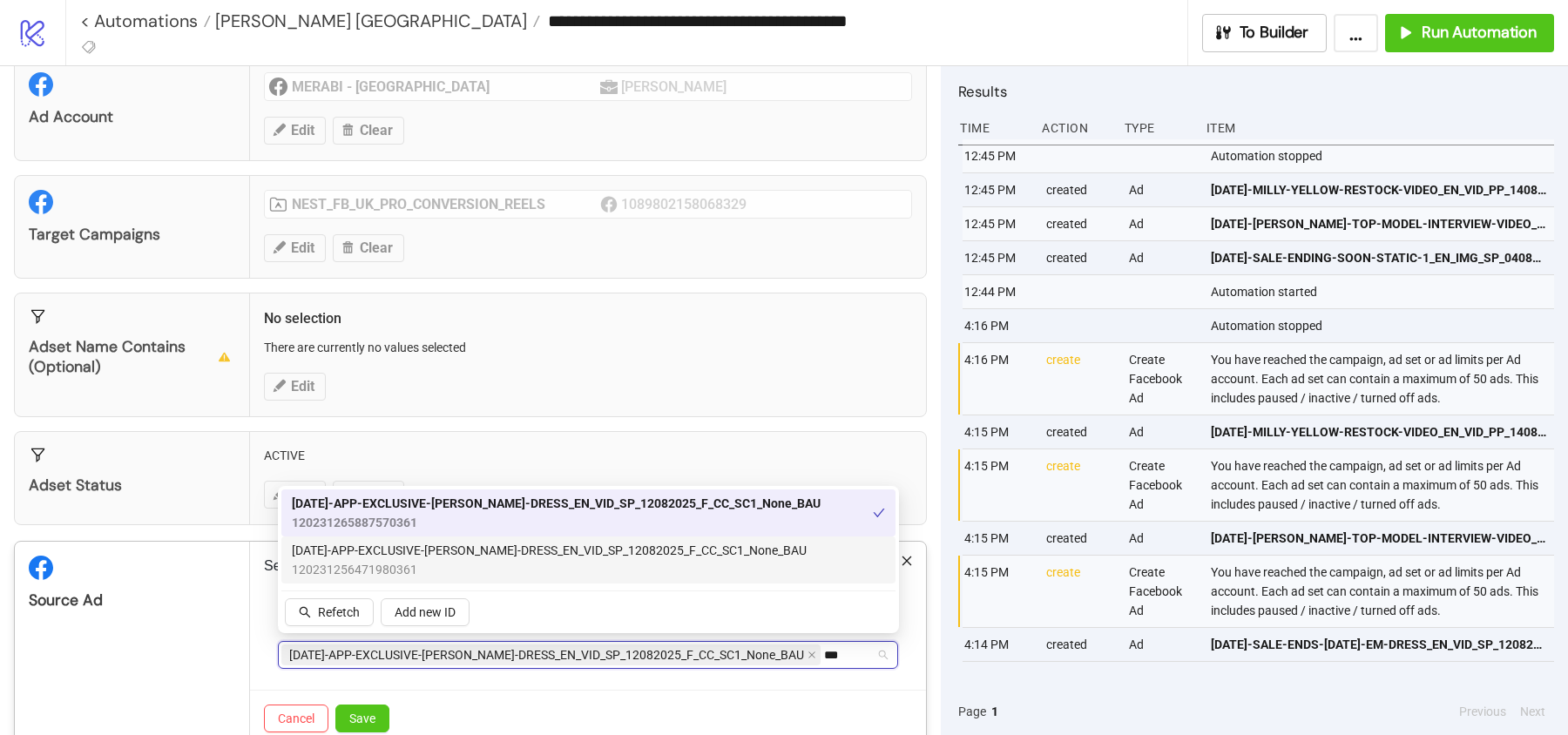
type input "***"
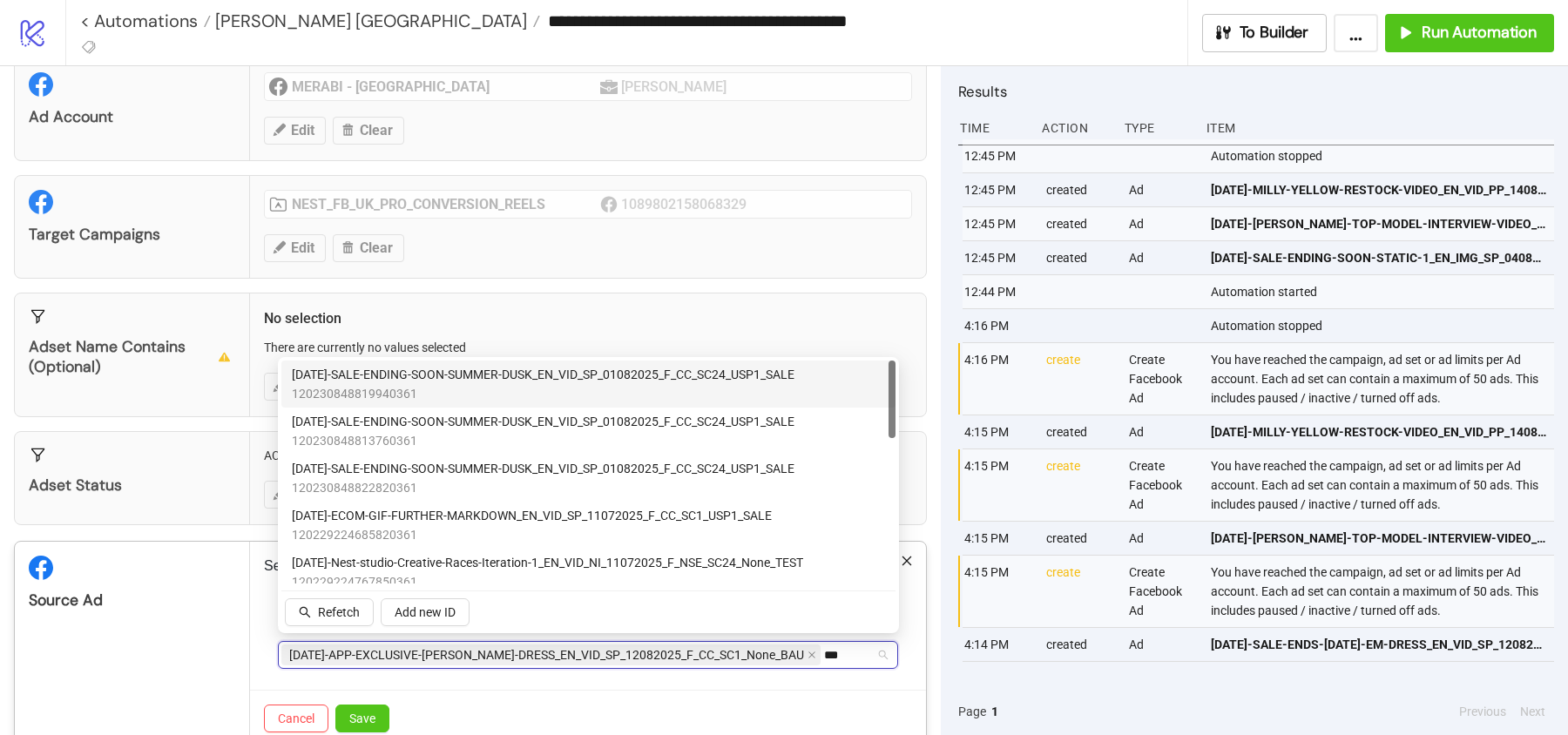
click at [631, 401] on span "120230848819940361" at bounding box center [543, 393] width 502 height 19
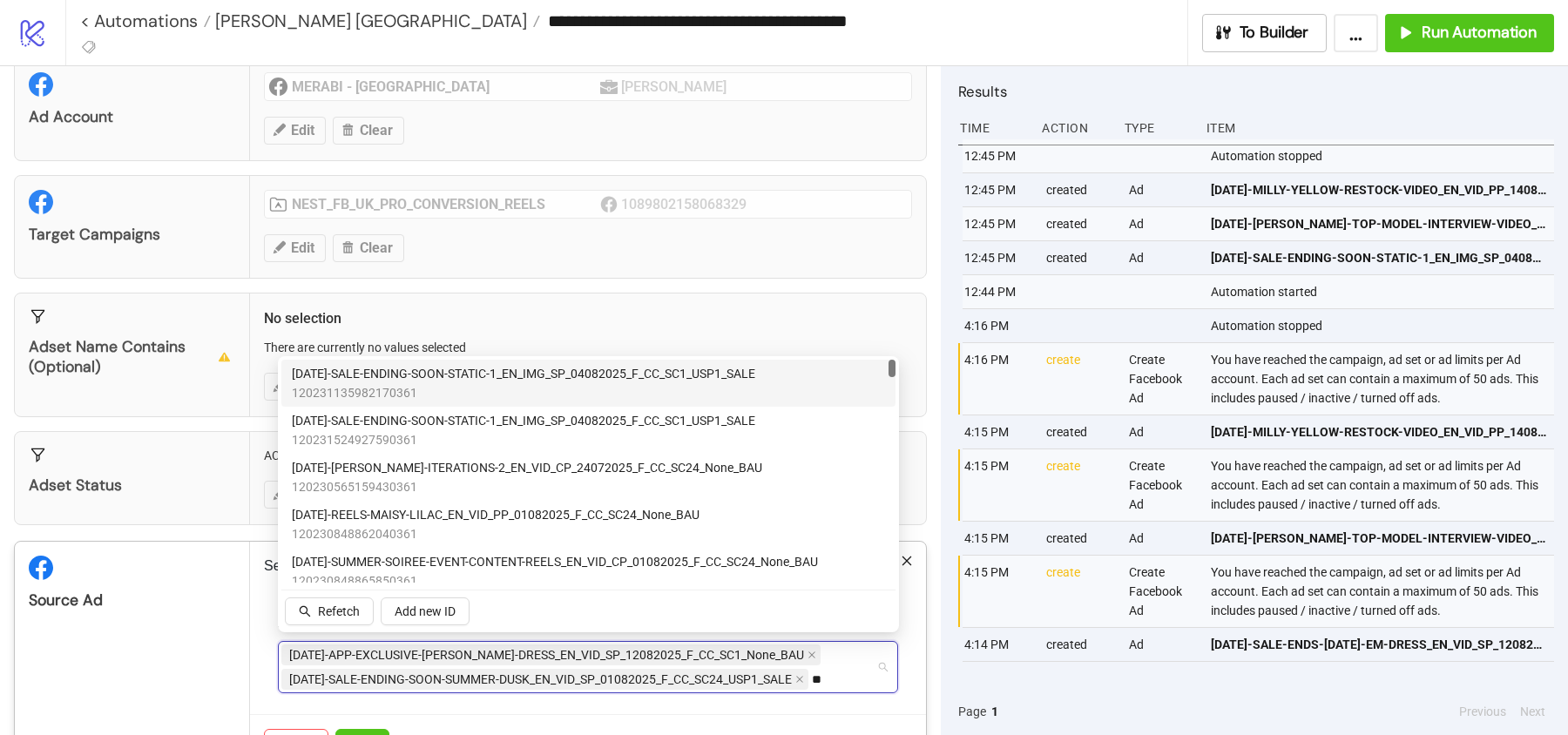
type input "*"
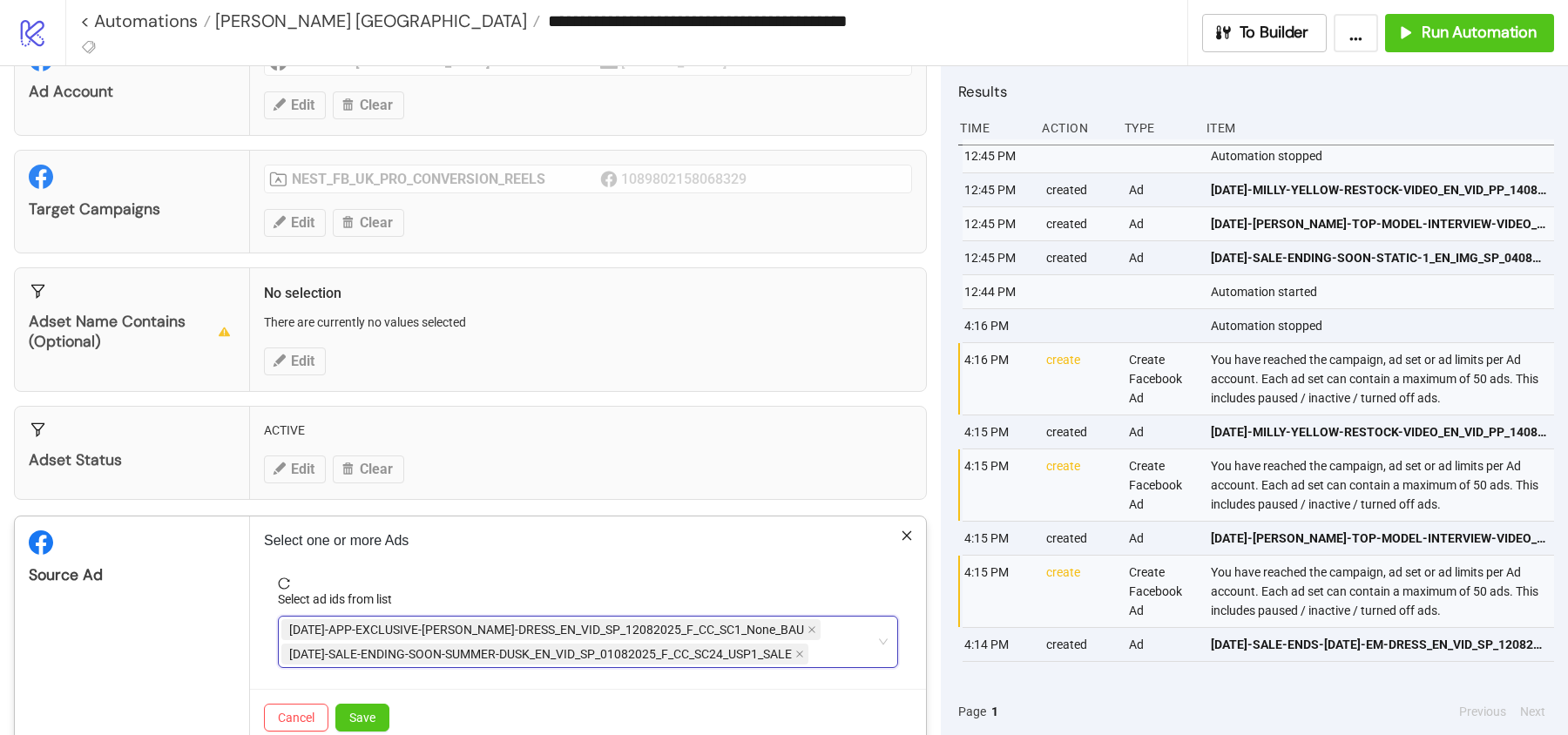
scroll to position [81, 0]
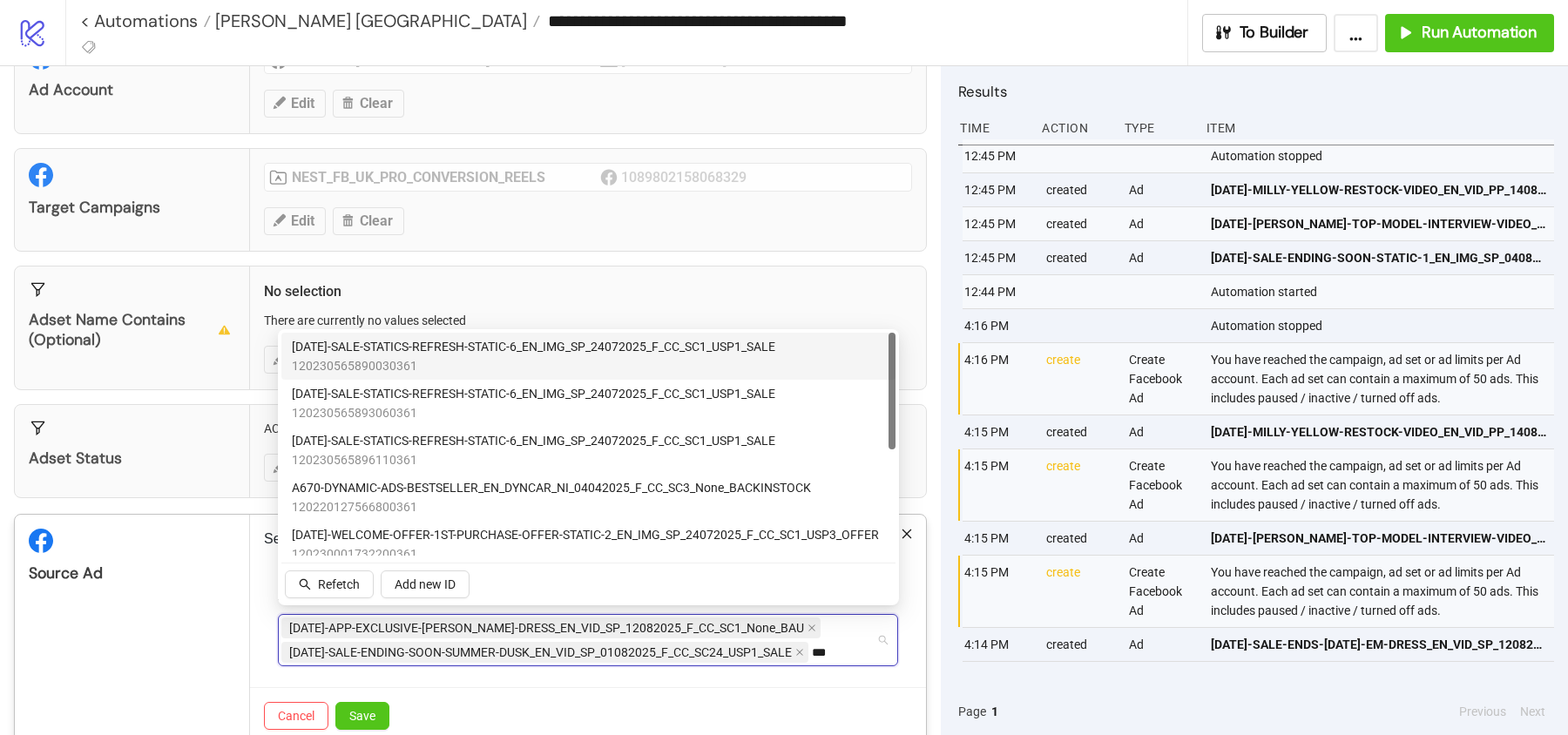
click at [555, 351] on span "AD220-SALE-STATICS-REFRESH-STATIC-6_EN_IMG_SP_24072025_F_CC_SC1_USP1_SALE" at bounding box center [533, 346] width 484 height 19
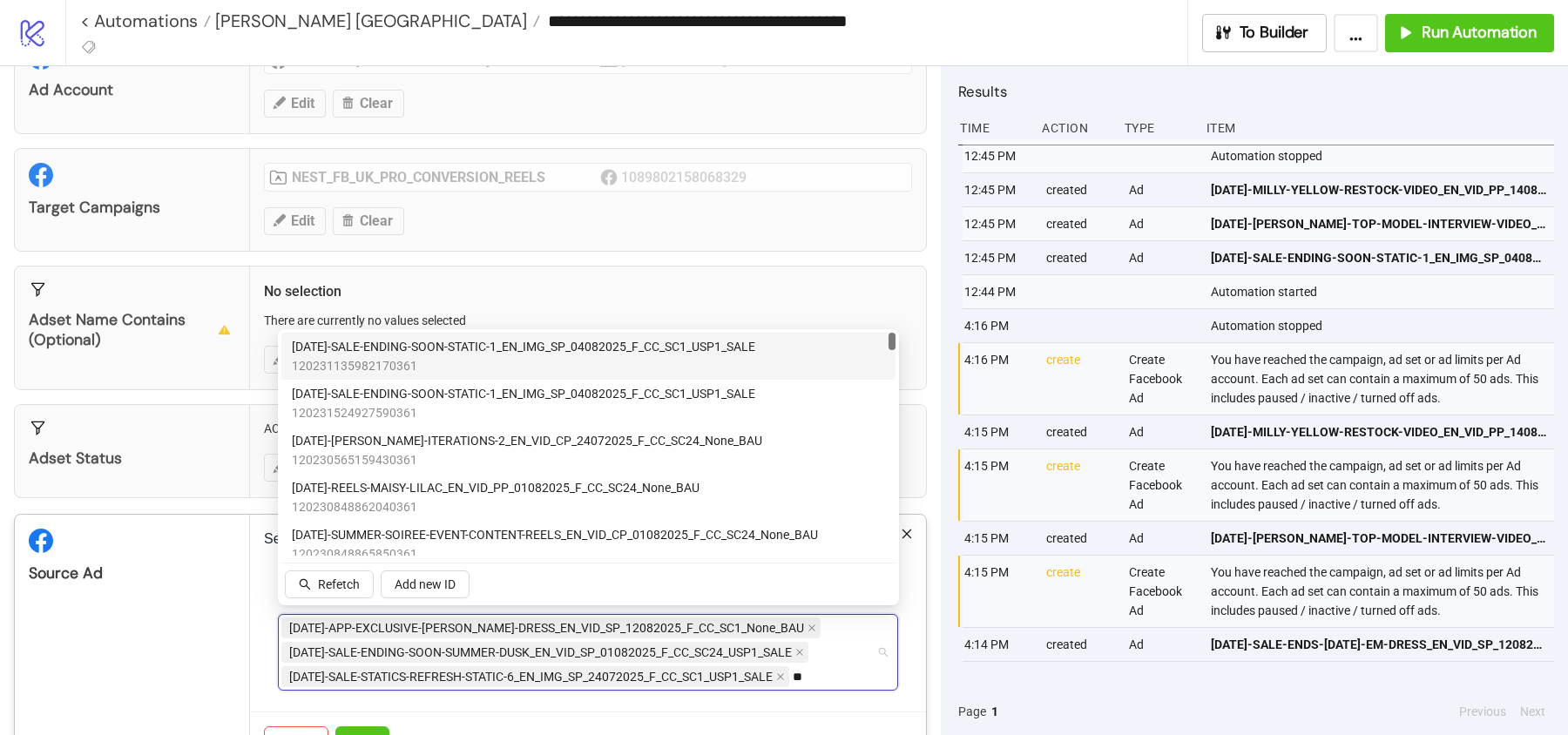
type input "***"
click at [689, 333] on div "AD227-SALE-ENDING-SOON-PACKSHOT_EN_VID_SP_04082025_F_CC_SC3_USP1_SALE 120231135…" at bounding box center [588, 355] width 614 height 47
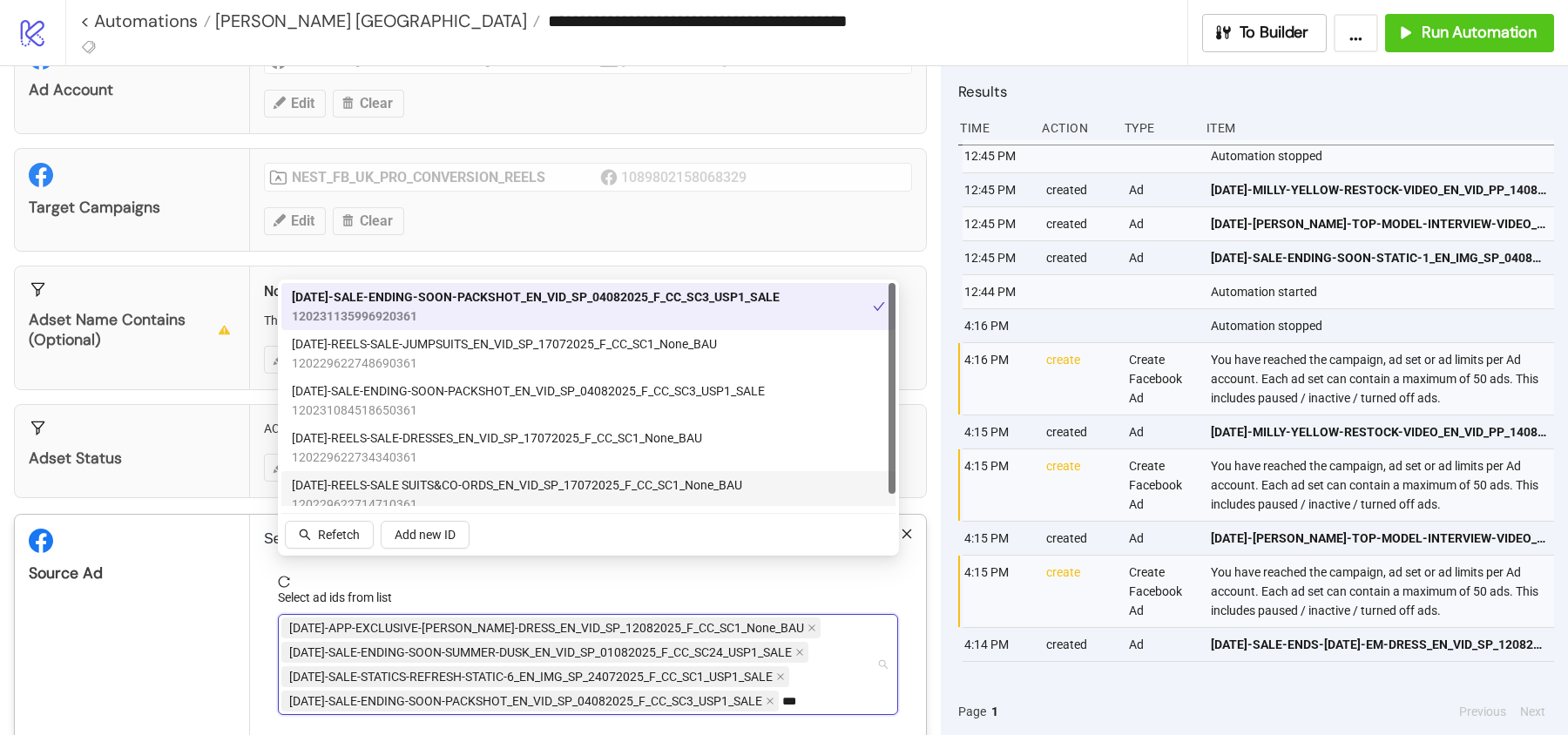
scroll to position [160, 0]
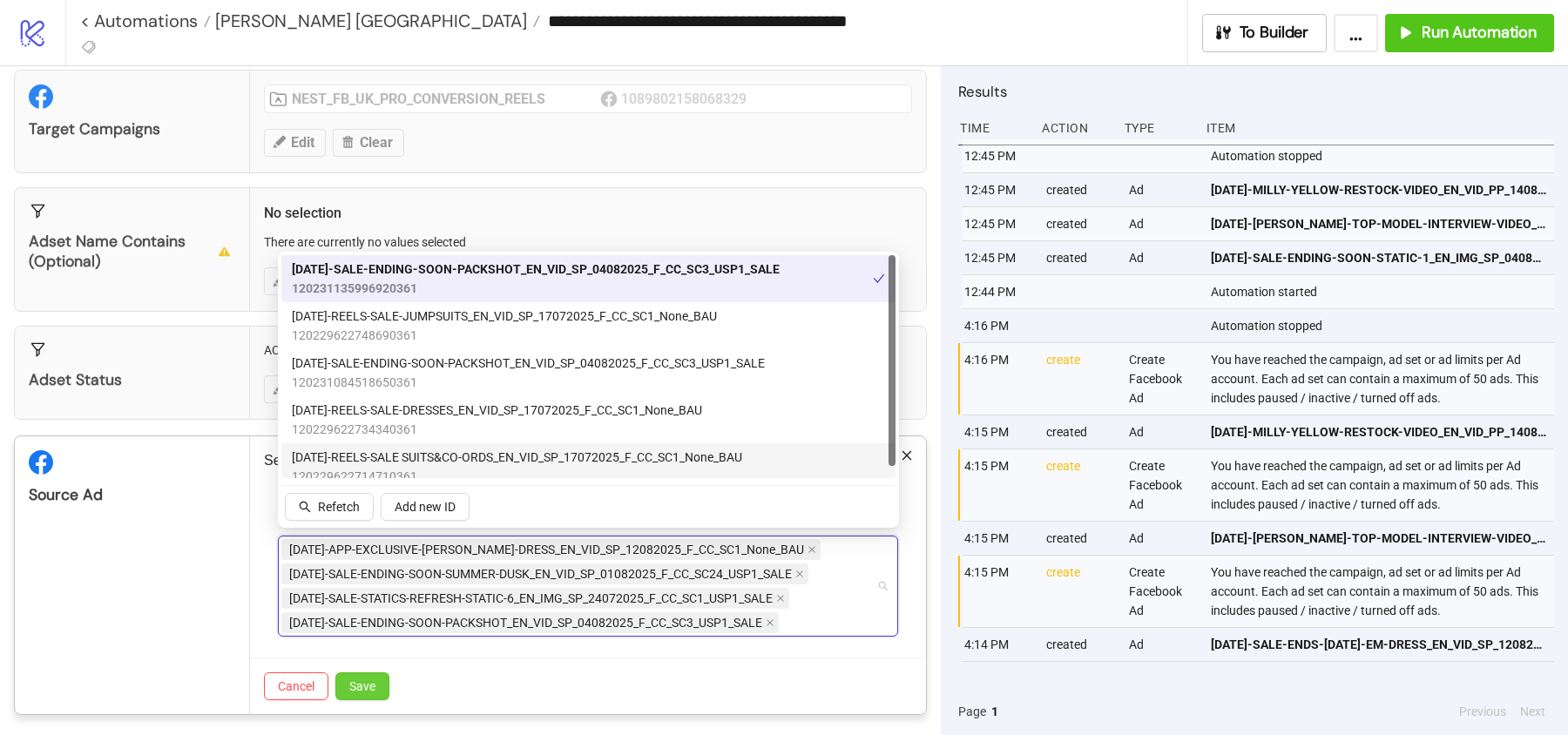
click at [362, 691] on button "Save" at bounding box center [362, 685] width 54 height 28
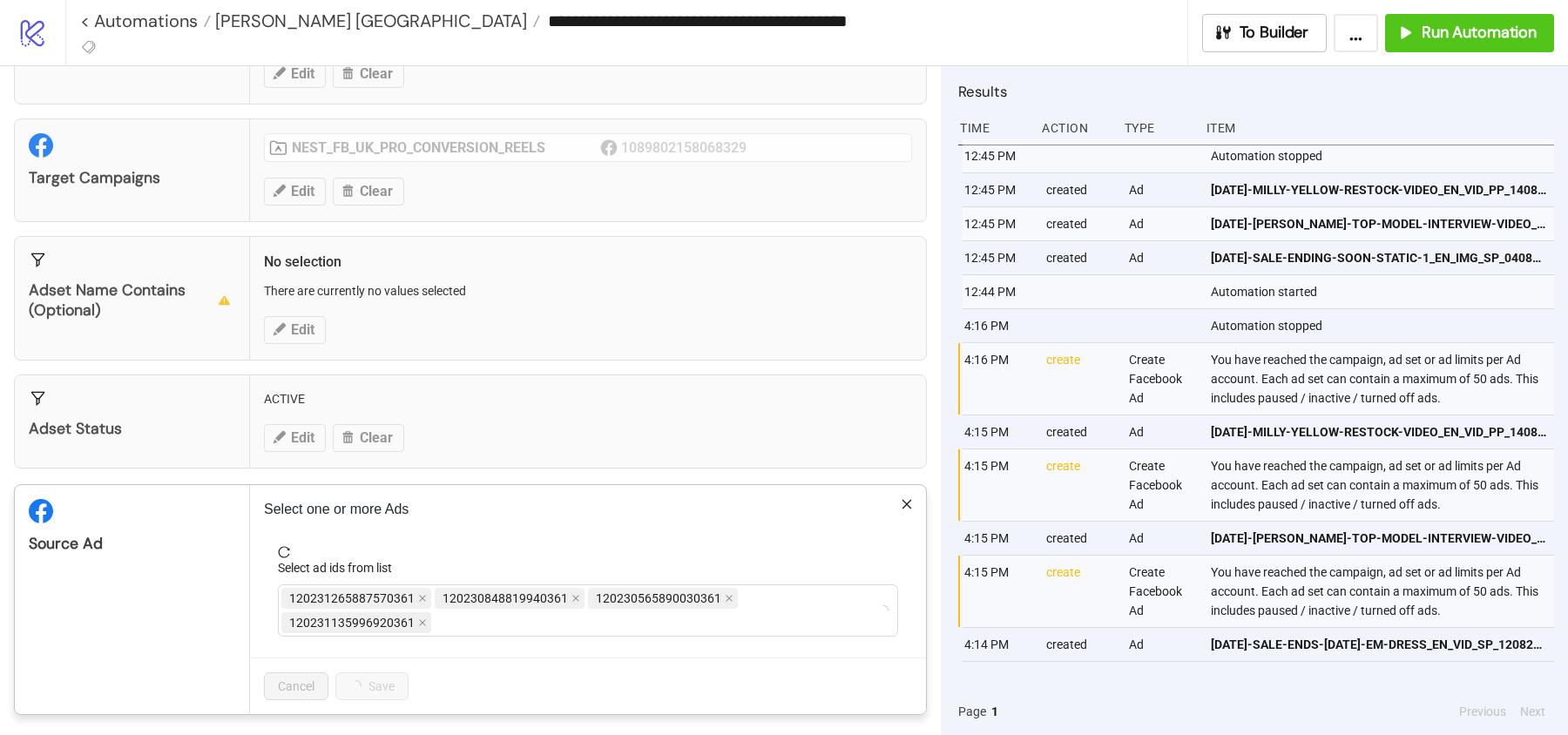
scroll to position [89, 0]
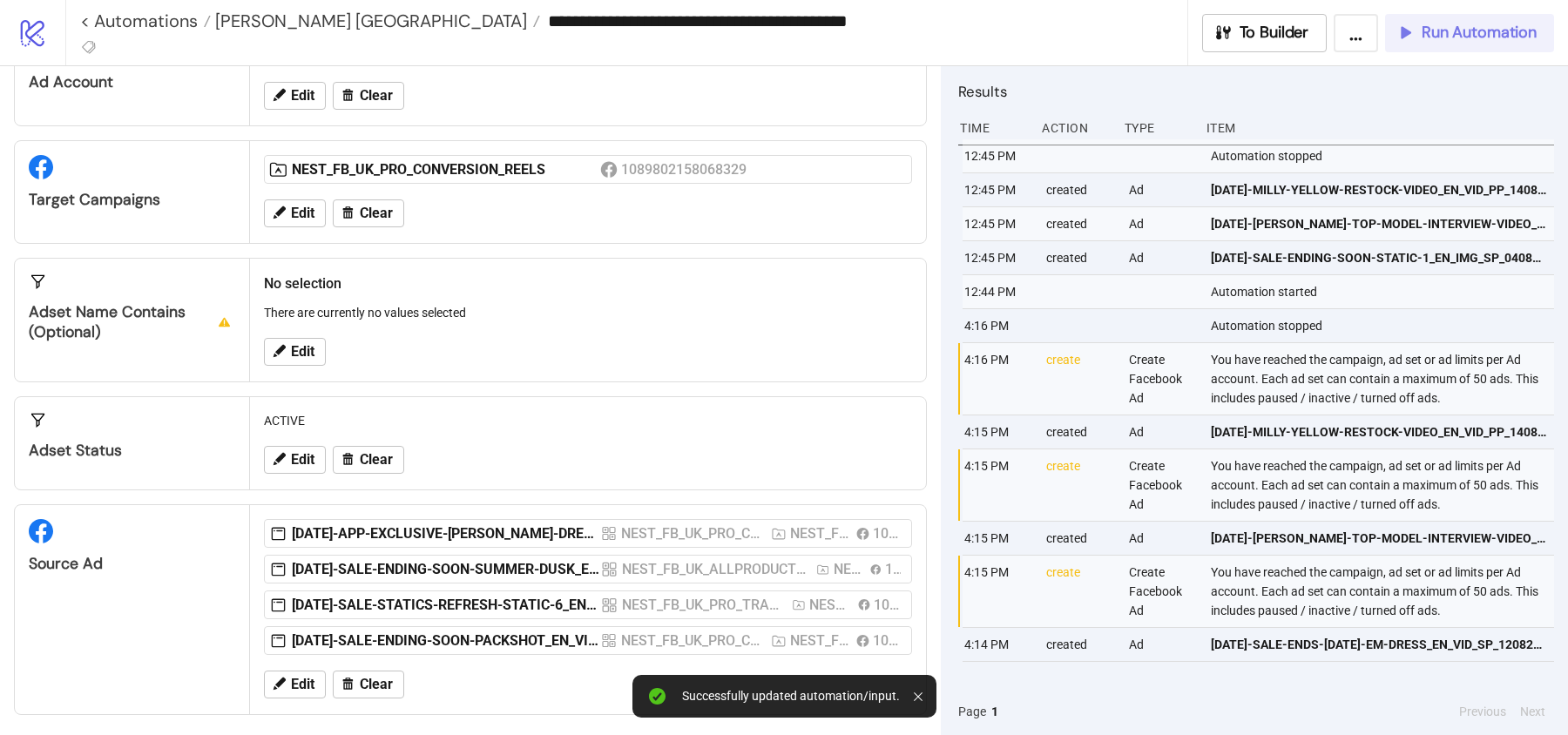
click at [1459, 29] on span "Run Automation" at bounding box center [1478, 33] width 115 height 20
